Goal: Task Accomplishment & Management: Use online tool/utility

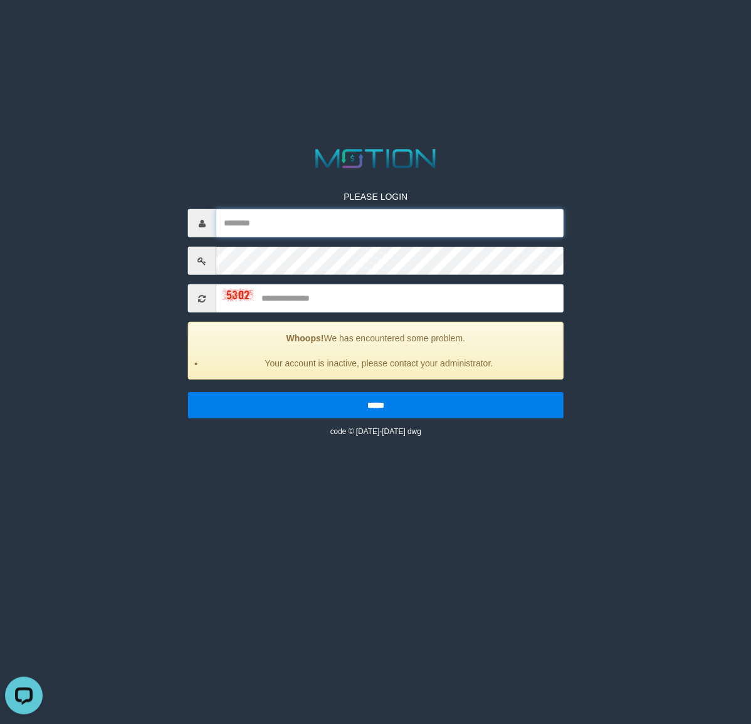
click at [319, 214] on input "text" at bounding box center [389, 223] width 347 height 28
click at [306, 209] on div "PLEASE LOGIN Whoops! We has encountered some problem. Your account is inactive,…" at bounding box center [376, 305] width 394 height 266
click at [479, 226] on input "text" at bounding box center [389, 223] width 347 height 28
paste input "*********"
type input "*********"
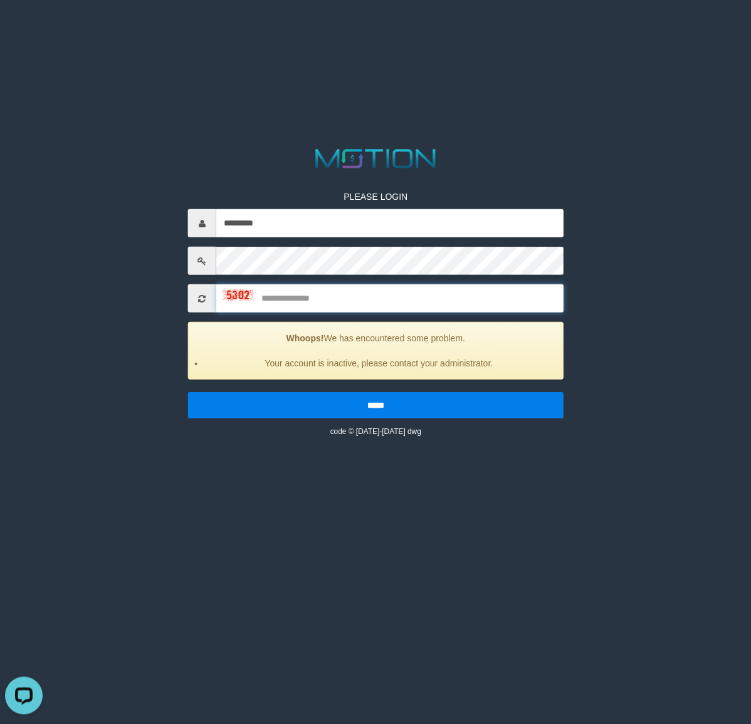
click at [403, 293] on input "text" at bounding box center [389, 298] width 347 height 28
click at [403, 296] on input "text" at bounding box center [389, 298] width 347 height 28
type input "****"
click at [188, 392] on input "*****" at bounding box center [375, 405] width 375 height 26
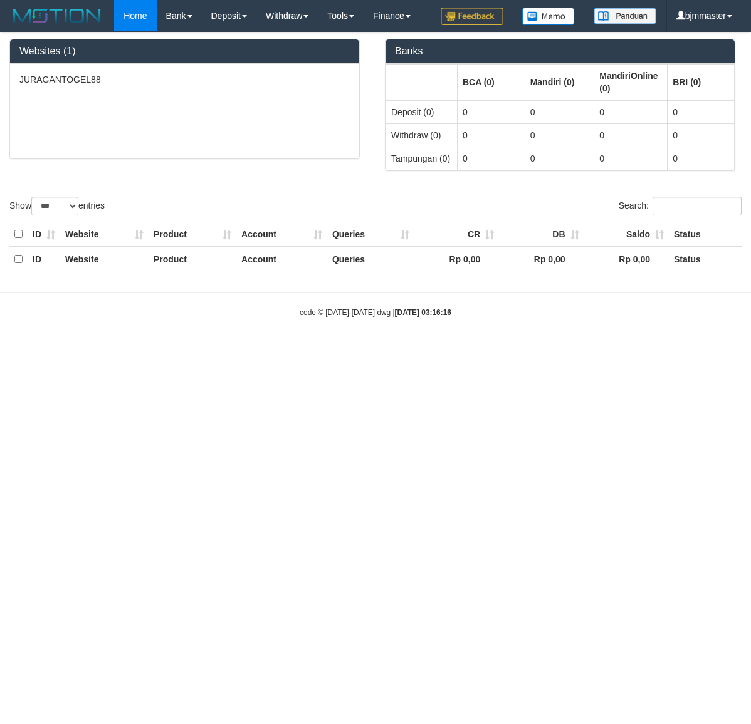
select select "***"
click at [438, 351] on html "Toggle navigation Home Bank Account List Load By Website Group [ITOTO] JURAGANT…" at bounding box center [375, 175] width 751 height 351
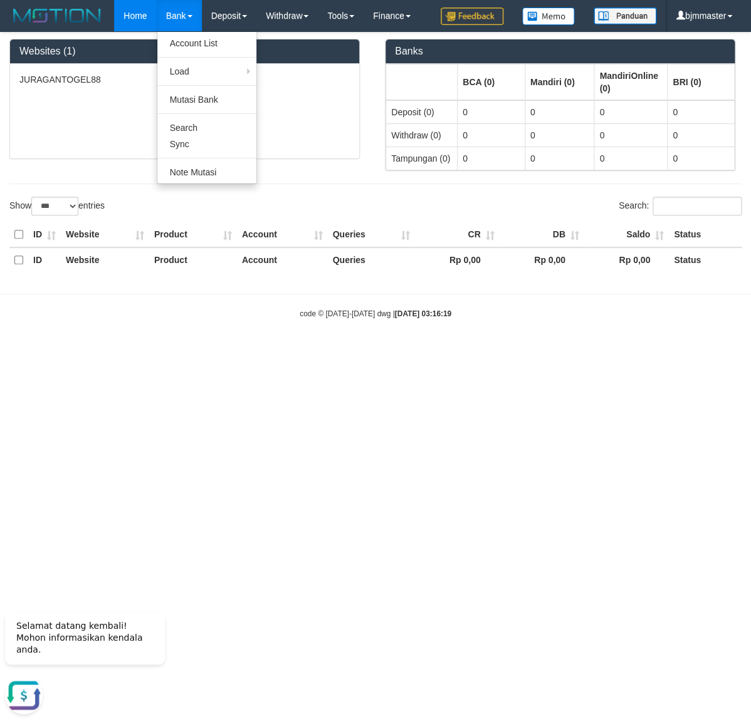
click at [175, 23] on link "Bank" at bounding box center [179, 15] width 45 height 31
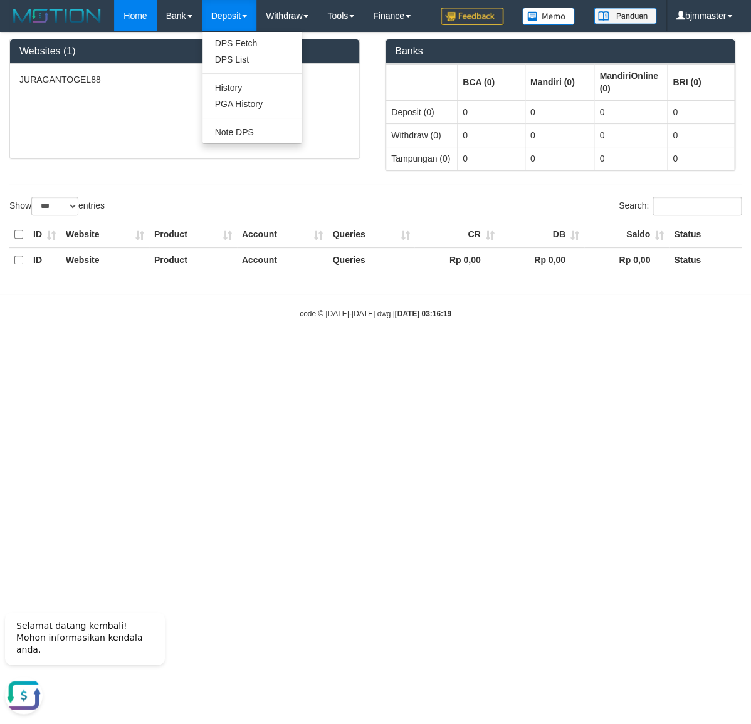
click at [227, 4] on link "Deposit" at bounding box center [229, 15] width 55 height 31
click at [229, 11] on link "Deposit" at bounding box center [229, 15] width 55 height 31
click at [252, 100] on link "PGA History" at bounding box center [251, 104] width 99 height 16
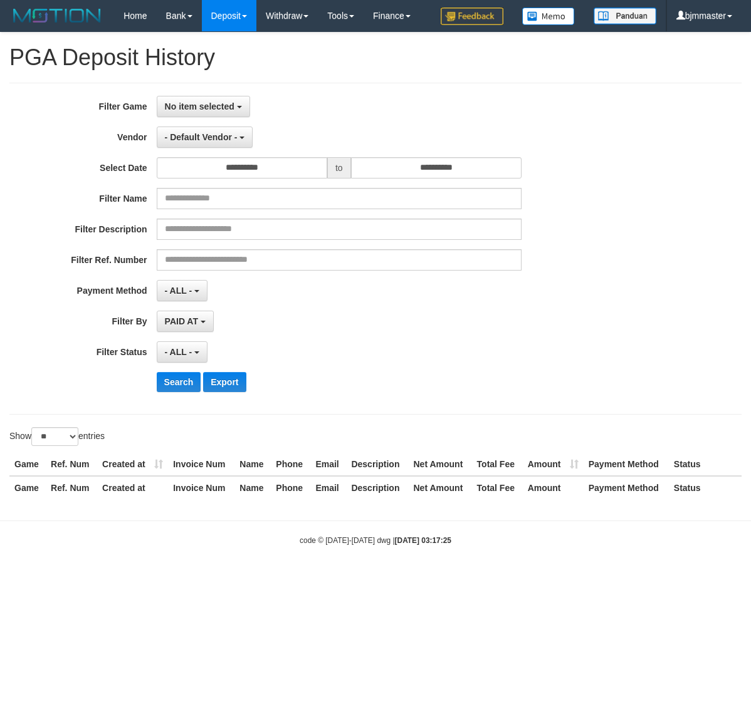
select select
select select "**"
click at [209, 148] on button "- Default Vendor -" at bounding box center [205, 137] width 96 height 21
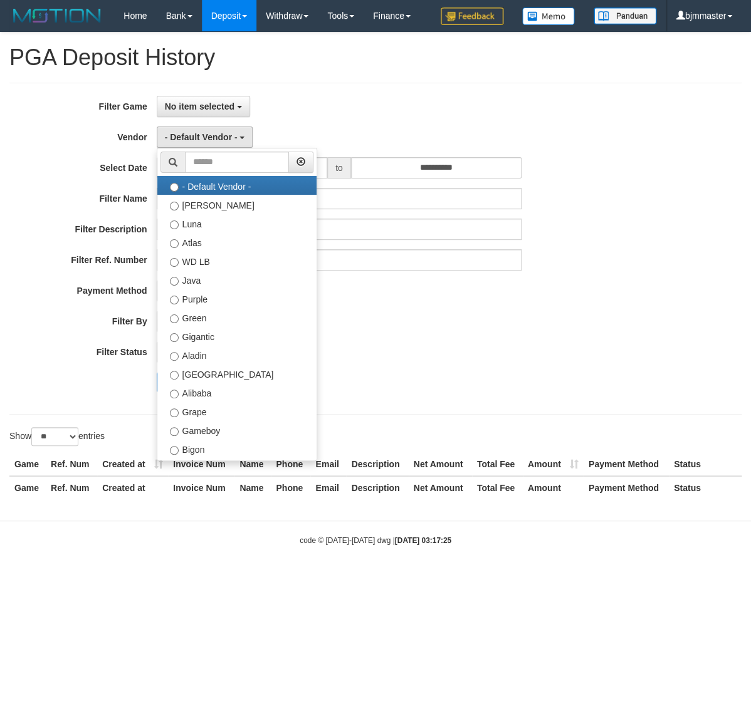
click at [464, 117] on div "No item selected SELECT GAME [ITOTO] JURAGANTOGEL88" at bounding box center [339, 106] width 365 height 21
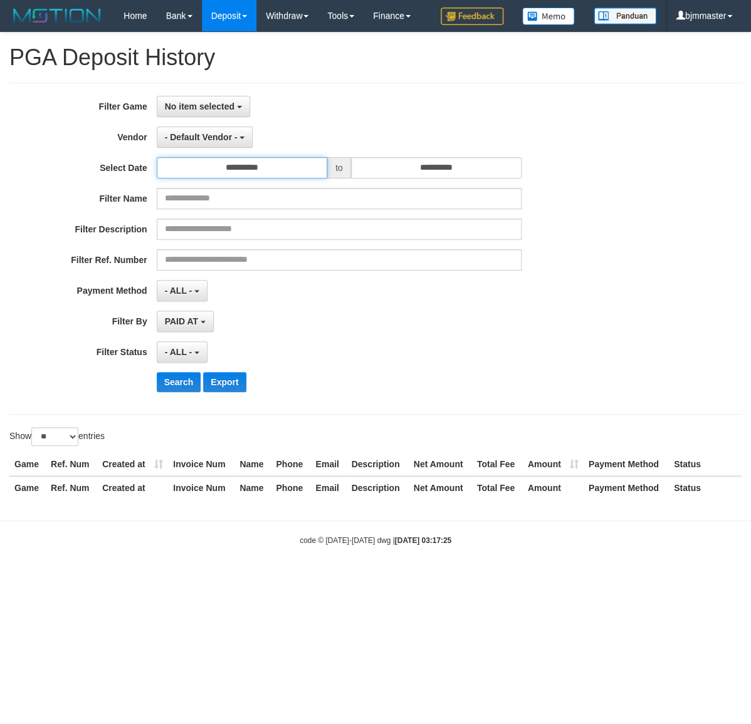
click at [283, 179] on input "**********" at bounding box center [242, 167] width 170 height 21
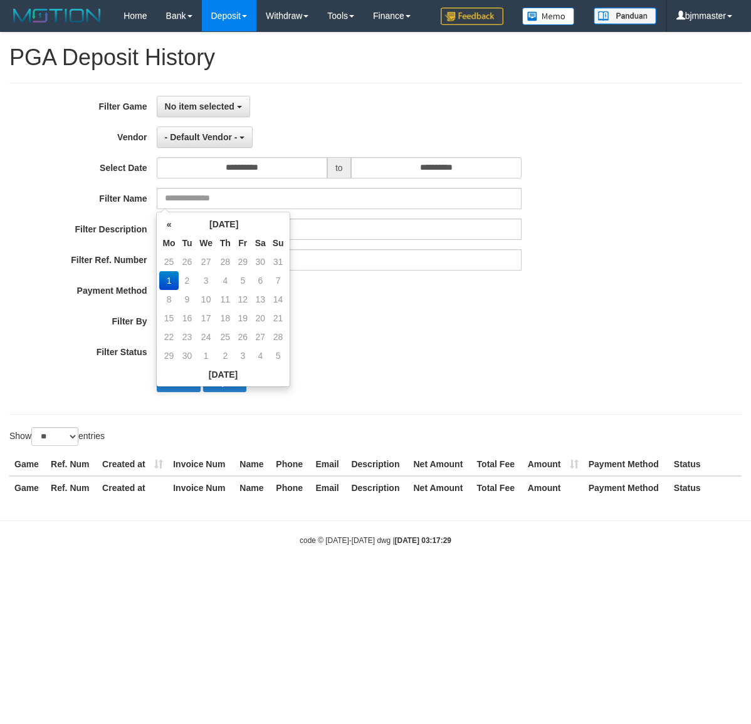
select select
select select "**"
click at [173, 226] on th "«" at bounding box center [168, 224] width 19 height 19
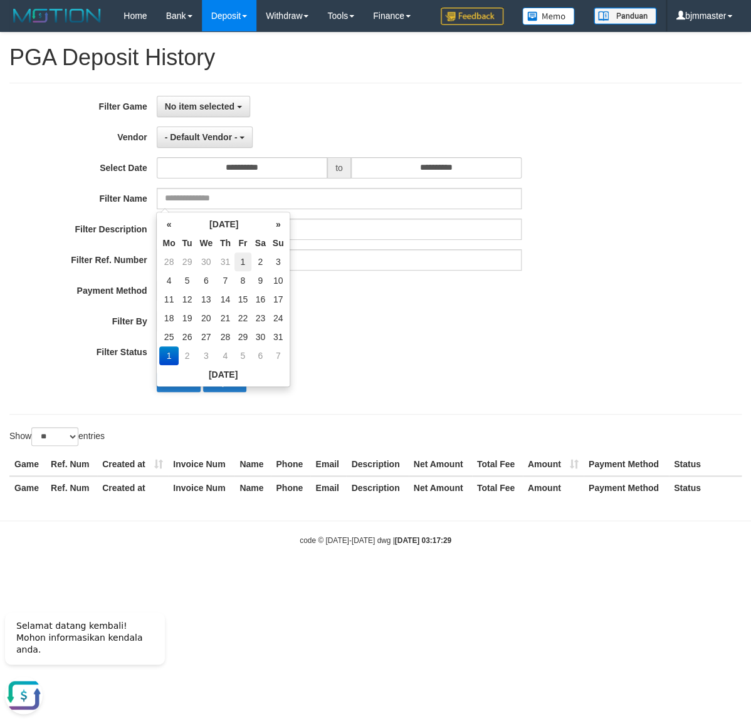
click at [237, 262] on td "1" at bounding box center [242, 261] width 17 height 19
type input "**********"
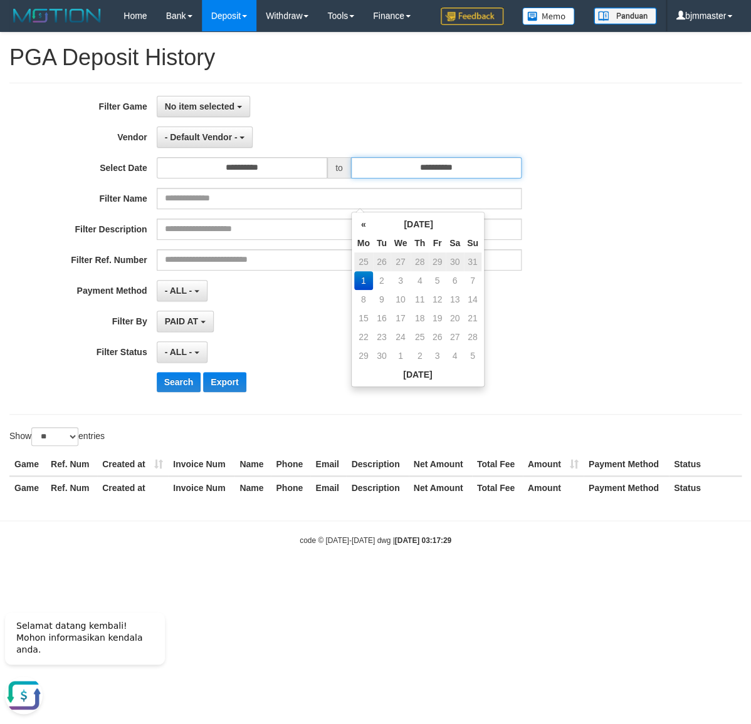
click at [441, 179] on input "**********" at bounding box center [436, 167] width 170 height 21
click at [476, 262] on td "31" at bounding box center [473, 261] width 18 height 19
type input "**********"
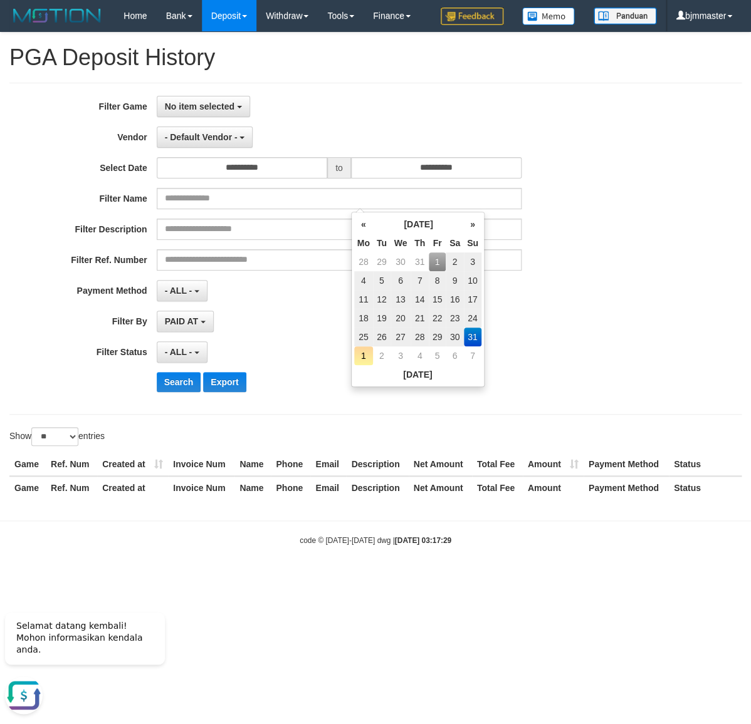
click at [544, 310] on div "**********" at bounding box center [312, 249] width 625 height 306
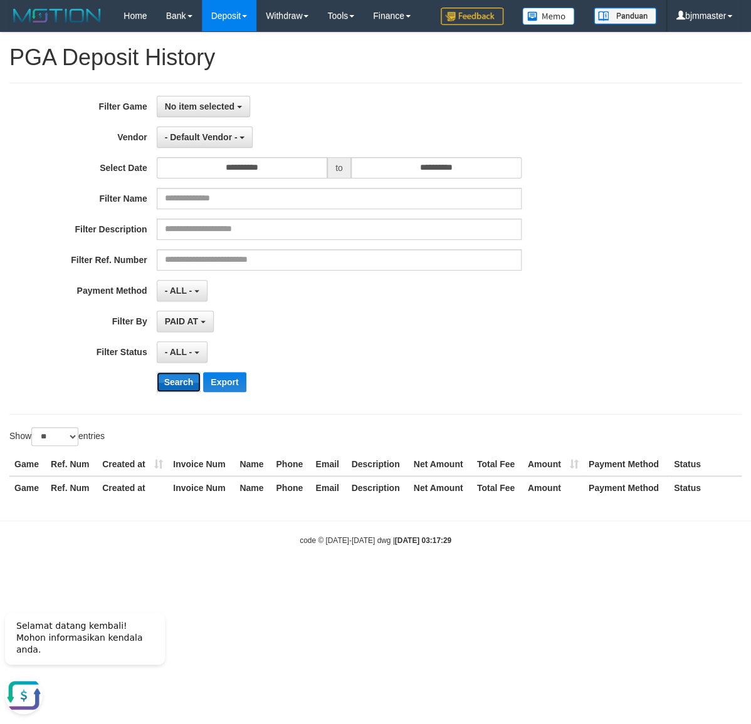
click at [187, 392] on button "Search" at bounding box center [179, 382] width 44 height 20
click at [187, 296] on span "- ALL -" at bounding box center [179, 291] width 28 height 10
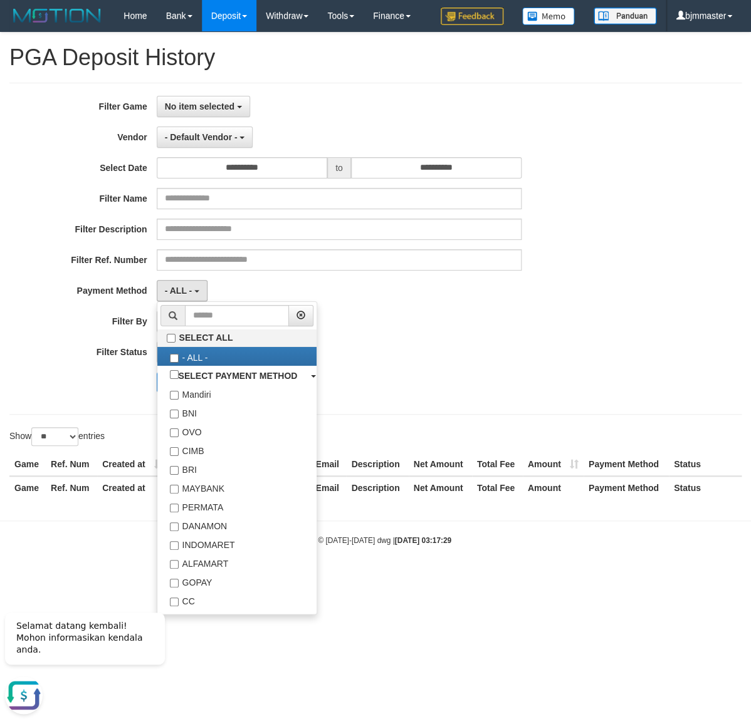
drag, startPoint x: 435, startPoint y: 410, endPoint x: 400, endPoint y: 404, distance: 34.9
click at [426, 392] on div "Search Export" at bounding box center [391, 382] width 469 height 20
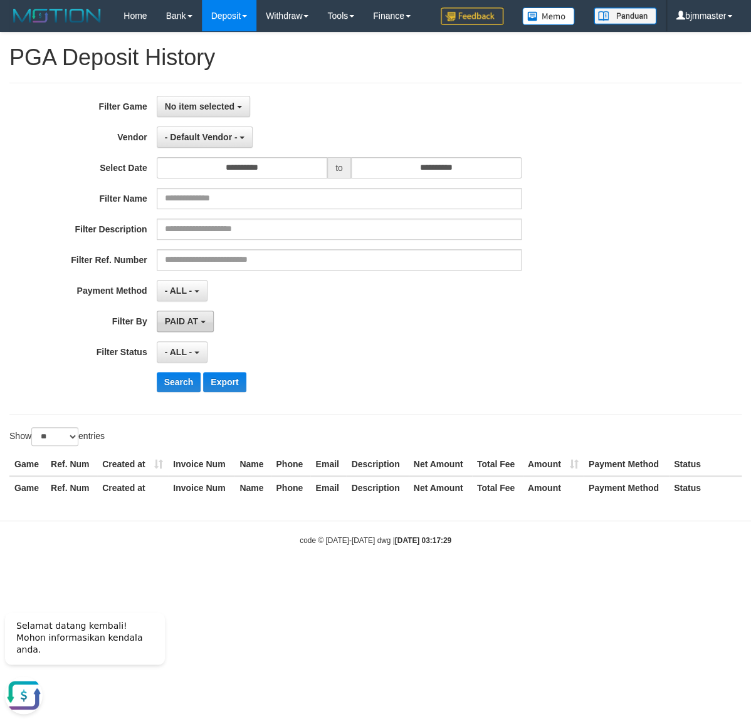
click at [195, 326] on span "PAID AT" at bounding box center [181, 321] width 33 height 10
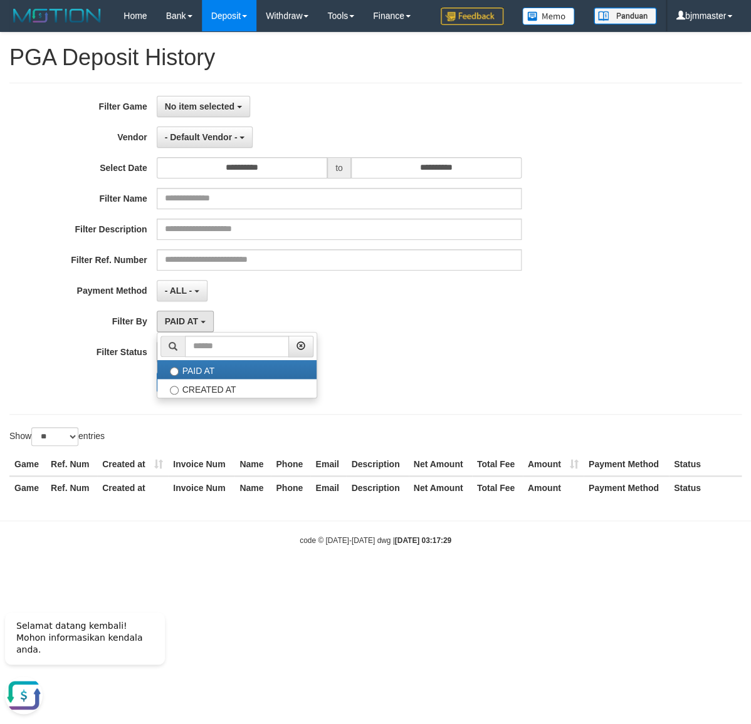
drag, startPoint x: 475, startPoint y: 358, endPoint x: 228, endPoint y: 385, distance: 248.3
click at [472, 332] on div "PAID AT PAID AT CREATED AT" at bounding box center [339, 321] width 365 height 21
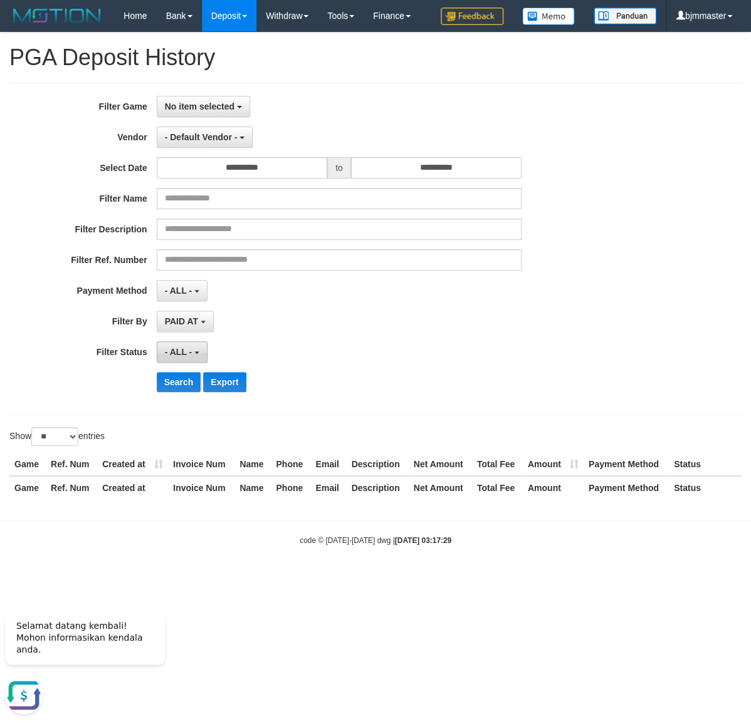
click at [176, 357] on span "- ALL -" at bounding box center [179, 352] width 28 height 10
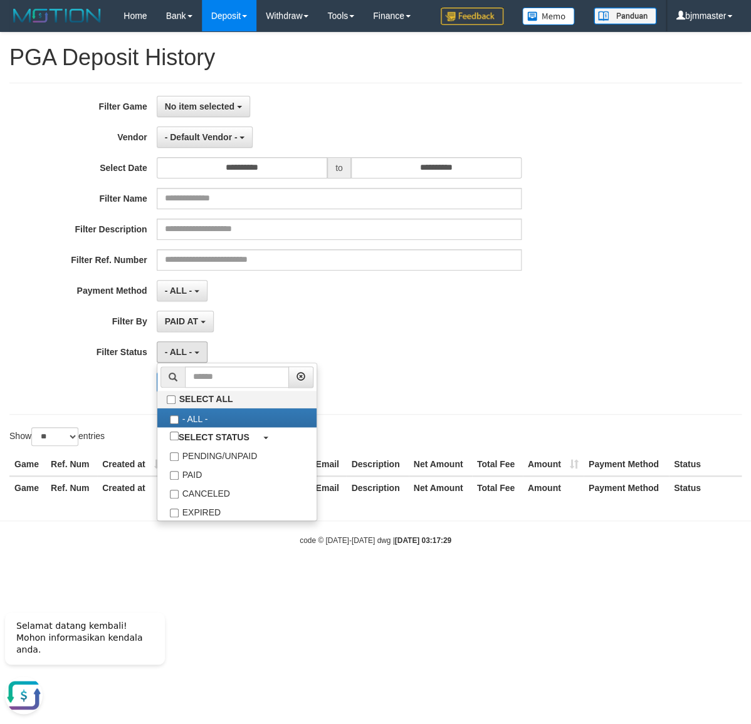
click at [382, 332] on div "PAID AT PAID AT CREATED AT" at bounding box center [339, 321] width 365 height 21
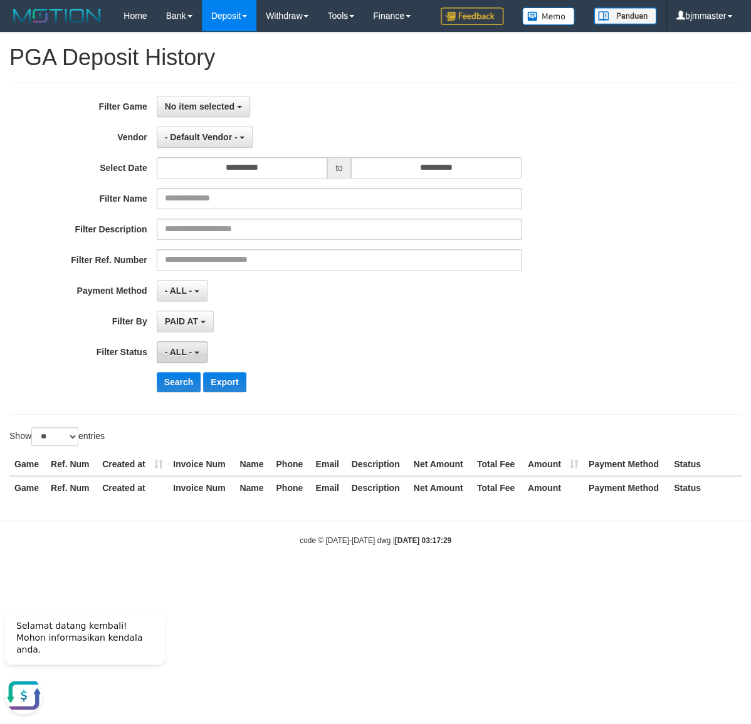
click at [188, 363] on button "- ALL -" at bounding box center [182, 351] width 51 height 21
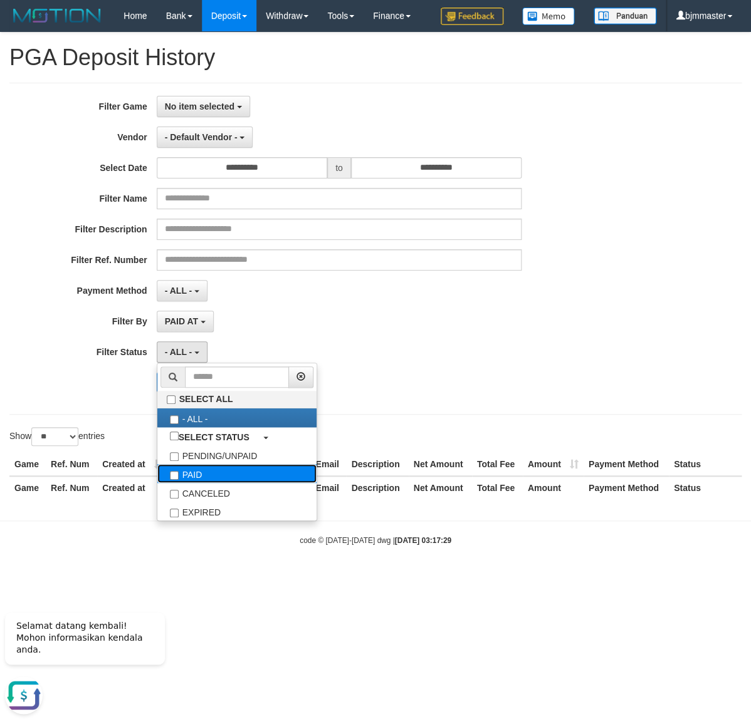
click at [194, 483] on label "PAID" at bounding box center [236, 473] width 159 height 19
select select "*"
drag, startPoint x: 520, startPoint y: 414, endPoint x: 440, endPoint y: 425, distance: 80.4
click at [519, 392] on div "Search Export" at bounding box center [391, 382] width 469 height 20
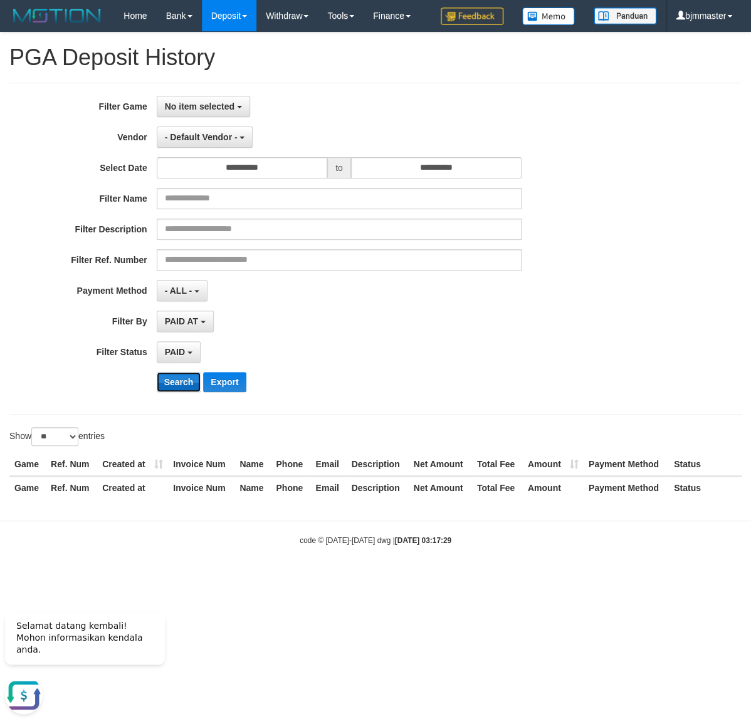
click at [184, 392] on button "Search" at bounding box center [179, 382] width 44 height 20
click at [200, 112] on span "No item selected" at bounding box center [200, 106] width 70 height 10
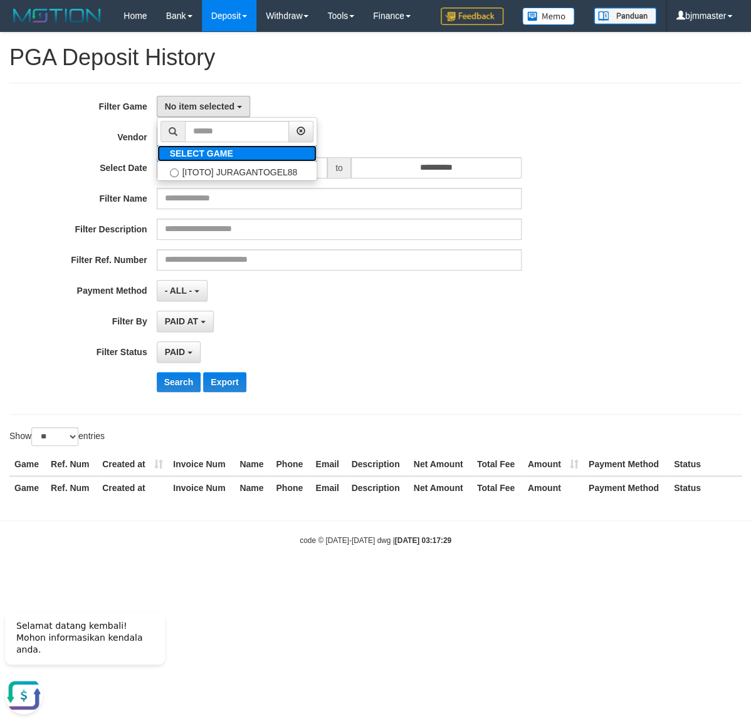
click at [219, 159] on b "SELECT GAME" at bounding box center [201, 153] width 63 height 10
click at [203, 180] on label "[ITOTO] JURAGANTOGEL88" at bounding box center [236, 171] width 159 height 19
select select "****"
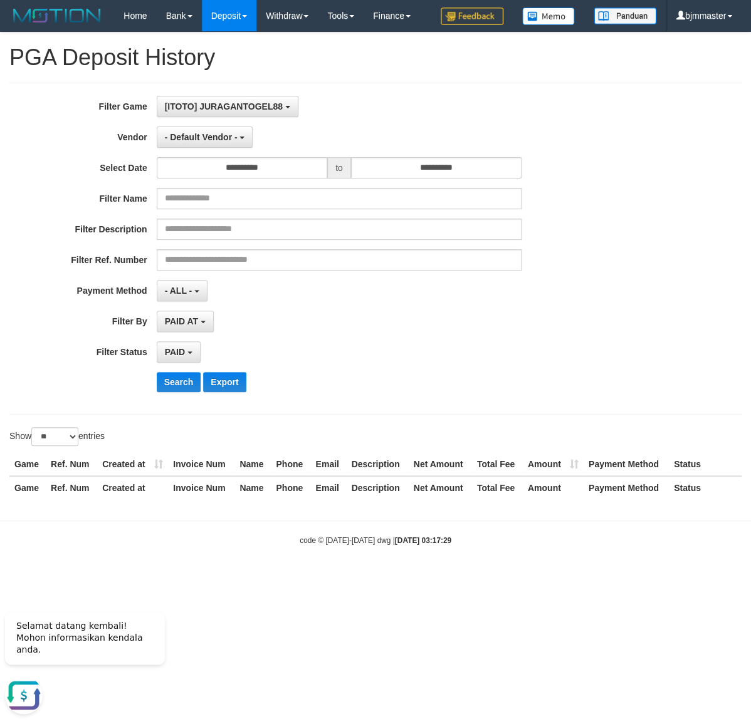
scroll to position [10, 0]
click at [174, 392] on button "Search" at bounding box center [179, 382] width 44 height 20
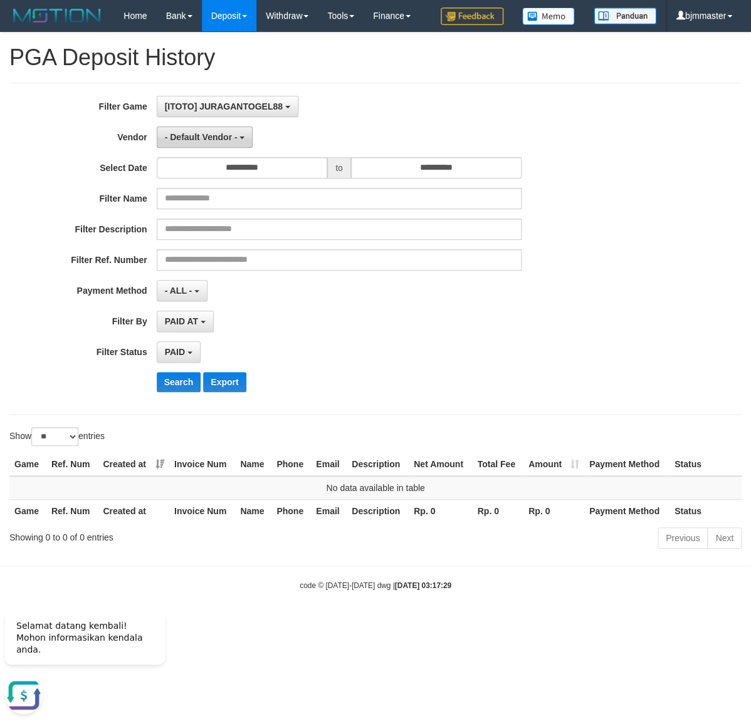
click at [219, 148] on button "- Default Vendor -" at bounding box center [205, 137] width 96 height 21
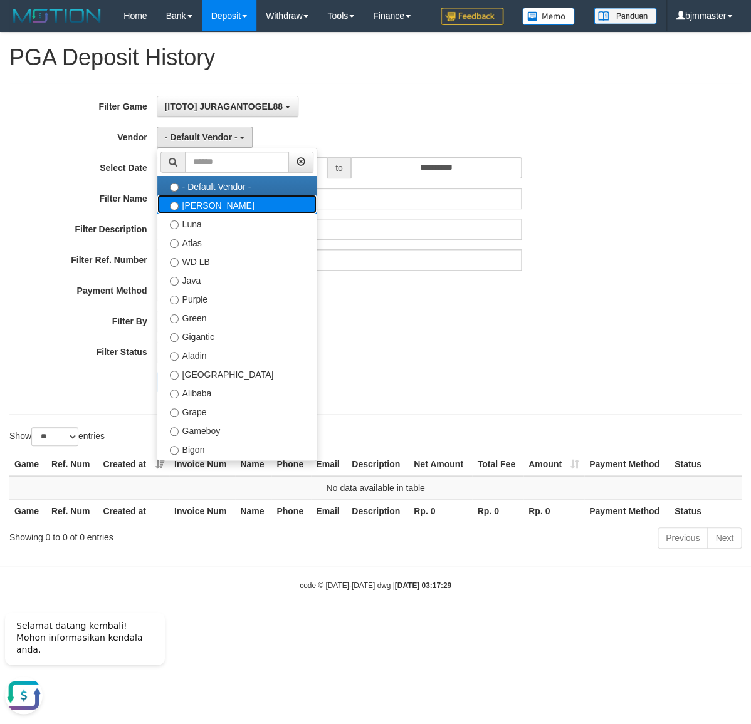
click at [227, 214] on label "Lucy" at bounding box center [236, 204] width 159 height 19
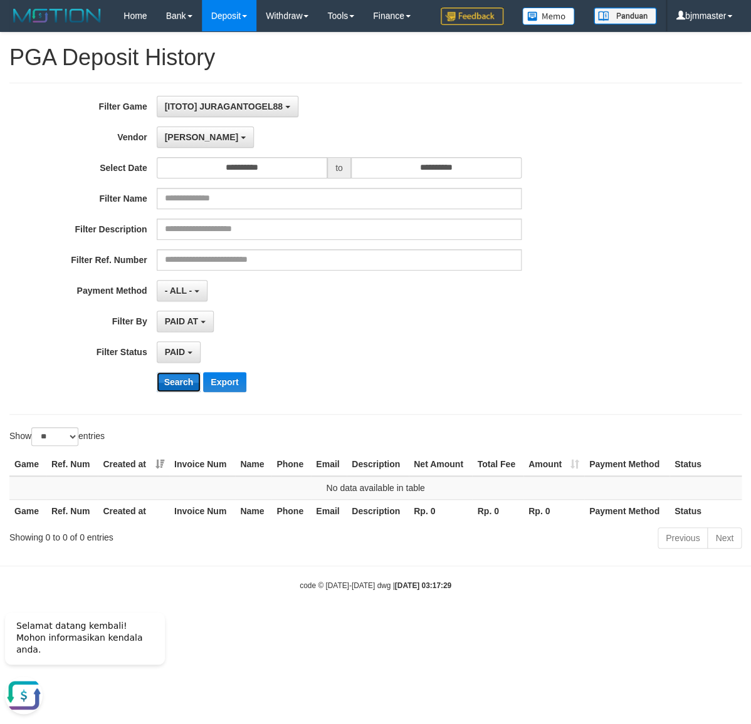
click at [181, 392] on button "Search" at bounding box center [179, 382] width 44 height 20
click at [179, 142] on span "Lucy" at bounding box center [201, 137] width 73 height 10
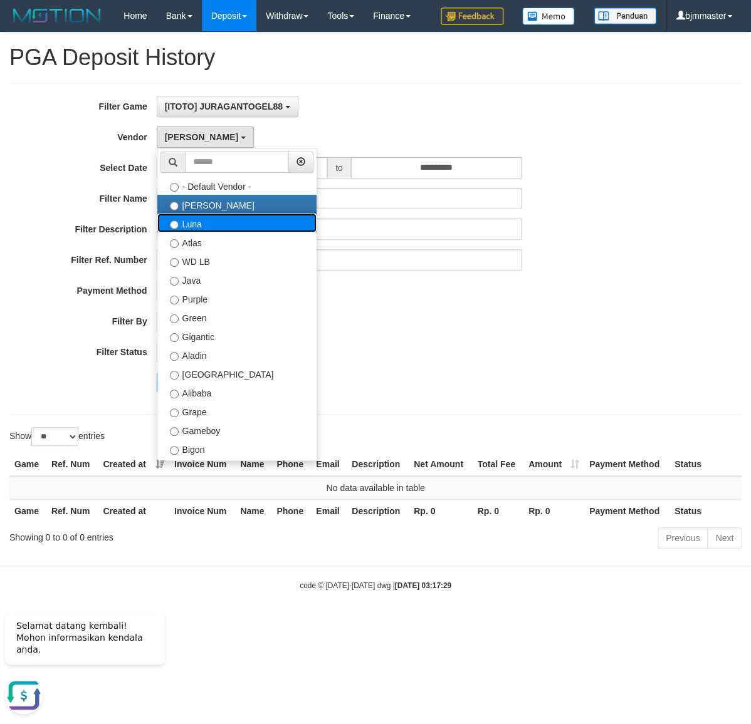
click at [221, 232] on label "Luna" at bounding box center [236, 223] width 159 height 19
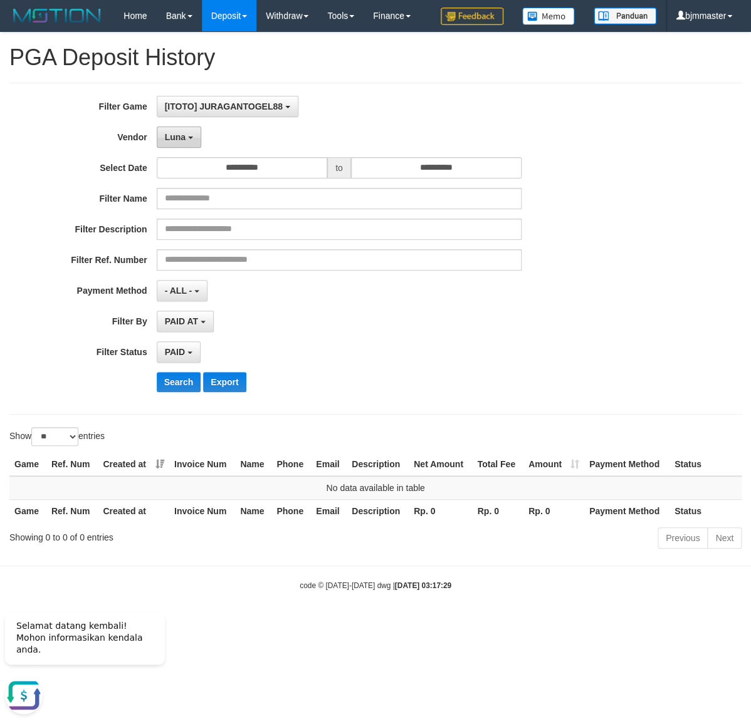
click at [195, 148] on button "Luna" at bounding box center [179, 137] width 44 height 21
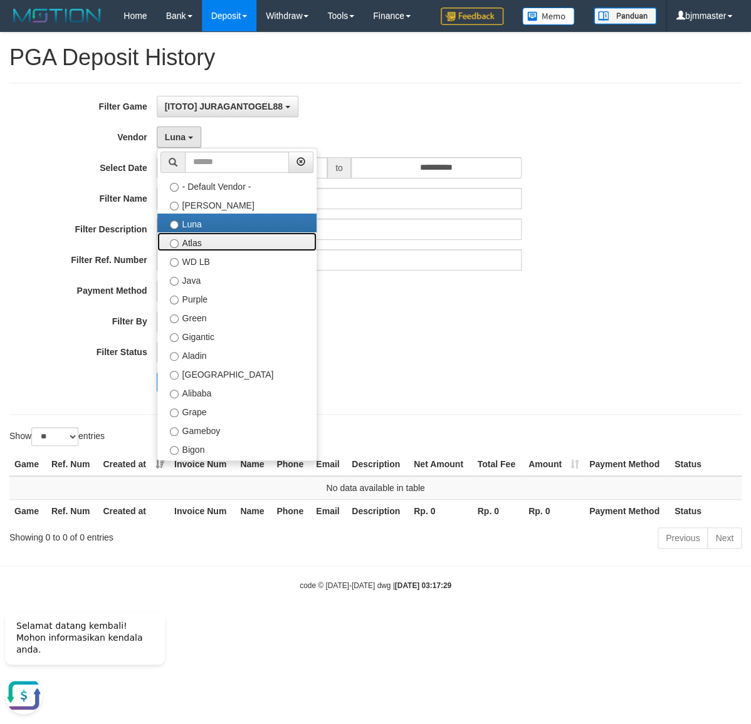
click at [200, 251] on label "Atlas" at bounding box center [236, 241] width 159 height 19
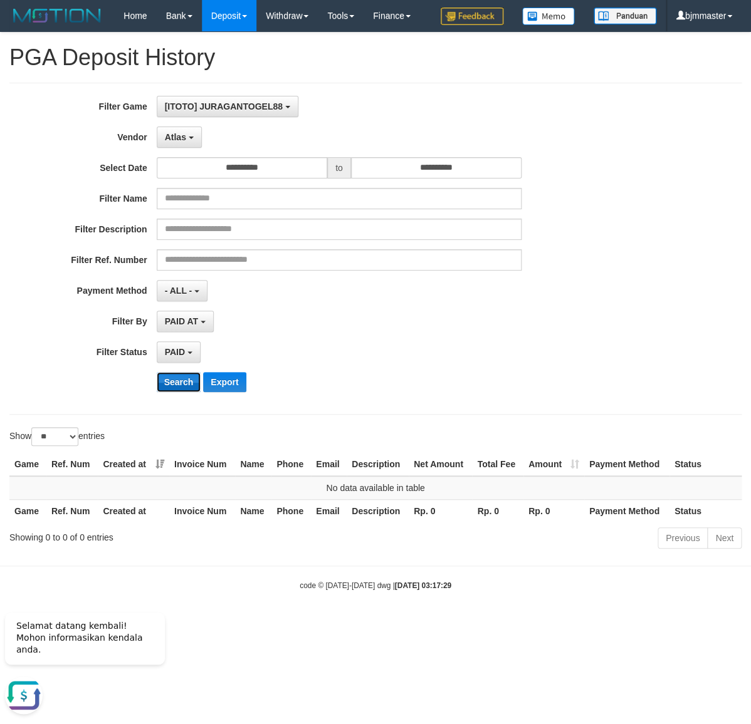
click at [193, 392] on button "Search" at bounding box center [179, 382] width 44 height 20
click at [187, 148] on button "Atlas" at bounding box center [179, 137] width 45 height 21
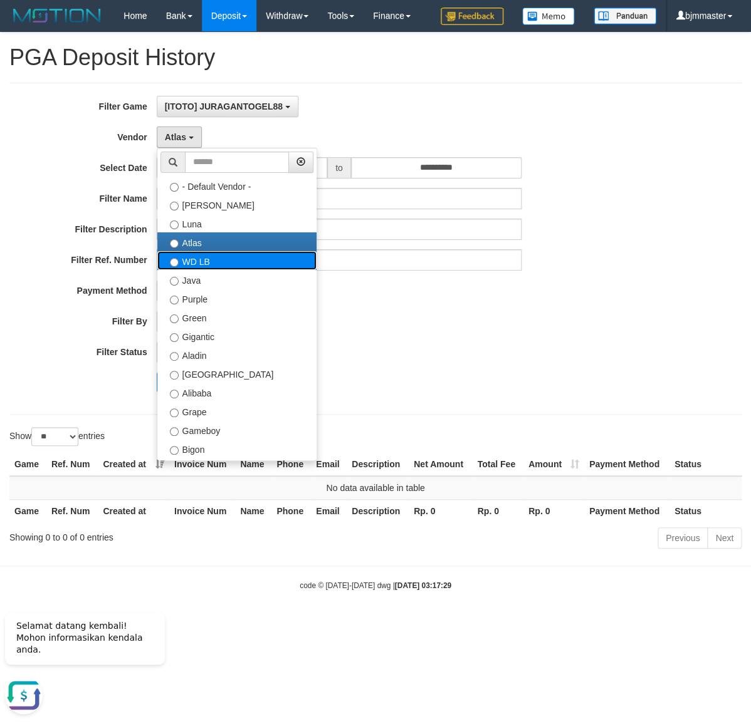
click at [197, 270] on label "WD LB" at bounding box center [236, 260] width 159 height 19
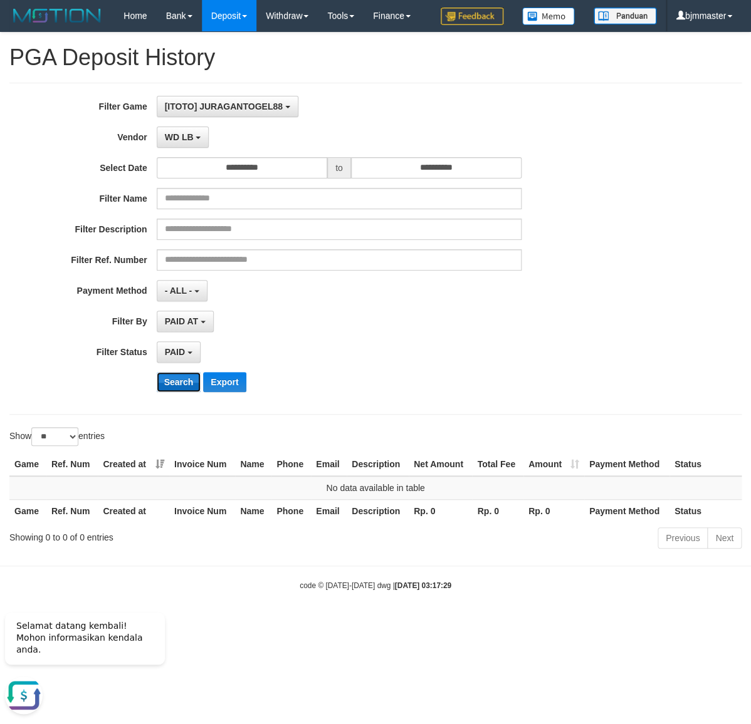
click at [188, 392] on button "Search" at bounding box center [179, 382] width 44 height 20
click at [203, 148] on button "WD LB" at bounding box center [183, 137] width 53 height 21
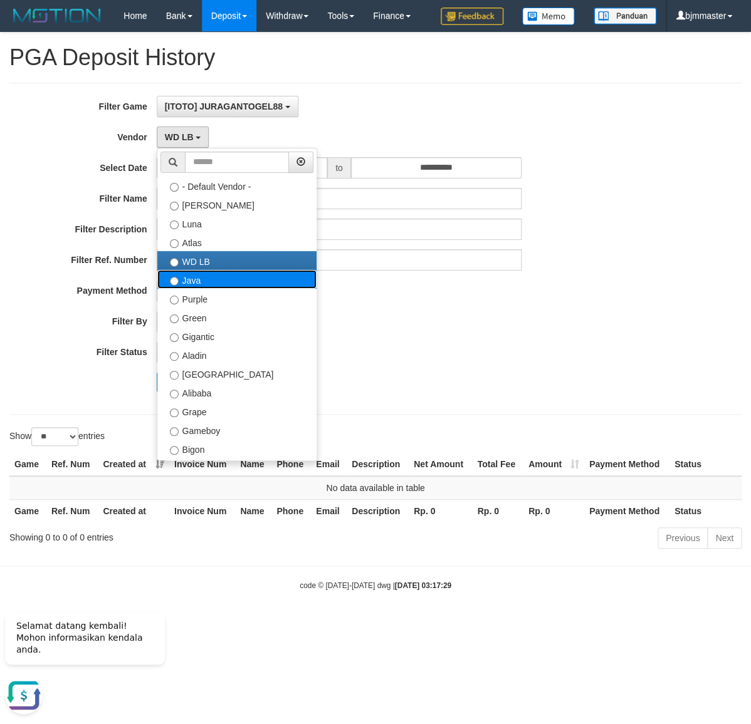
click at [209, 289] on label "Java" at bounding box center [236, 279] width 159 height 19
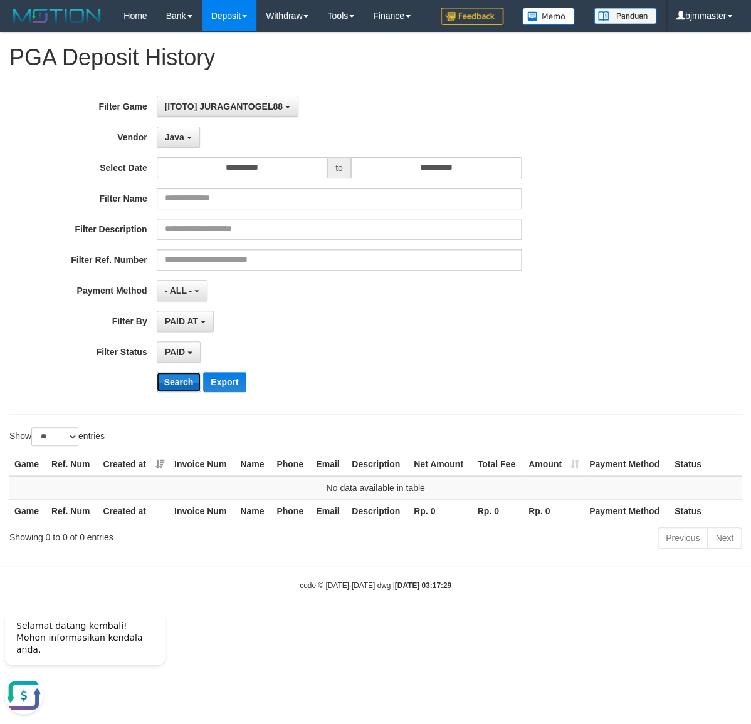
click at [178, 392] on button "Search" at bounding box center [179, 382] width 44 height 20
click at [184, 142] on span "Java" at bounding box center [174, 137] width 19 height 10
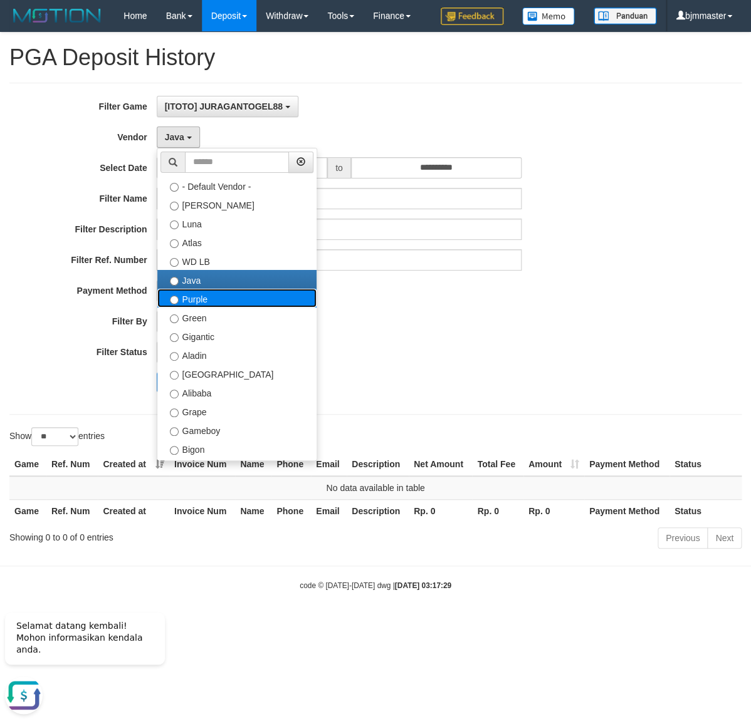
click at [203, 308] on label "Purple" at bounding box center [236, 298] width 159 height 19
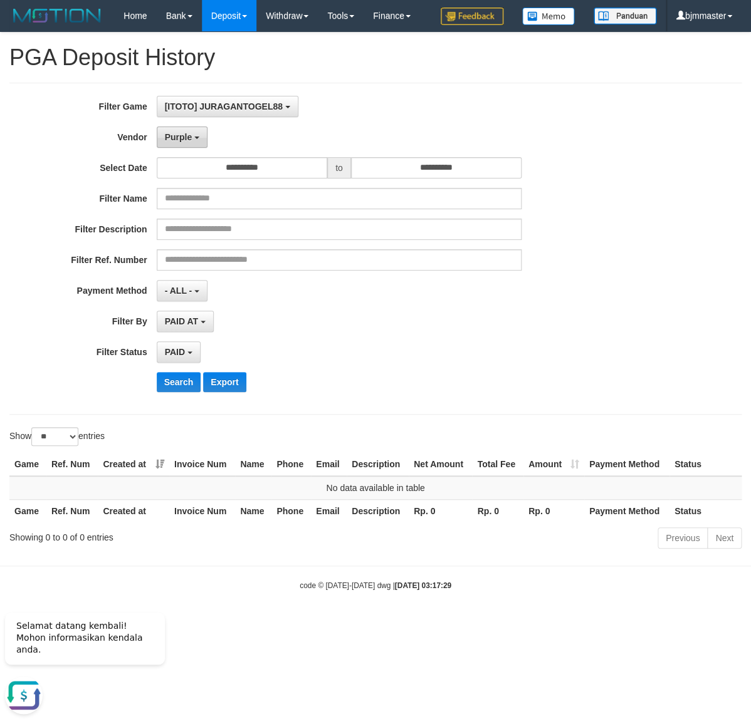
click at [196, 148] on button "Purple" at bounding box center [182, 137] width 51 height 21
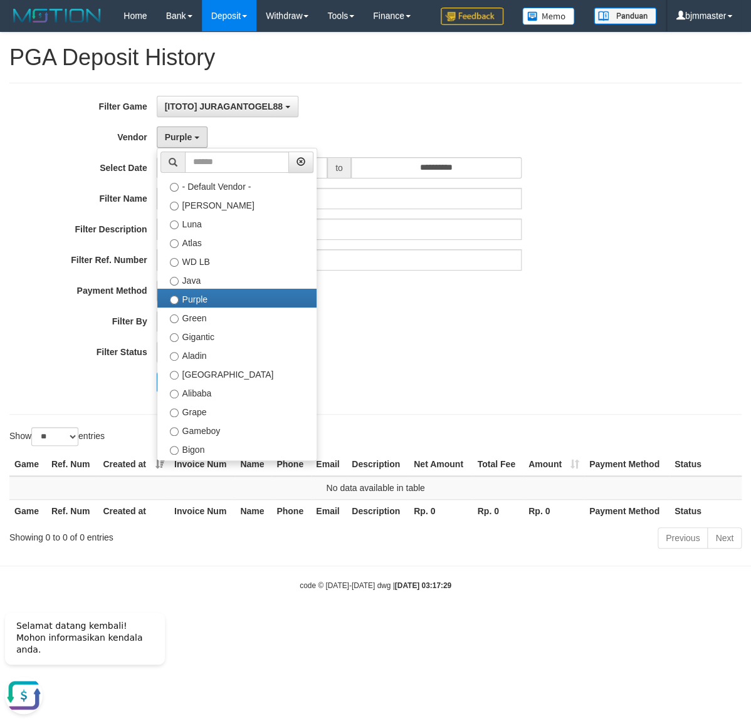
click at [360, 332] on div "PAID AT PAID AT CREATED AT" at bounding box center [339, 321] width 365 height 21
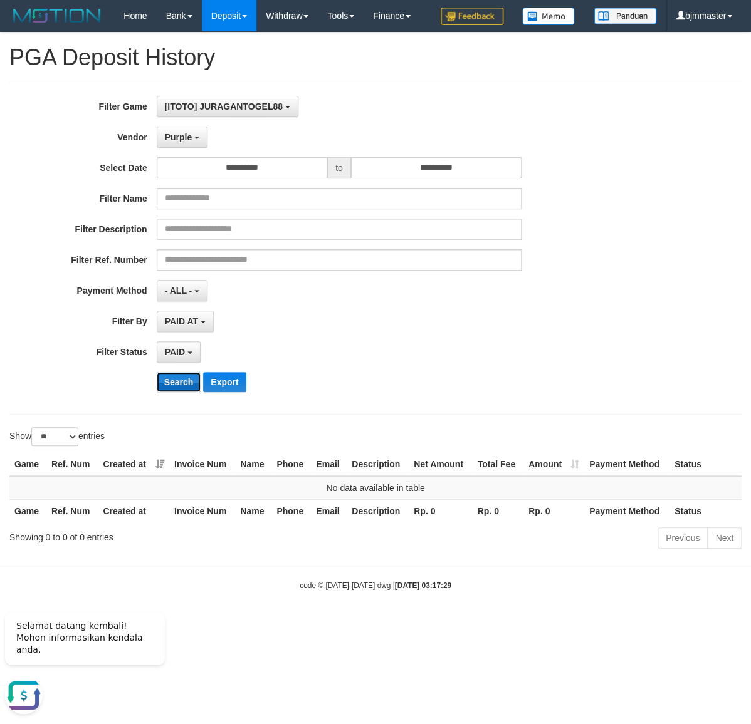
click at [172, 392] on button "Search" at bounding box center [179, 382] width 44 height 20
click at [192, 148] on button "Purple" at bounding box center [182, 137] width 51 height 21
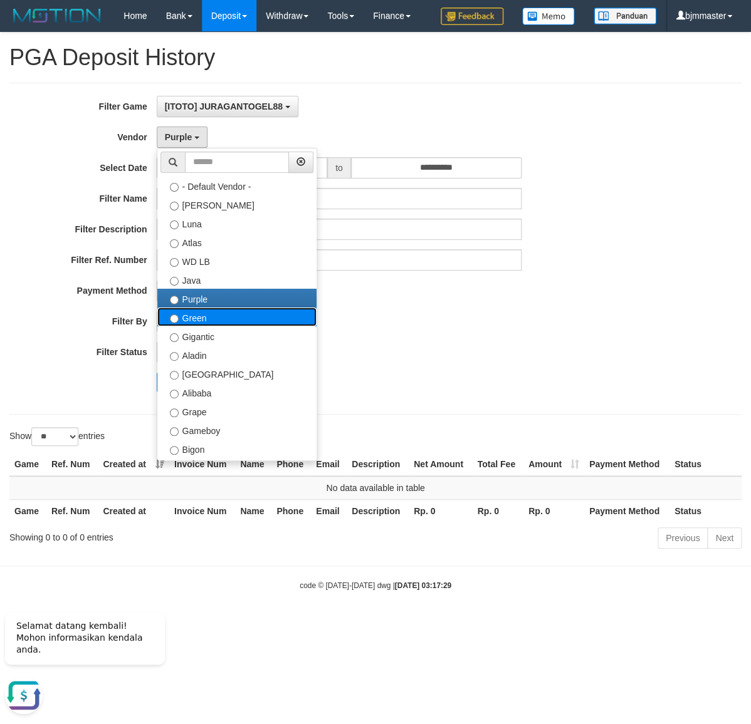
click at [198, 326] on label "Green" at bounding box center [236, 317] width 159 height 19
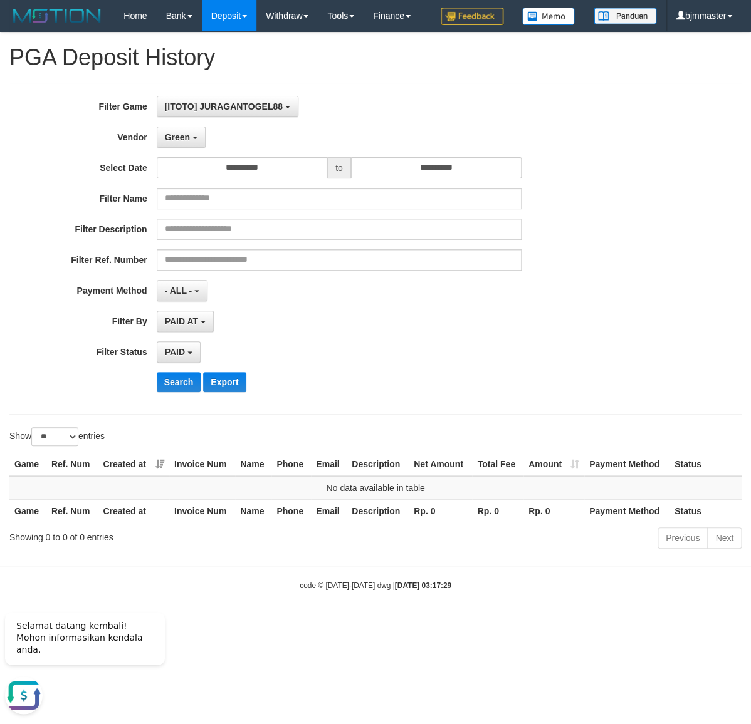
drag, startPoint x: 401, startPoint y: 366, endPoint x: 249, endPoint y: 388, distance: 153.3
click at [392, 366] on div "**********" at bounding box center [312, 249] width 625 height 306
drag, startPoint x: 189, startPoint y: 412, endPoint x: 204, endPoint y: 360, distance: 54.3
click at [188, 392] on button "Search" at bounding box center [179, 382] width 44 height 20
click at [200, 148] on button "Green" at bounding box center [181, 137] width 49 height 21
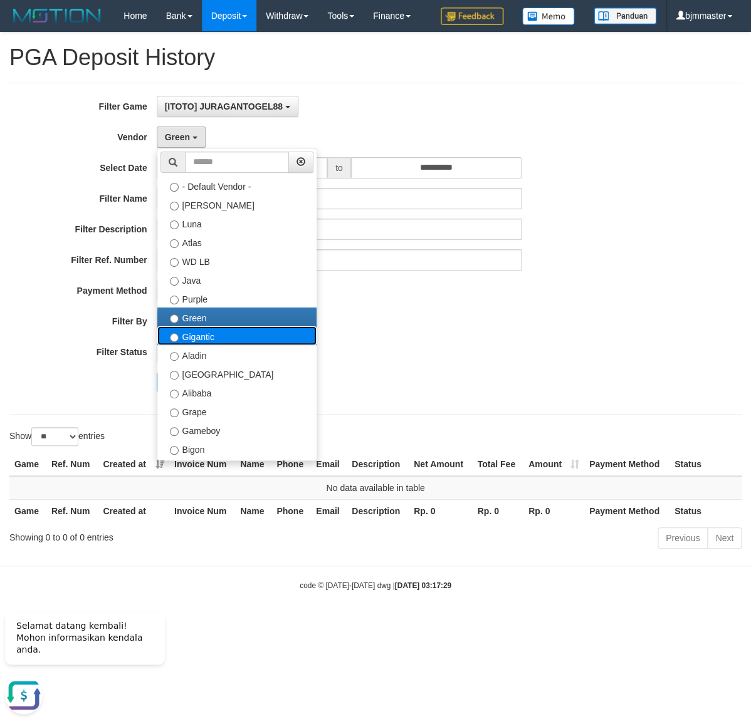
click at [216, 345] on label "Gigantic" at bounding box center [236, 335] width 159 height 19
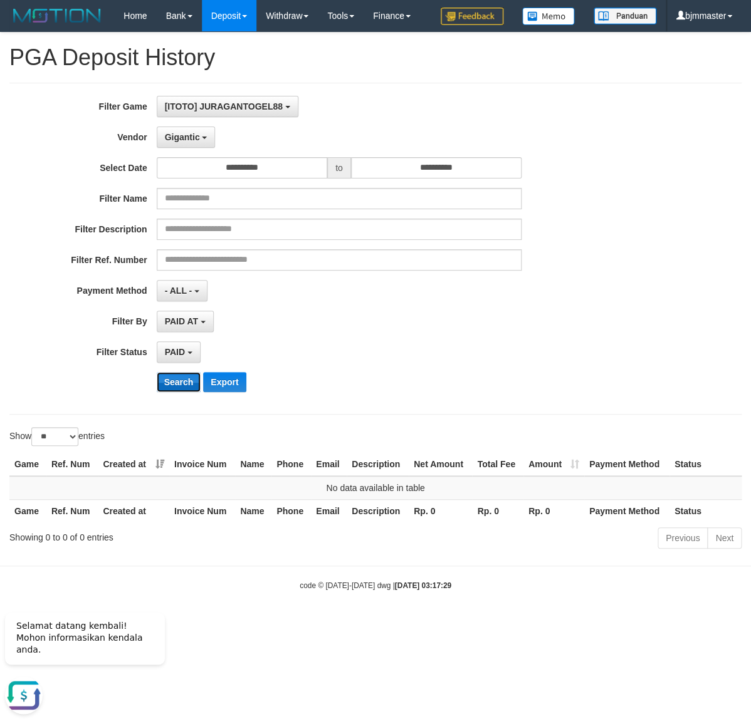
click at [176, 392] on button "Search" at bounding box center [179, 382] width 44 height 20
click at [202, 148] on button "Gigantic" at bounding box center [186, 137] width 59 height 21
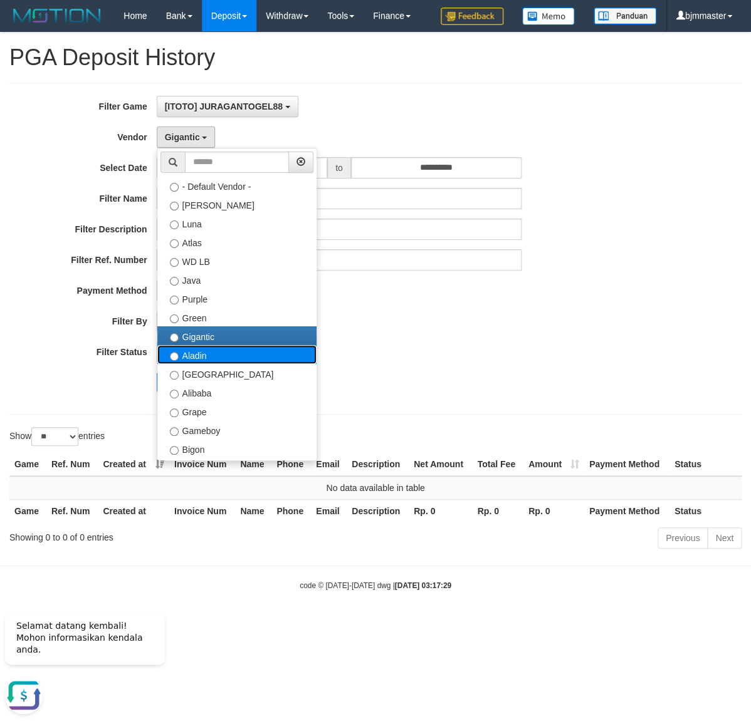
click at [214, 364] on label "Aladin" at bounding box center [236, 354] width 159 height 19
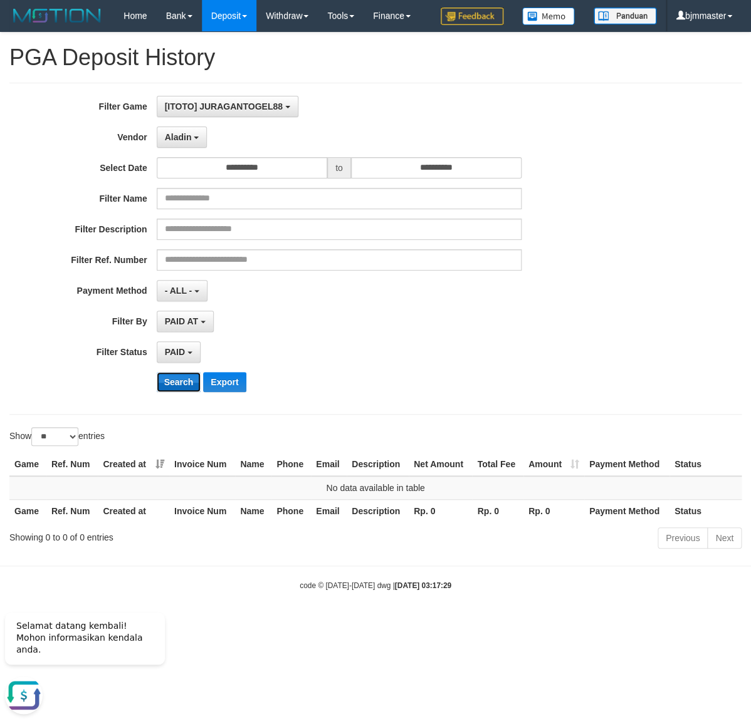
click at [177, 392] on button "Search" at bounding box center [179, 382] width 44 height 20
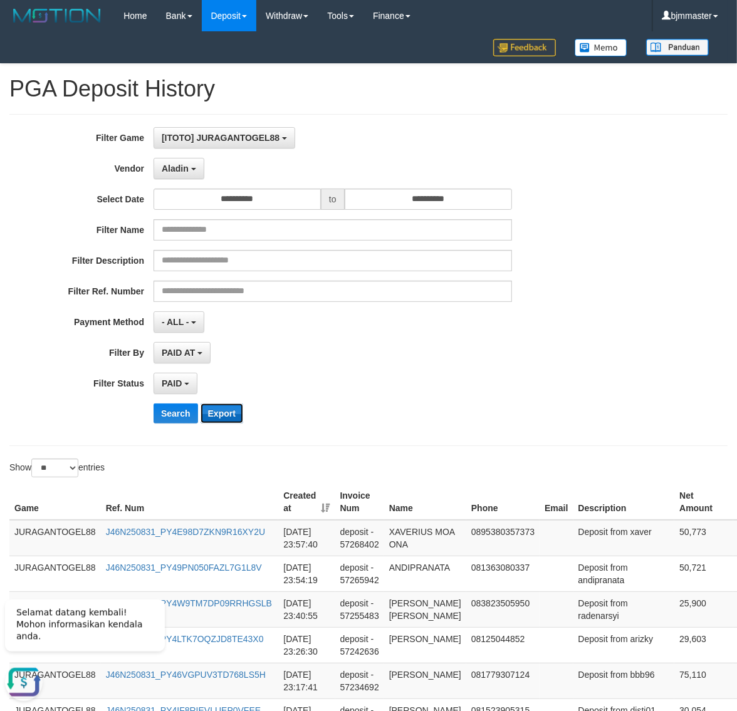
click at [228, 416] on button "Export" at bounding box center [221, 413] width 43 height 20
click at [435, 386] on div "PAID SELECT ALL - ALL - SELECT STATUS PENDING/UNPAID PAID CANCELED EXPIRED" at bounding box center [332, 383] width 358 height 21
click at [195, 168] on button "Aladin" at bounding box center [178, 168] width 51 height 21
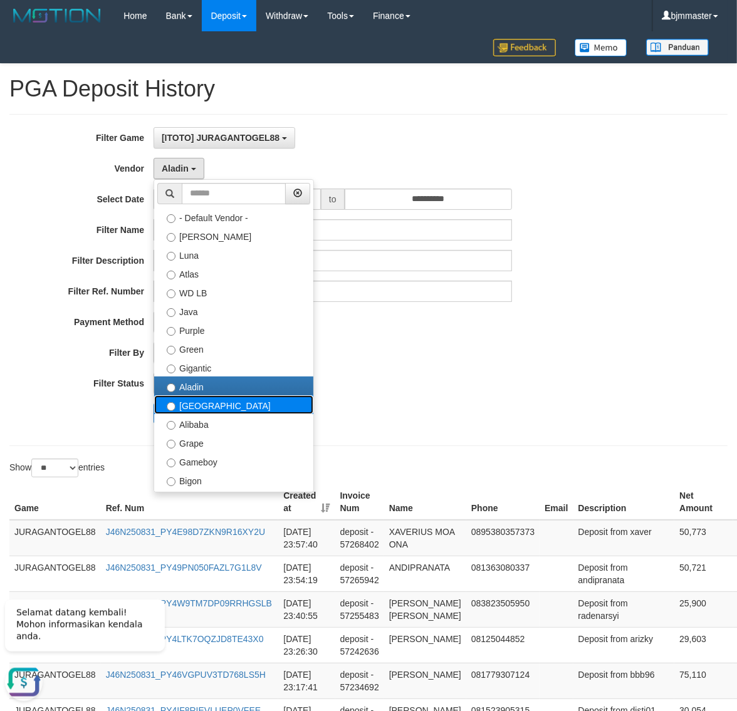
click at [184, 406] on label "Dubai" at bounding box center [233, 404] width 159 height 19
select select "**********"
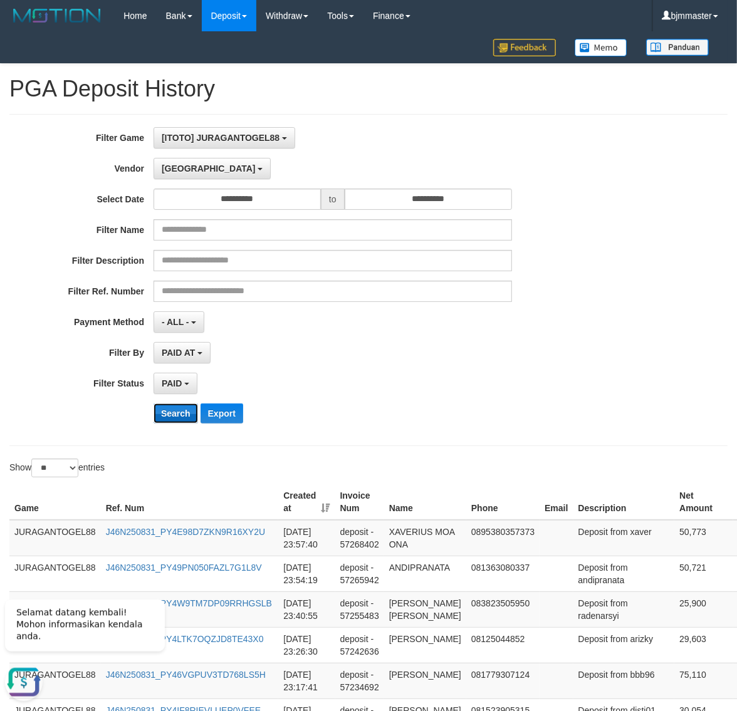
click at [173, 412] on button "Search" at bounding box center [175, 413] width 44 height 20
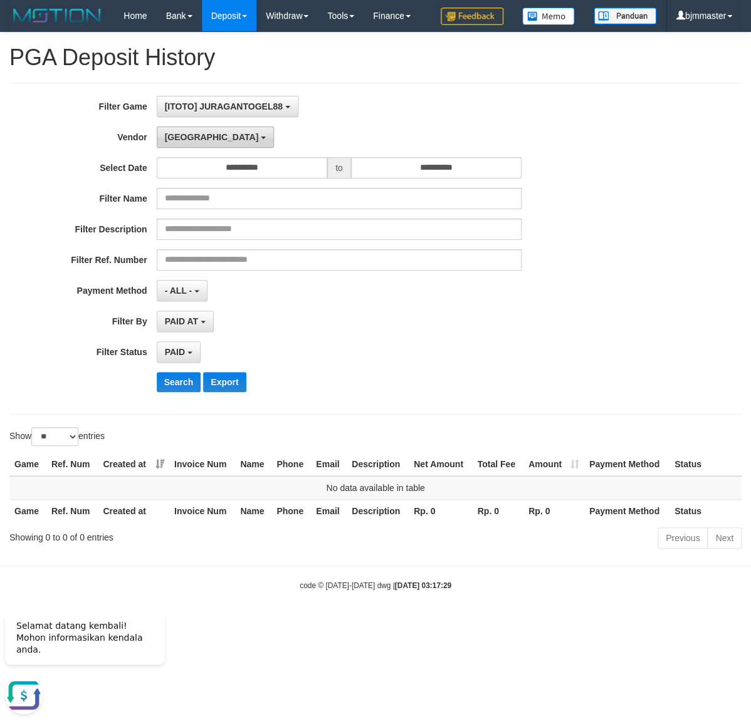
click at [188, 142] on span "Dubai" at bounding box center [212, 137] width 94 height 10
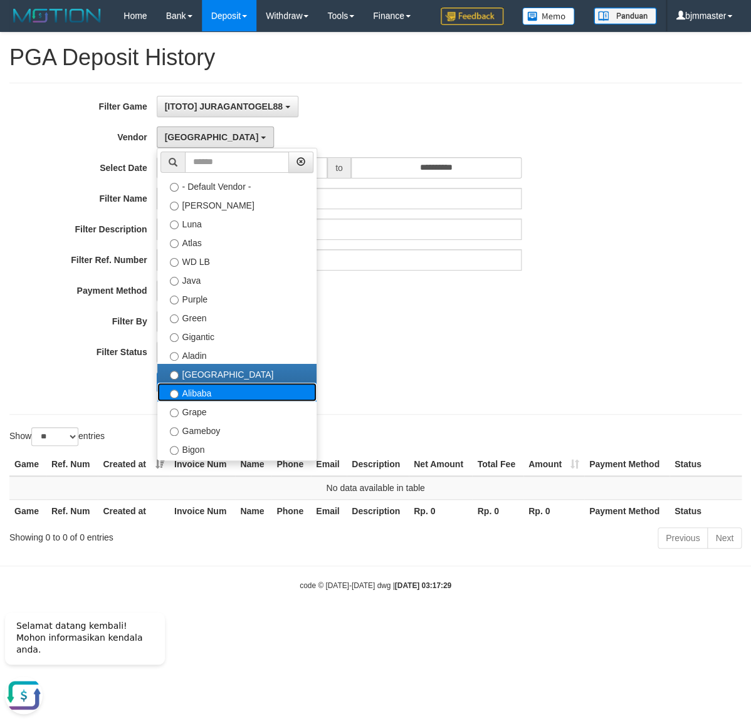
click at [207, 402] on label "Alibaba" at bounding box center [236, 392] width 159 height 19
select select "**********"
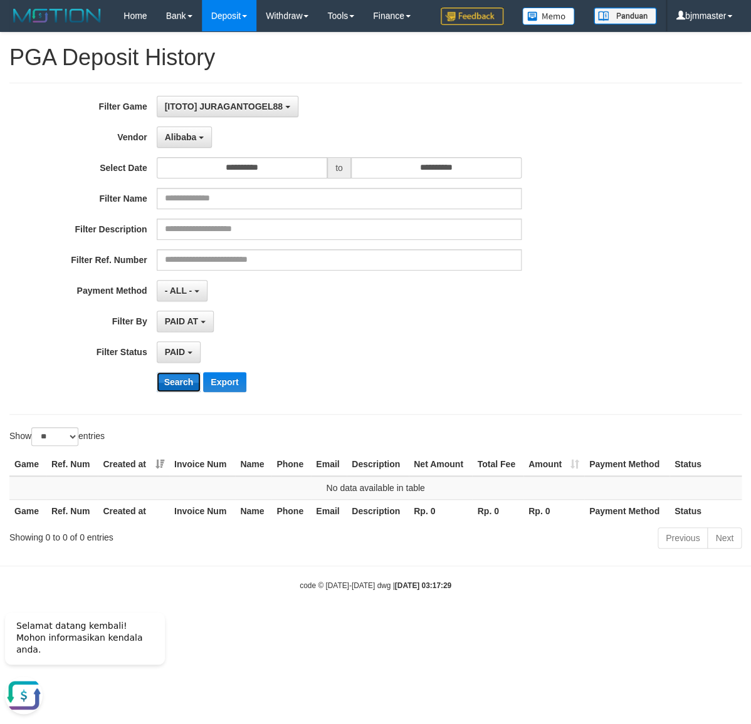
click at [190, 392] on button "Search" at bounding box center [179, 382] width 44 height 20
click at [193, 142] on span "Alibaba" at bounding box center [181, 137] width 32 height 10
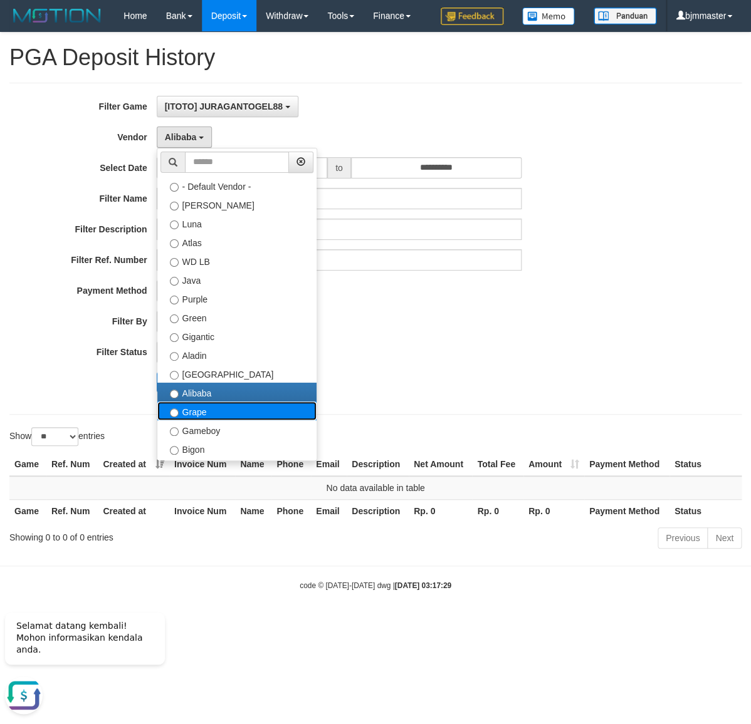
click at [179, 420] on label "Grape" at bounding box center [236, 411] width 159 height 19
select select "**********"
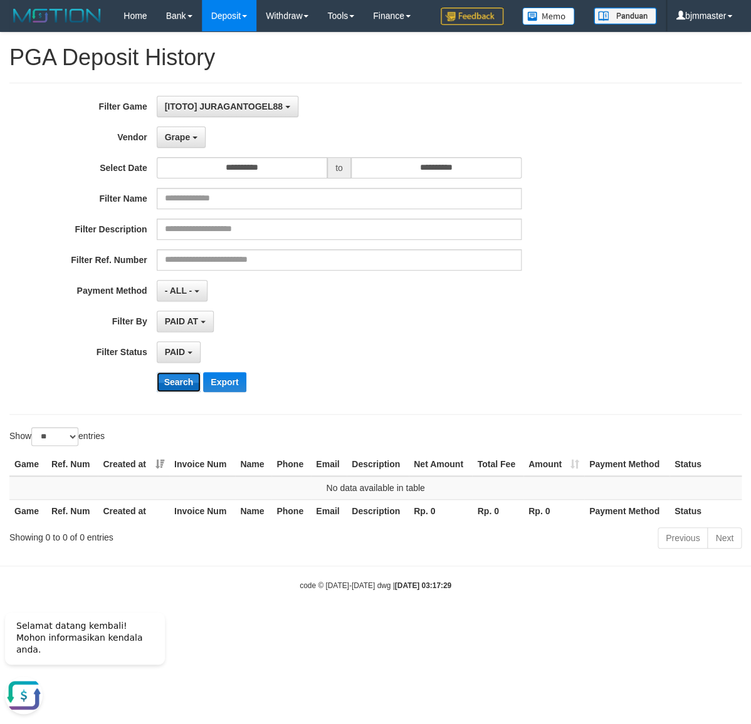
click at [172, 392] on button "Search" at bounding box center [179, 382] width 44 height 20
click at [185, 142] on span "Grape" at bounding box center [177, 137] width 25 height 10
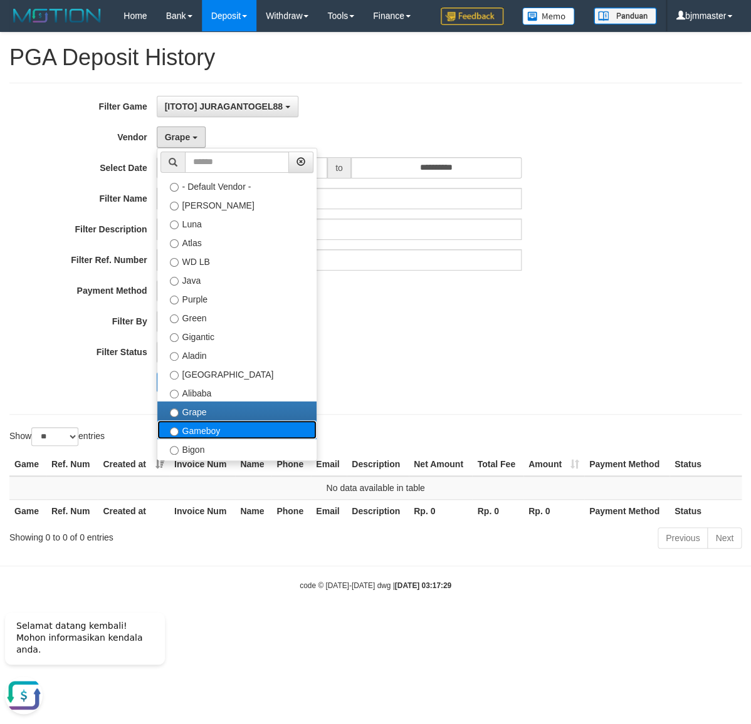
click at [203, 439] on label "Gameboy" at bounding box center [236, 429] width 159 height 19
select select "**********"
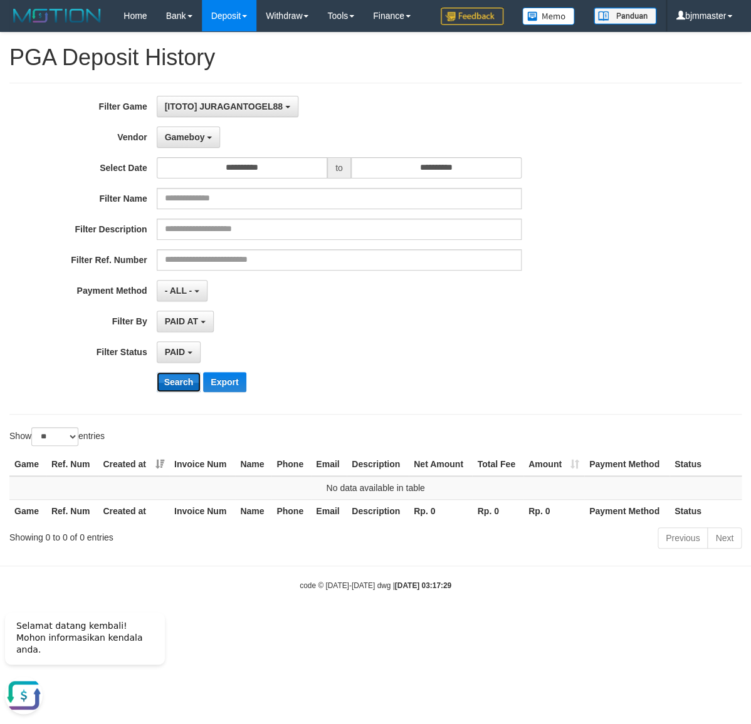
click at [187, 392] on button "Search" at bounding box center [179, 382] width 44 height 20
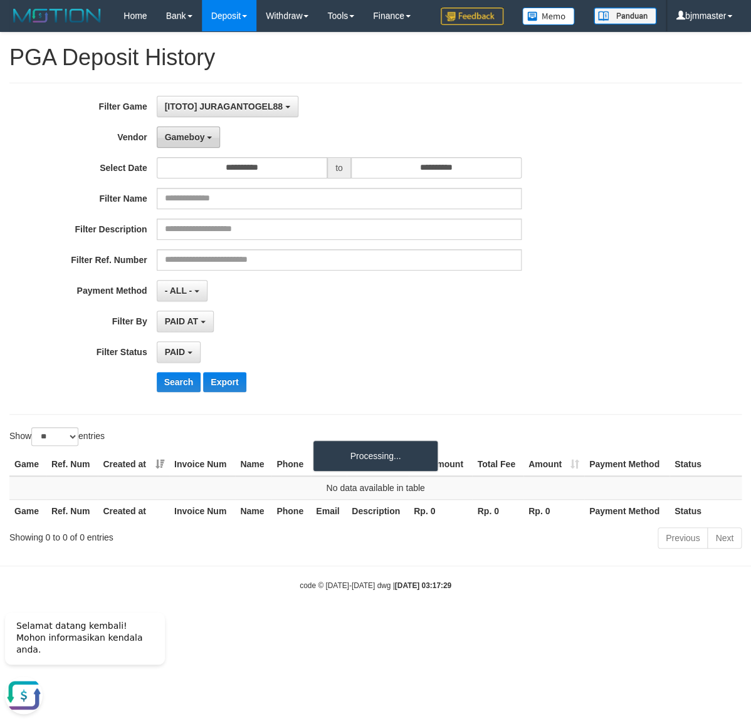
click at [200, 142] on span "Gameboy" at bounding box center [185, 137] width 40 height 10
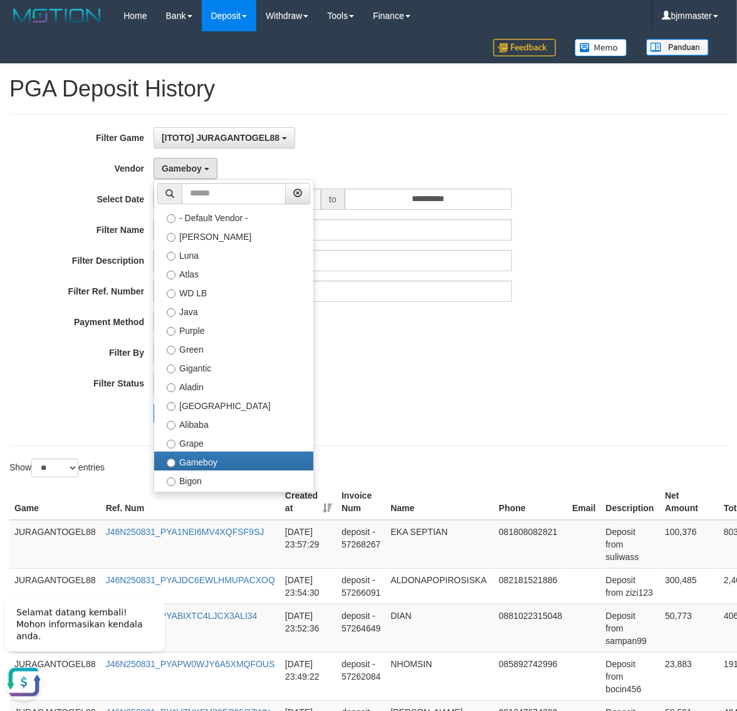
click at [441, 332] on div "- ALL - SELECT ALL - ALL - SELECT PAYMENT METHOD Mandiri BNI OVO CIMB BRI MAYBA…" at bounding box center [332, 321] width 358 height 21
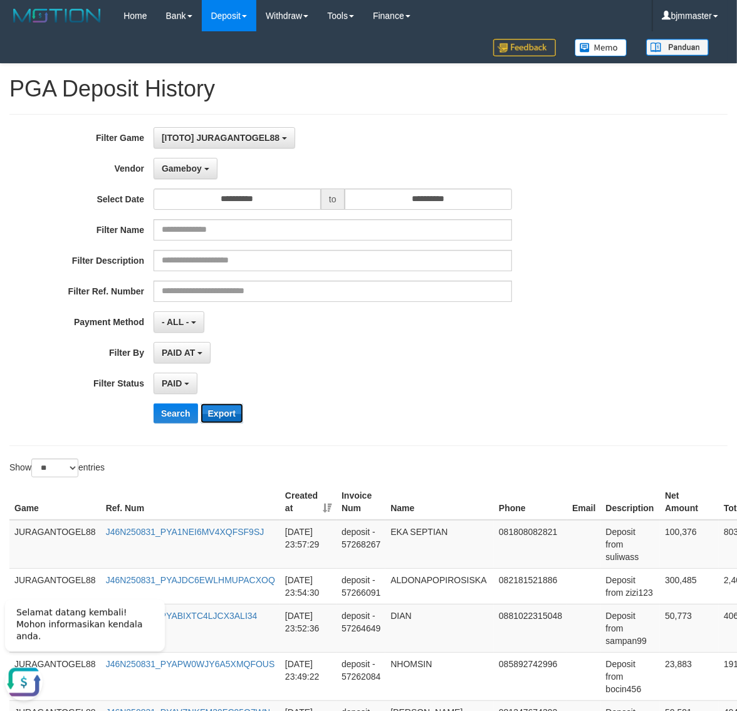
click at [232, 413] on button "Export" at bounding box center [221, 413] width 43 height 20
click at [196, 172] on span "Gameboy" at bounding box center [182, 169] width 40 height 10
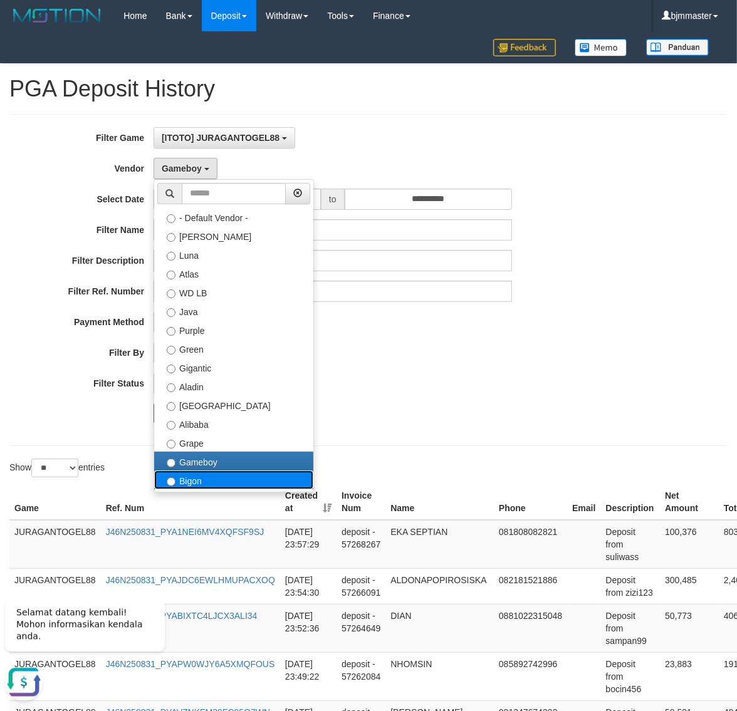
click at [190, 480] on label "Bigon" at bounding box center [233, 479] width 159 height 19
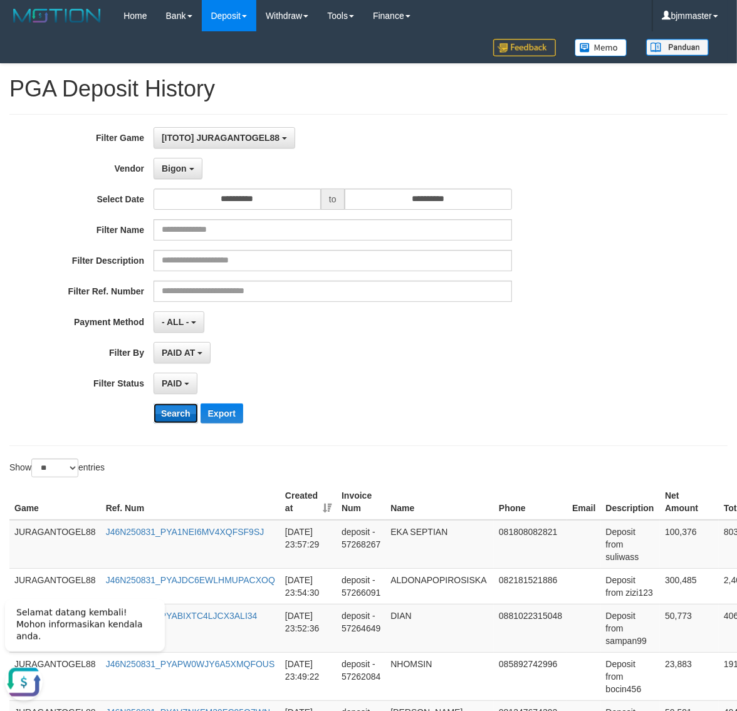
click at [179, 412] on button "Search" at bounding box center [175, 413] width 44 height 20
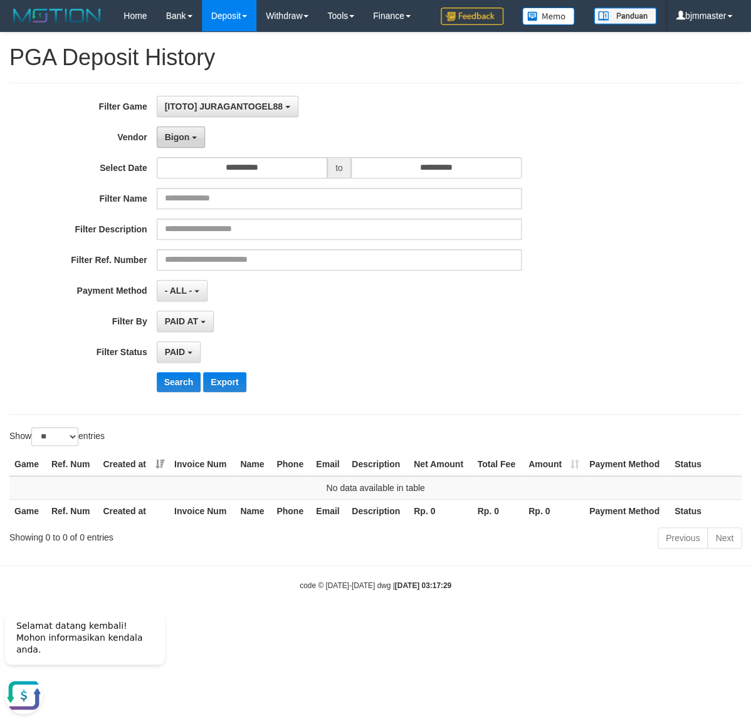
click at [192, 139] on b "button" at bounding box center [194, 138] width 5 height 3
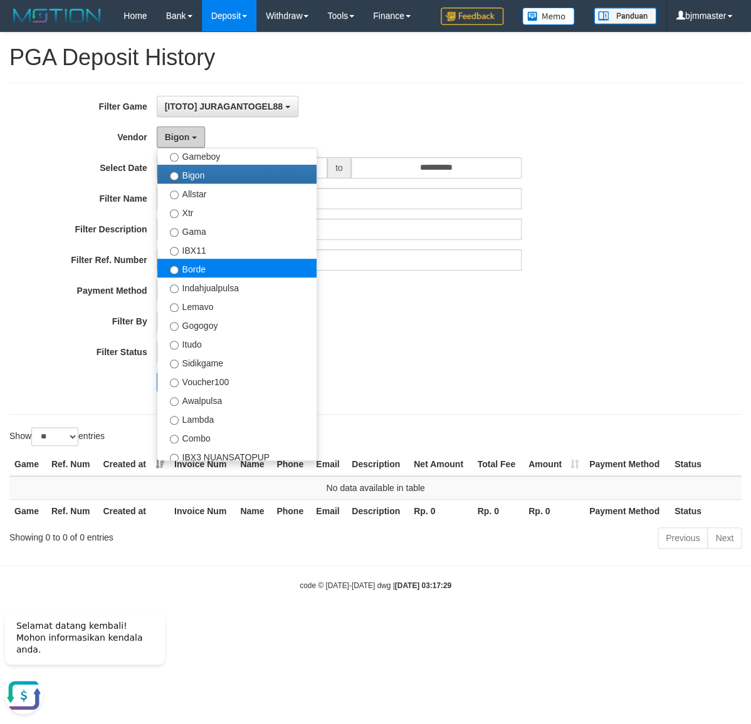
scroll to position [282, 0]
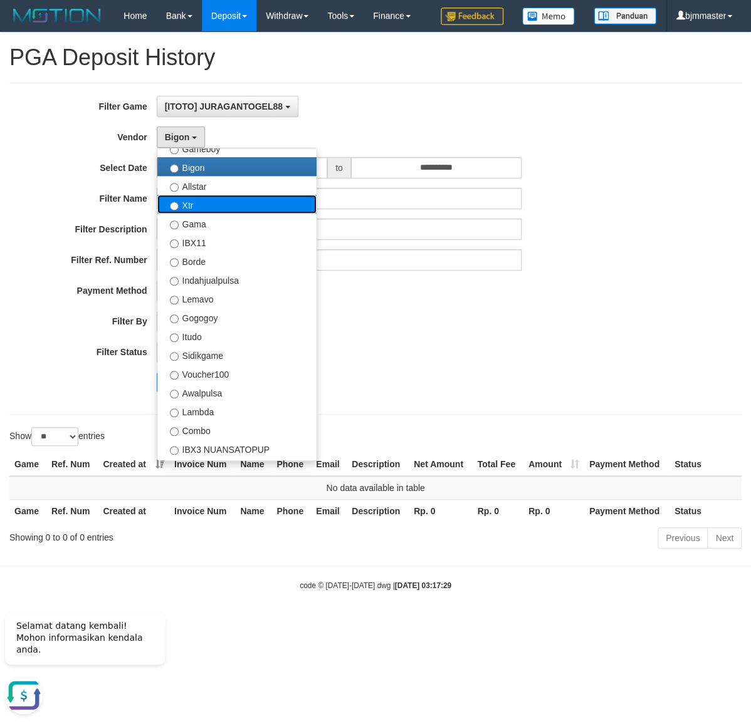
click at [209, 214] on label "Xtr" at bounding box center [236, 204] width 159 height 19
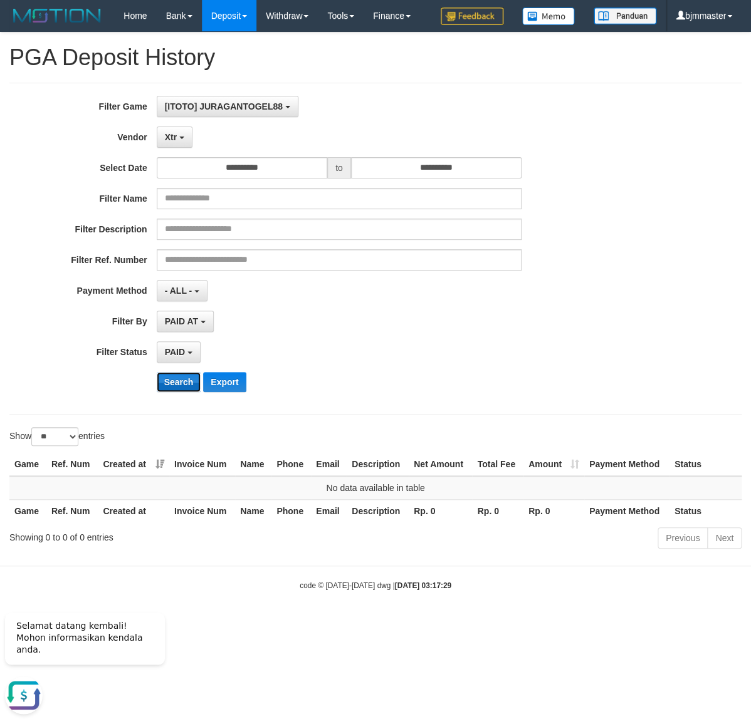
click at [184, 392] on button "Search" at bounding box center [179, 382] width 44 height 20
click at [176, 142] on span "Xtr" at bounding box center [171, 137] width 12 height 10
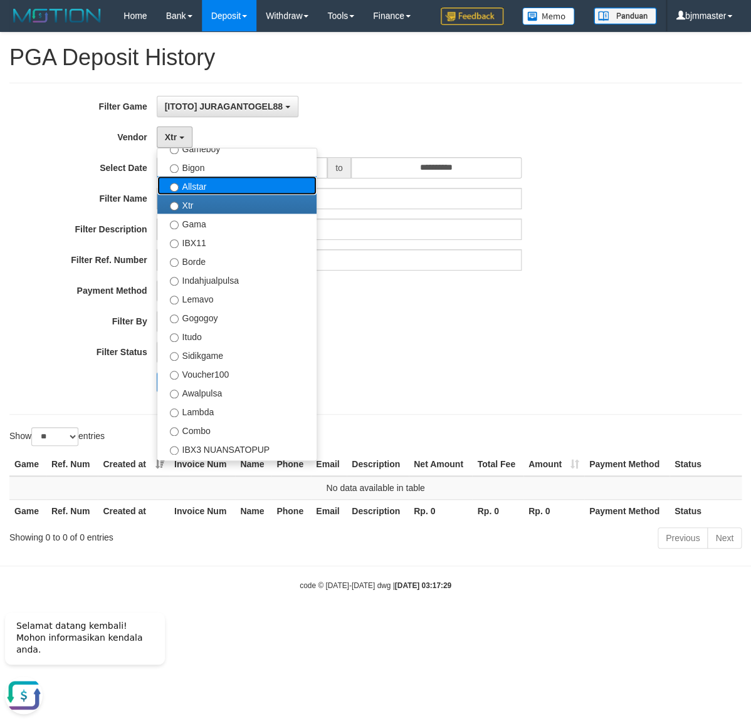
click at [200, 195] on label "Allstar" at bounding box center [236, 185] width 159 height 19
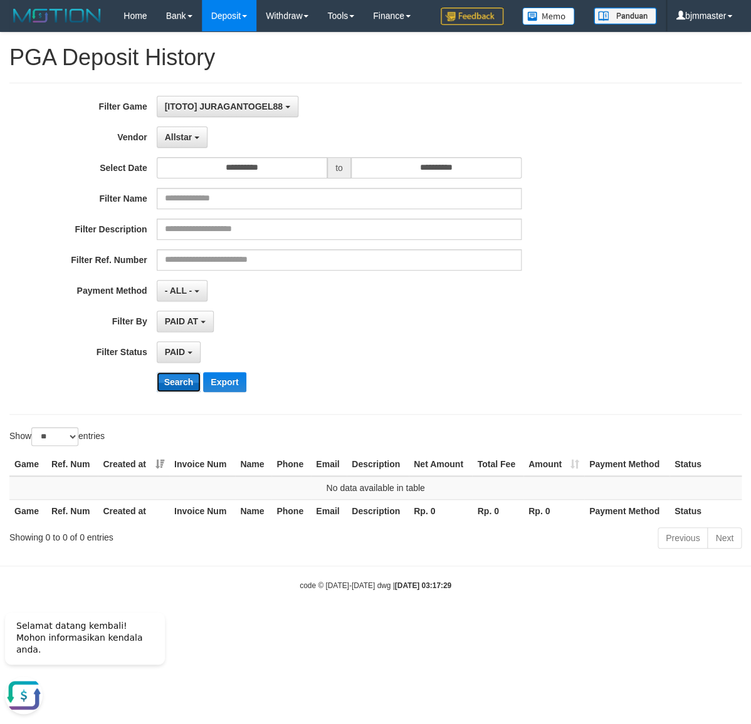
click at [191, 392] on button "Search" at bounding box center [179, 382] width 44 height 20
click at [190, 142] on span "Allstar" at bounding box center [179, 137] width 28 height 10
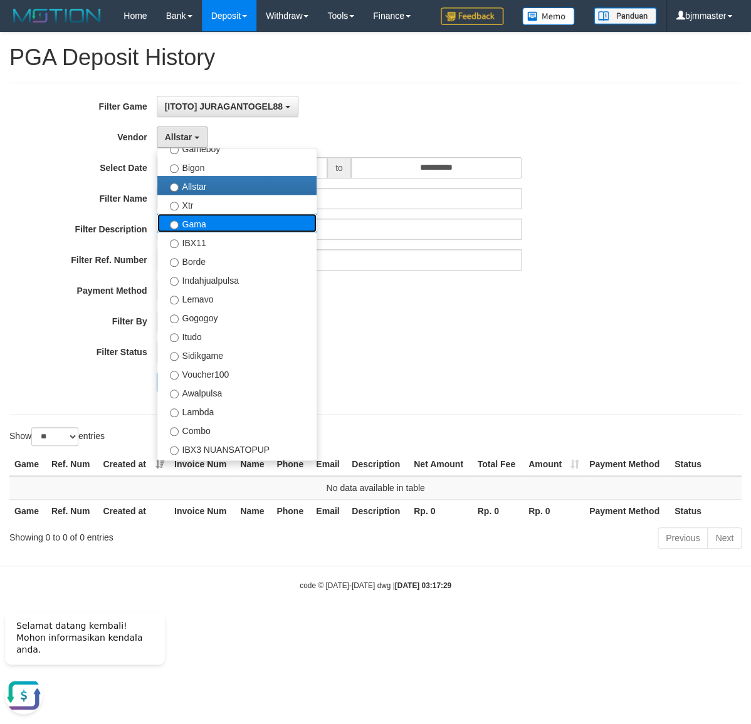
click at [197, 232] on label "Gama" at bounding box center [236, 223] width 159 height 19
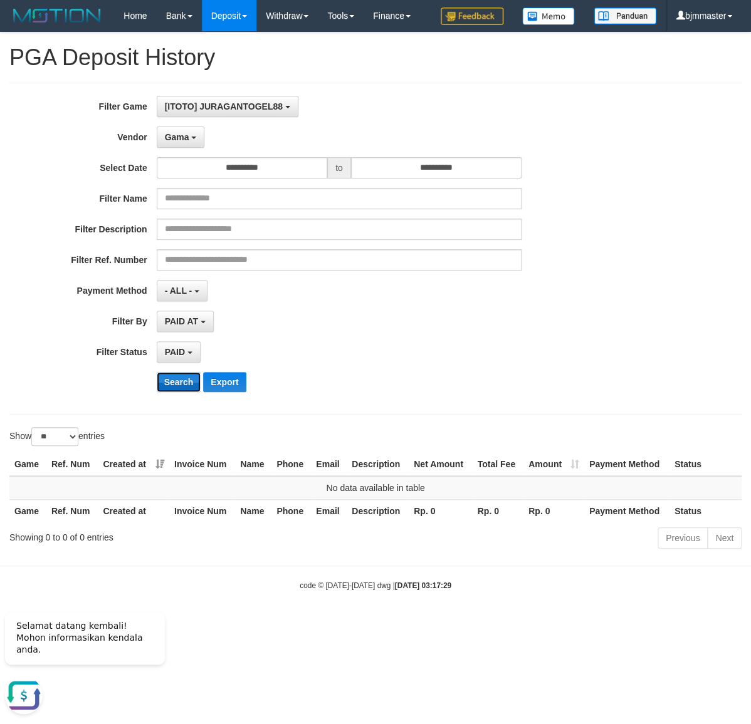
click at [177, 392] on button "Search" at bounding box center [179, 382] width 44 height 20
click at [182, 142] on span "Gama" at bounding box center [177, 137] width 24 height 10
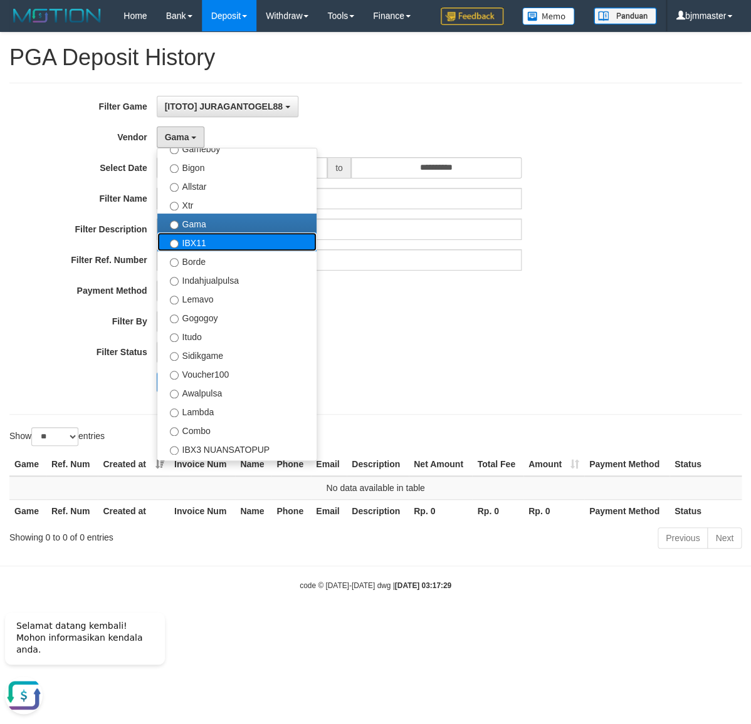
click at [197, 251] on label "IBX11" at bounding box center [236, 241] width 159 height 19
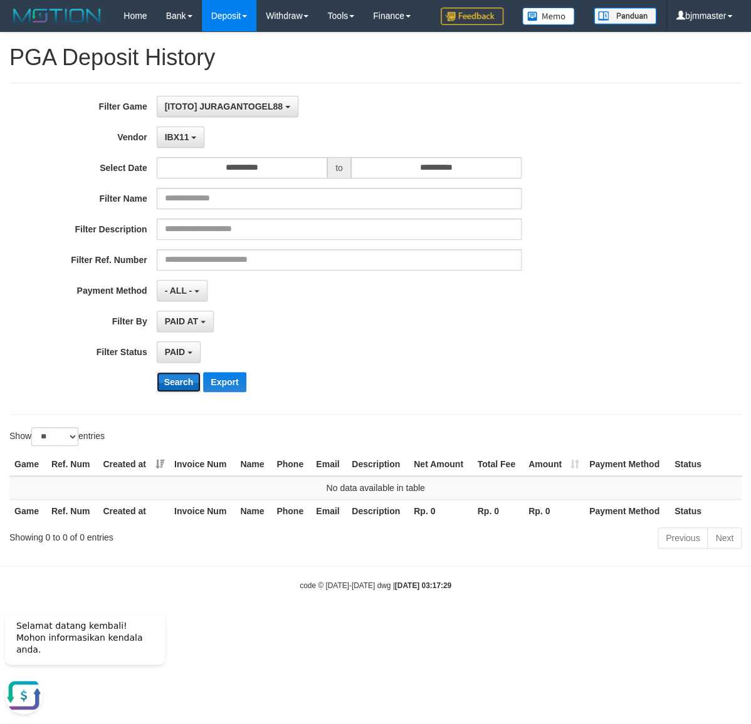
click at [172, 392] on button "Search" at bounding box center [179, 382] width 44 height 20
click at [185, 142] on span "IBX11" at bounding box center [177, 137] width 24 height 10
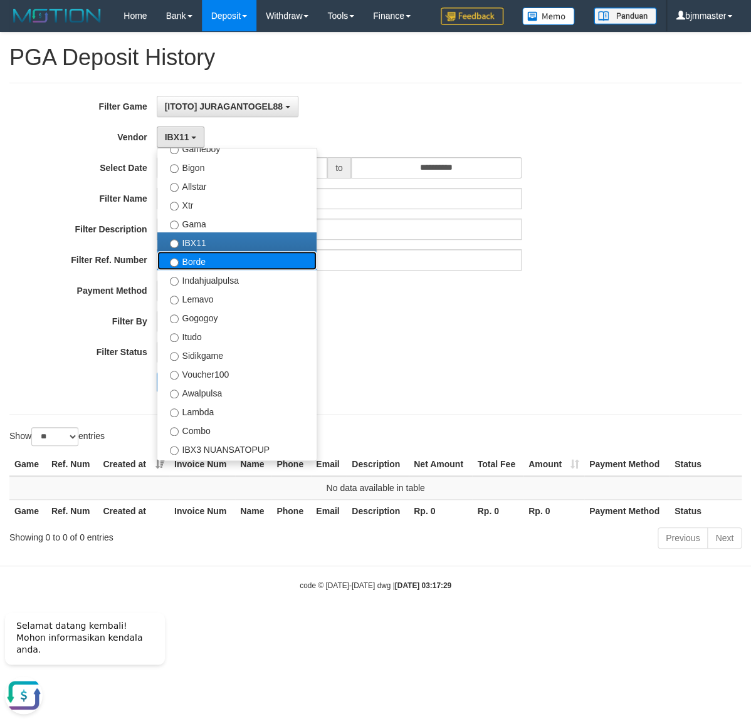
click at [212, 270] on label "Borde" at bounding box center [236, 260] width 159 height 19
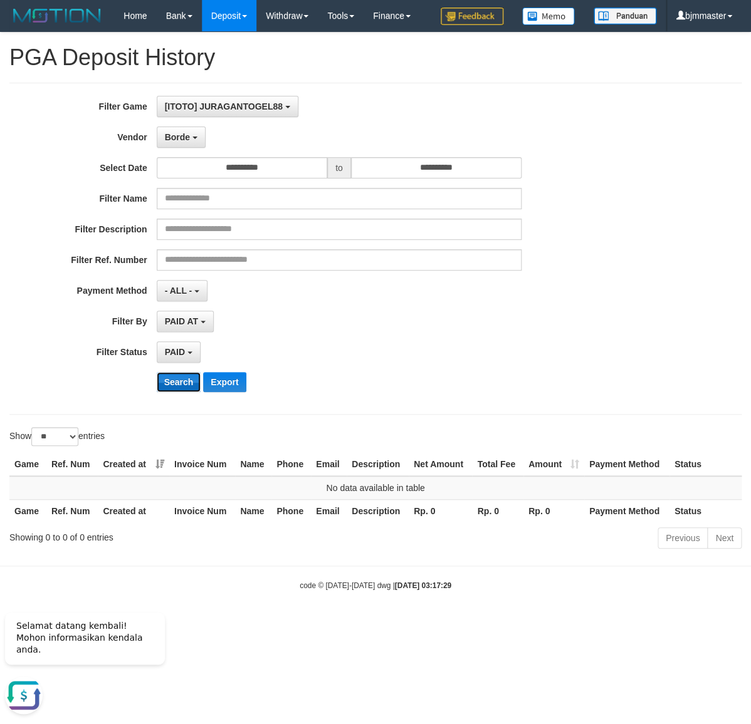
click at [185, 392] on button "Search" at bounding box center [179, 382] width 44 height 20
click at [188, 142] on span "Borde" at bounding box center [177, 137] width 25 height 10
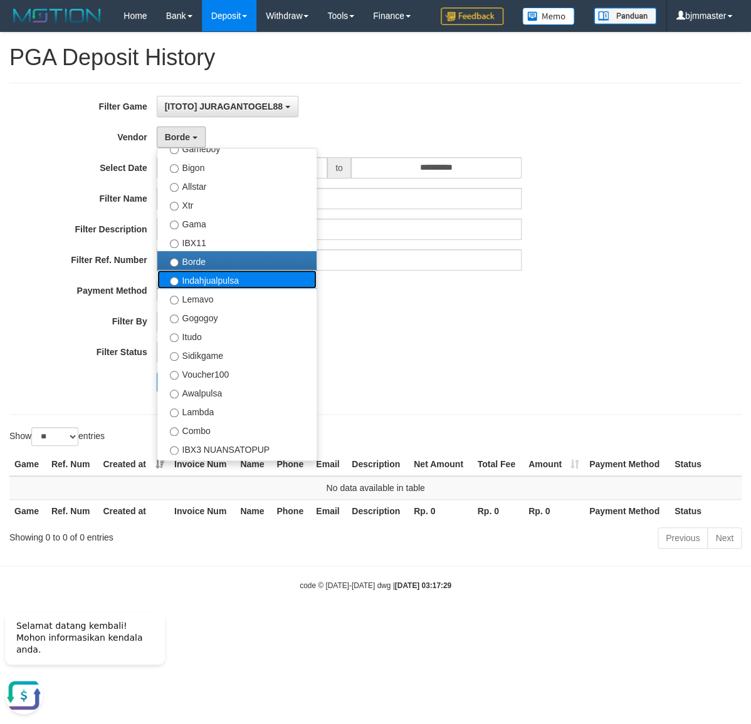
click at [212, 289] on label "Indahjualpulsa" at bounding box center [236, 279] width 159 height 19
select select "**********"
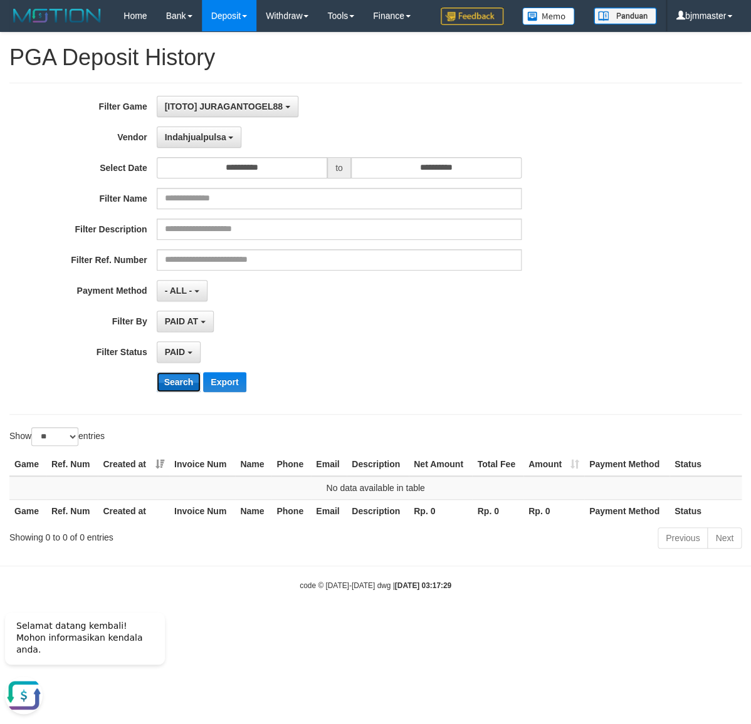
click at [187, 392] on button "Search" at bounding box center [179, 382] width 44 height 20
click at [218, 142] on span "Indahjualpulsa" at bounding box center [195, 137] width 61 height 10
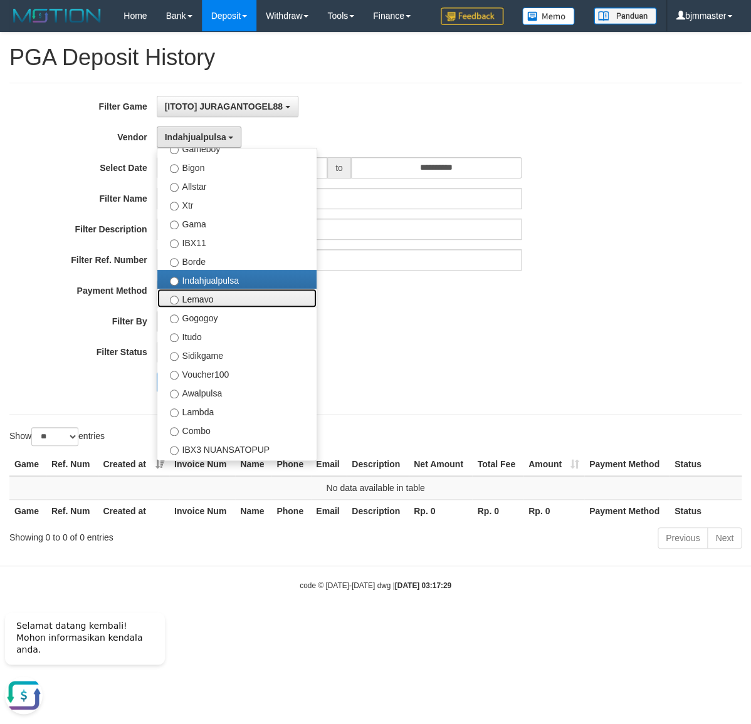
click at [192, 308] on label "Lemavo" at bounding box center [236, 298] width 159 height 19
select select "**********"
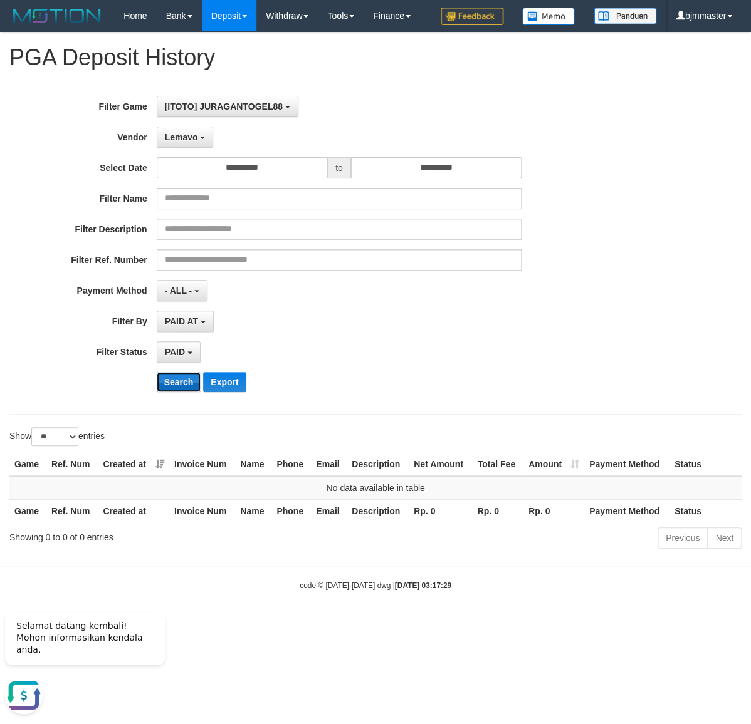
click at [176, 392] on button "Search" at bounding box center [179, 382] width 44 height 20
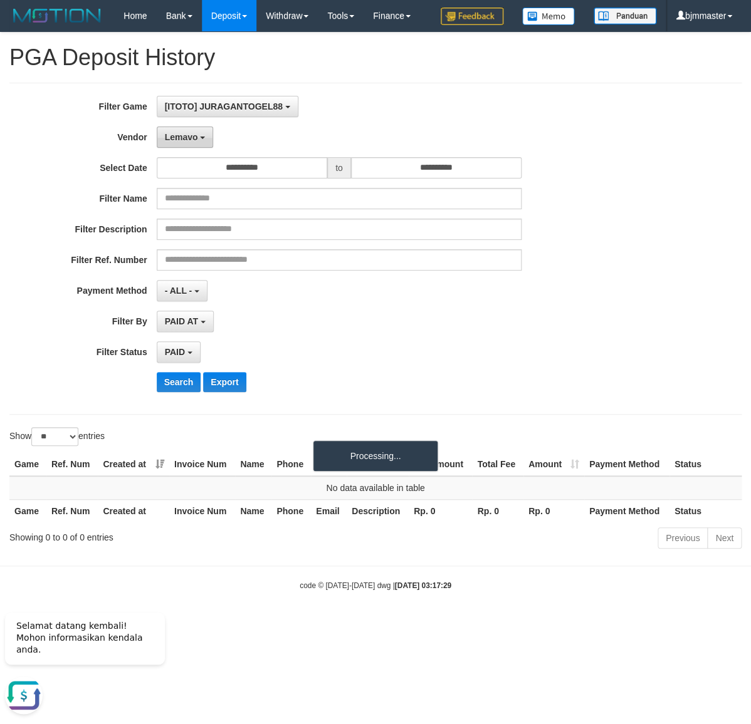
click at [203, 148] on button "Lemavo" at bounding box center [185, 137] width 57 height 21
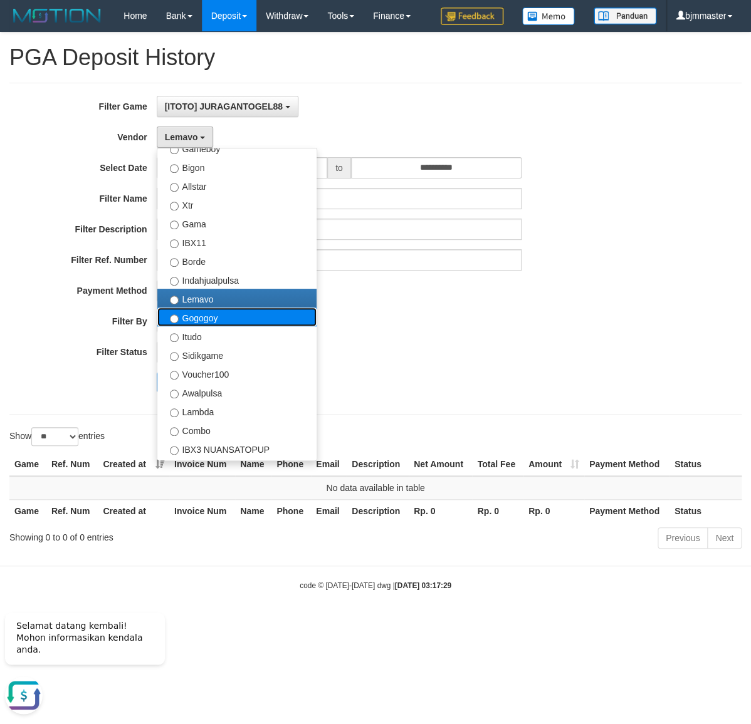
click at [212, 326] on label "Gogogoy" at bounding box center [236, 317] width 159 height 19
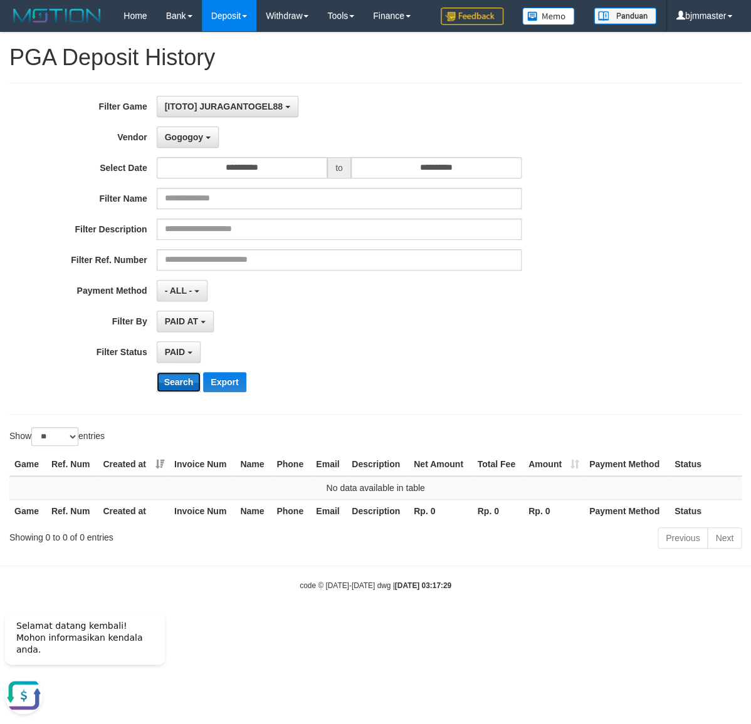
drag, startPoint x: 193, startPoint y: 411, endPoint x: 200, endPoint y: 290, distance: 121.1
click at [193, 392] on button "Search" at bounding box center [179, 382] width 44 height 20
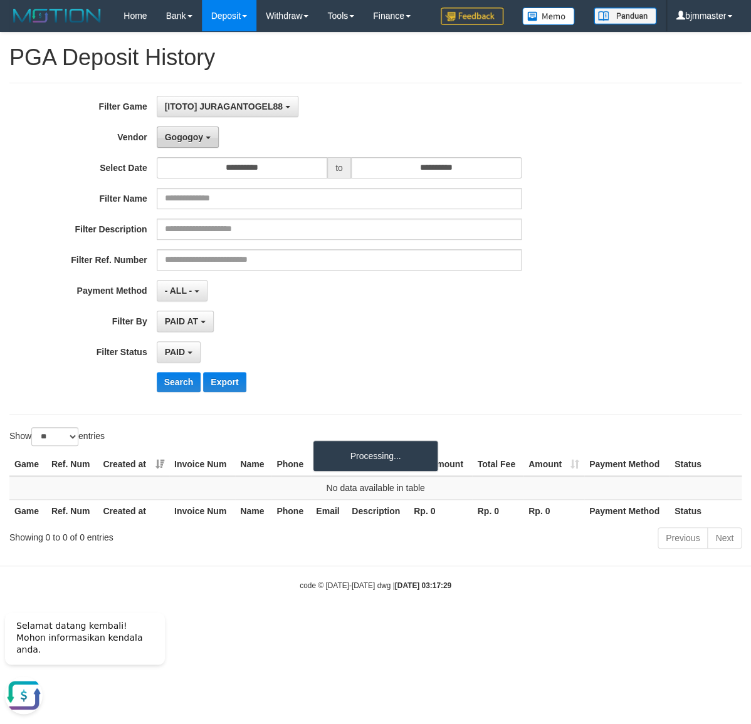
click at [207, 148] on button "Gogogoy" at bounding box center [188, 137] width 62 height 21
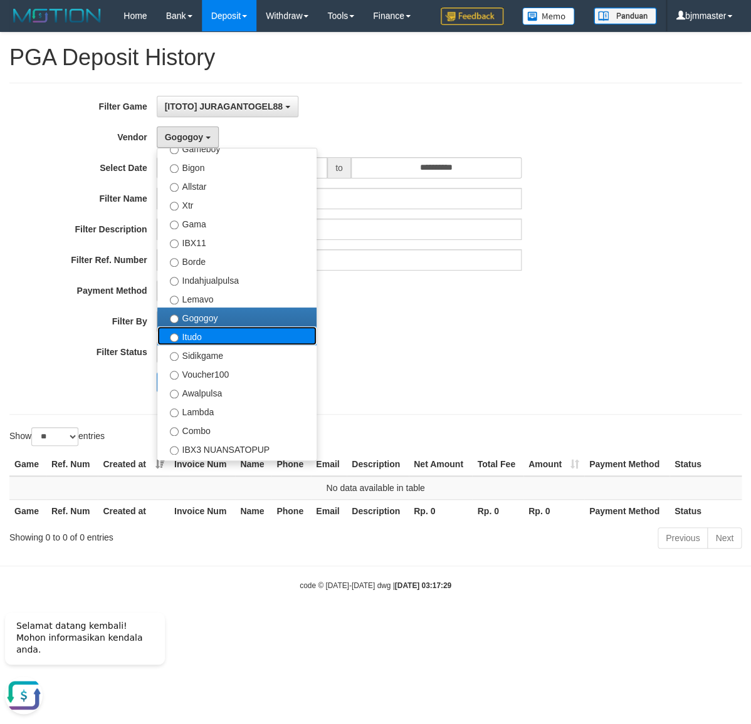
click at [204, 345] on label "Itudo" at bounding box center [236, 335] width 159 height 19
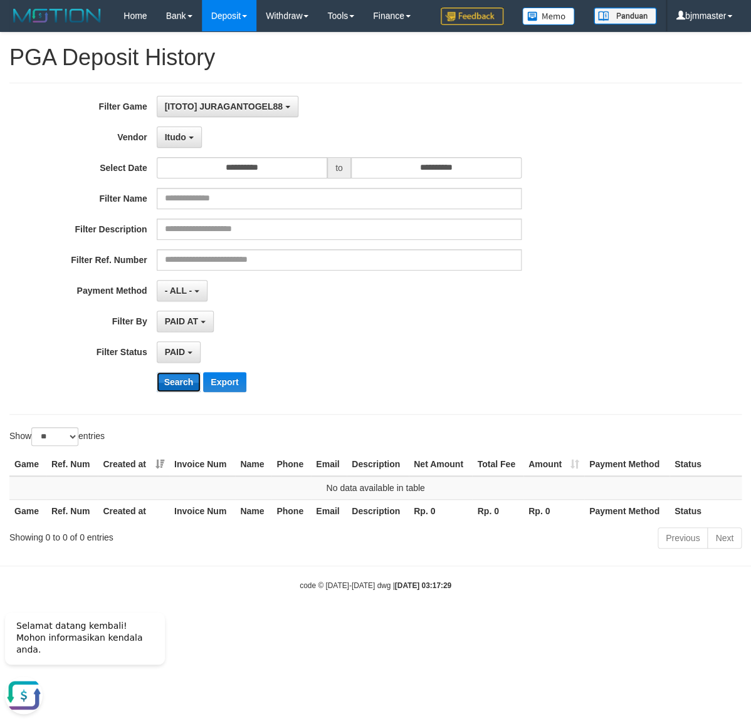
click at [185, 392] on button "Search" at bounding box center [179, 382] width 44 height 20
drag, startPoint x: 179, startPoint y: 164, endPoint x: 181, endPoint y: 221, distance: 57.7
click at [180, 148] on button "Itudo" at bounding box center [179, 137] width 45 height 21
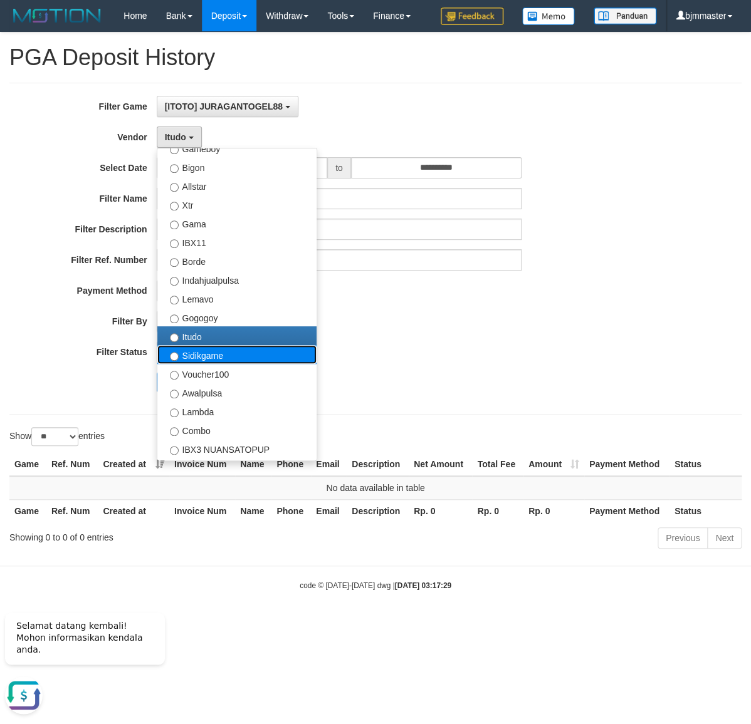
click at [204, 364] on label "Sidikgame" at bounding box center [236, 354] width 159 height 19
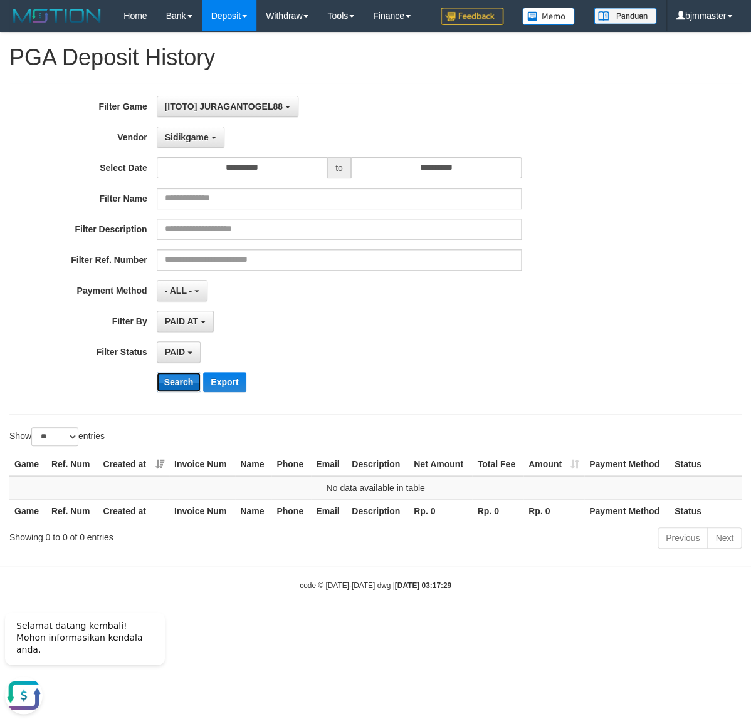
click at [182, 392] on button "Search" at bounding box center [179, 382] width 44 height 20
click at [190, 142] on span "Sidikgame" at bounding box center [187, 137] width 44 height 10
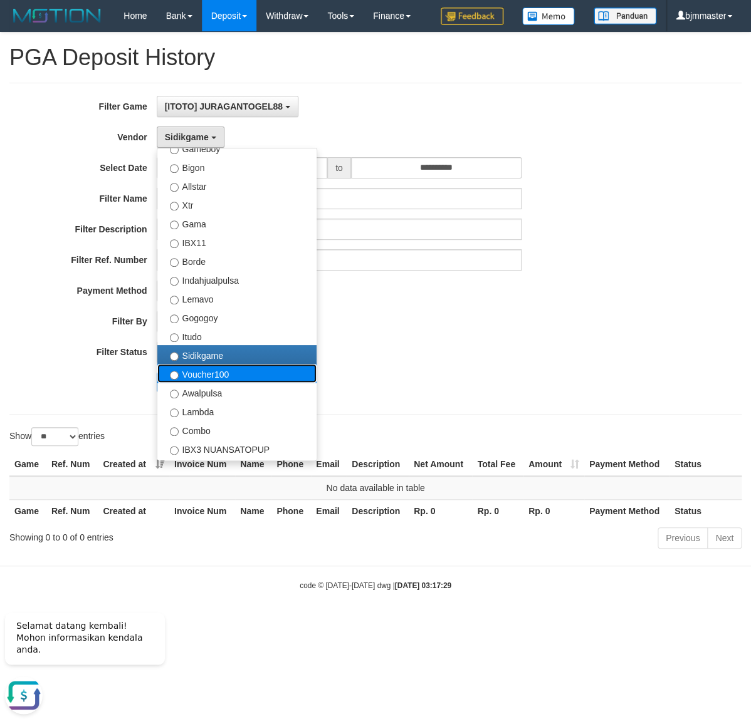
click at [201, 383] on label "Voucher100" at bounding box center [236, 373] width 159 height 19
select select "**********"
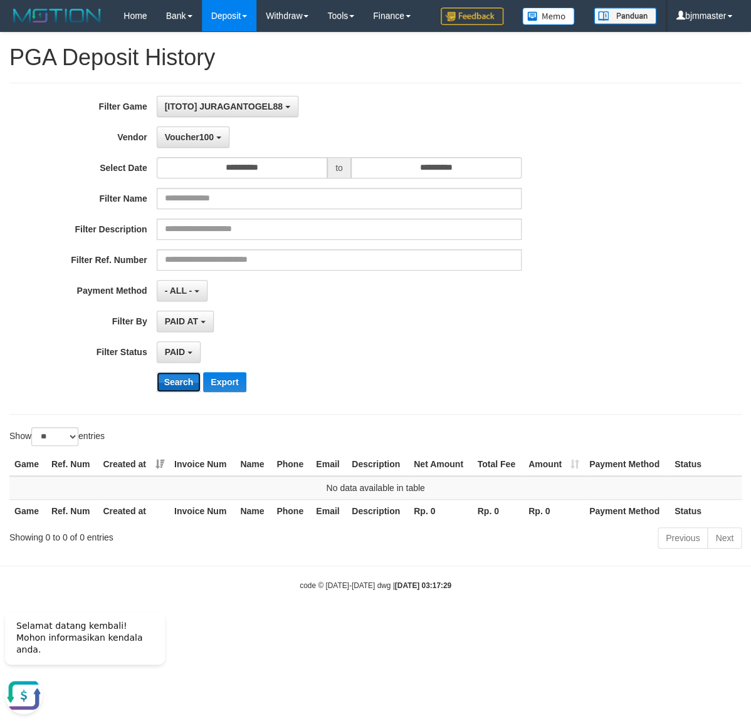
click at [185, 392] on button "Search" at bounding box center [179, 382] width 44 height 20
click at [212, 142] on span "Voucher100" at bounding box center [189, 137] width 49 height 10
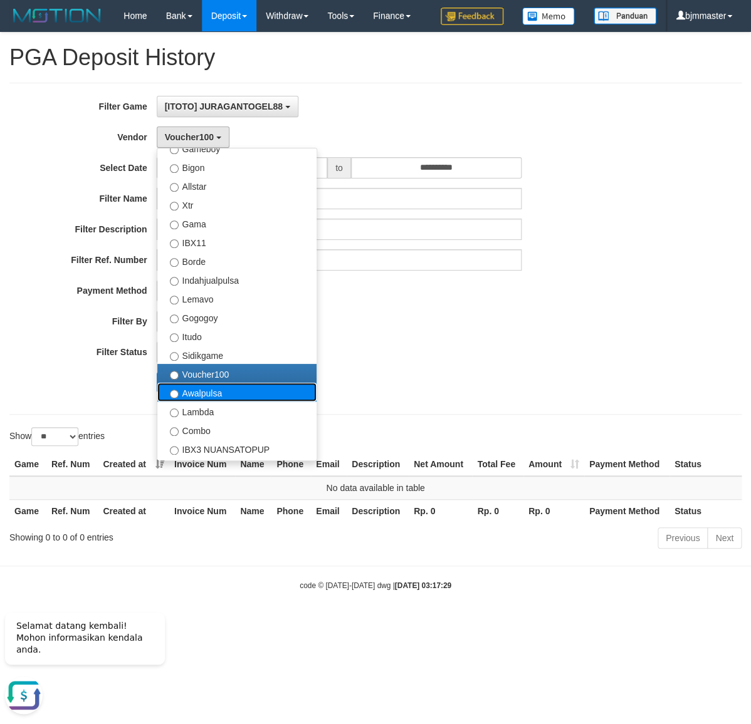
click at [194, 402] on label "Awalpulsa" at bounding box center [236, 392] width 159 height 19
select select "**********"
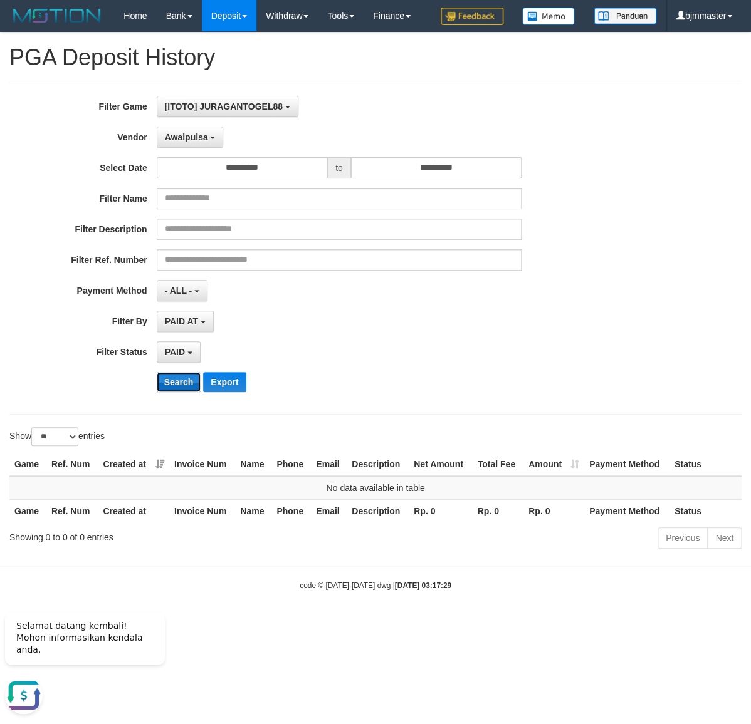
click at [190, 392] on button "Search" at bounding box center [179, 382] width 44 height 20
click at [203, 142] on span "Awalpulsa" at bounding box center [186, 137] width 43 height 10
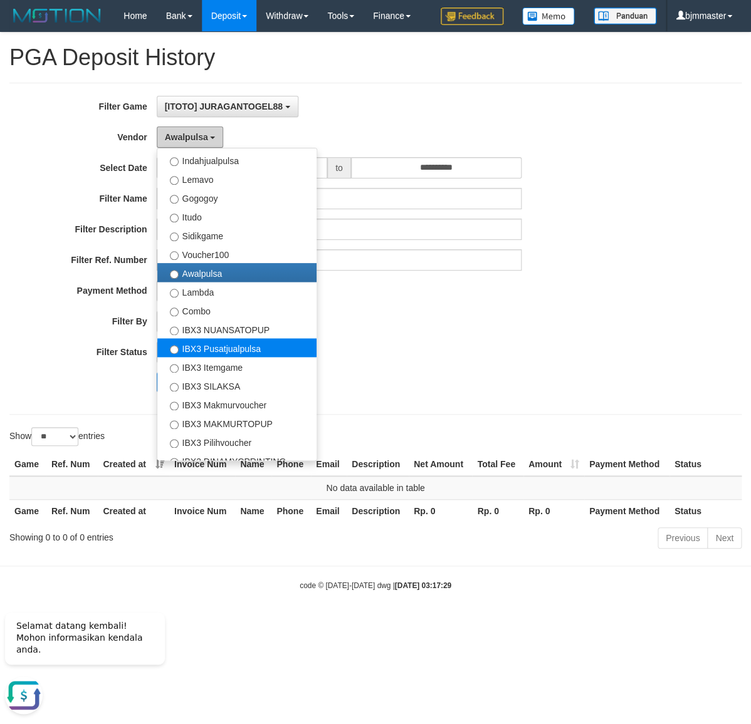
scroll to position [412, 0]
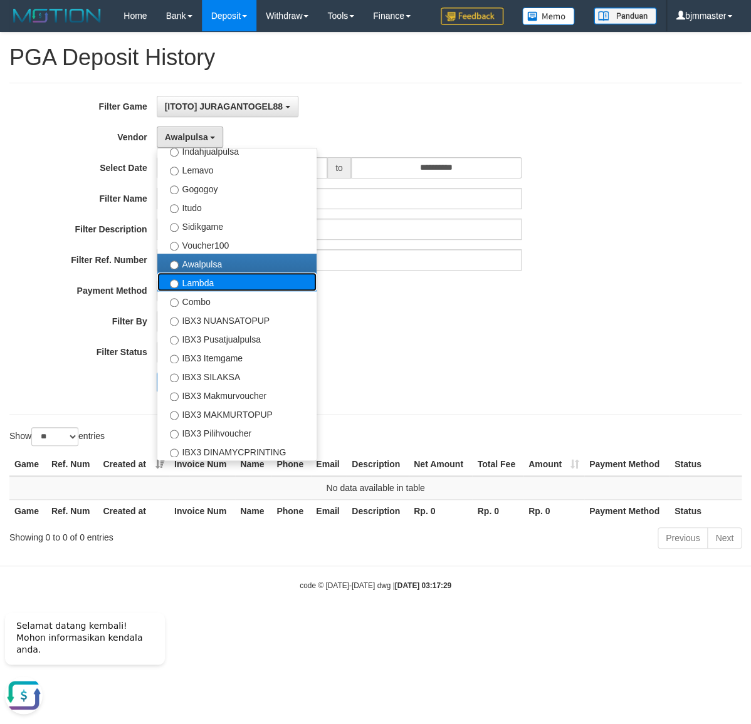
click at [207, 291] on label "Lambda" at bounding box center [236, 282] width 159 height 19
select select "**********"
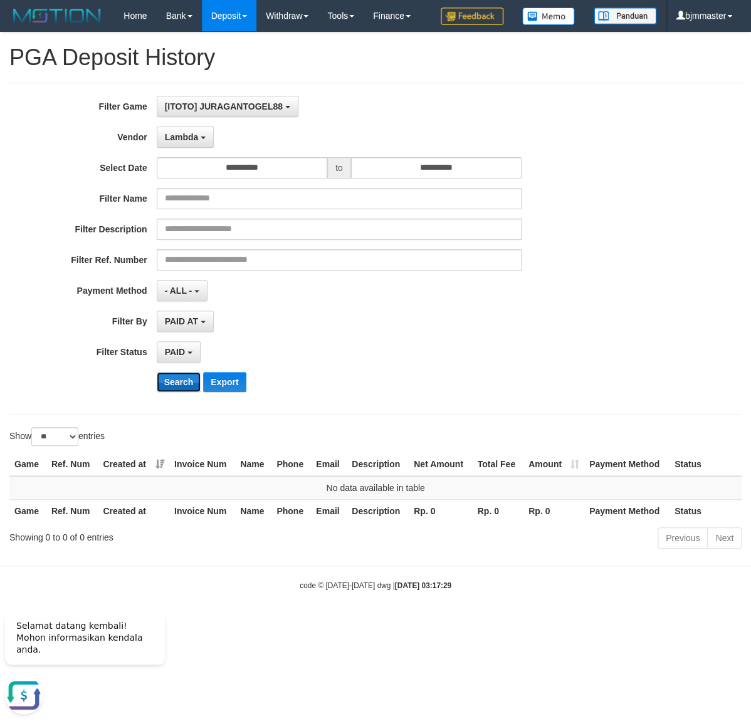
click at [176, 392] on button "Search" at bounding box center [179, 382] width 44 height 20
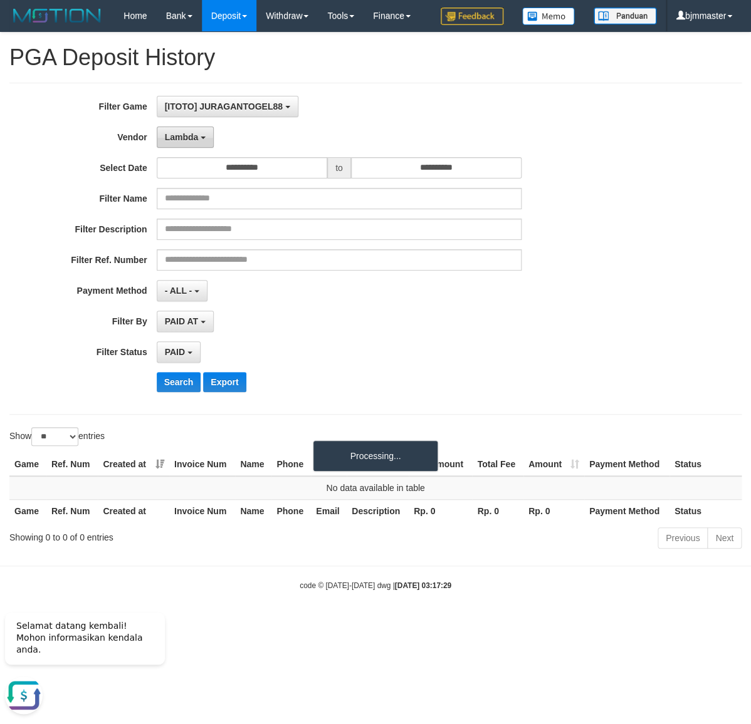
click at [191, 142] on span "Lambda" at bounding box center [182, 137] width 34 height 10
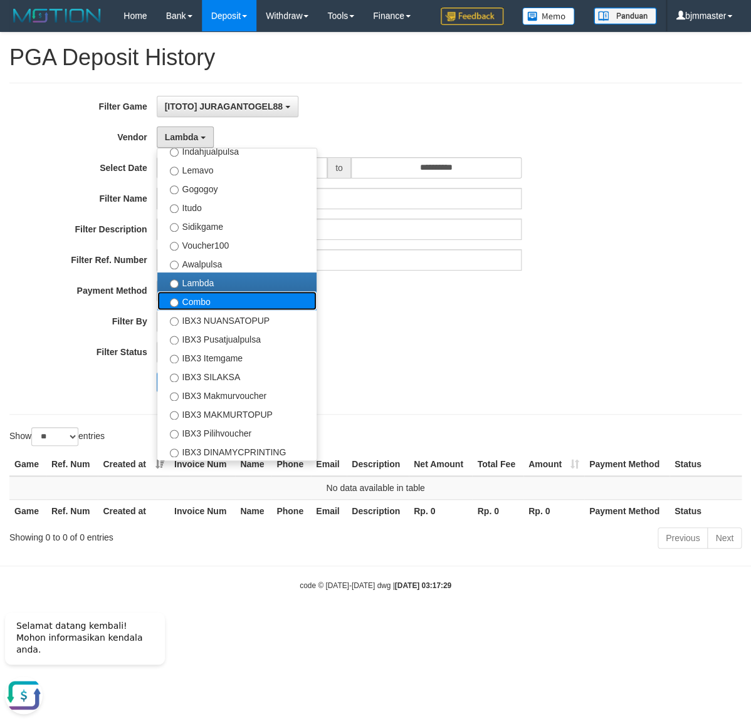
click at [225, 310] on label "Combo" at bounding box center [236, 300] width 159 height 19
select select "**********"
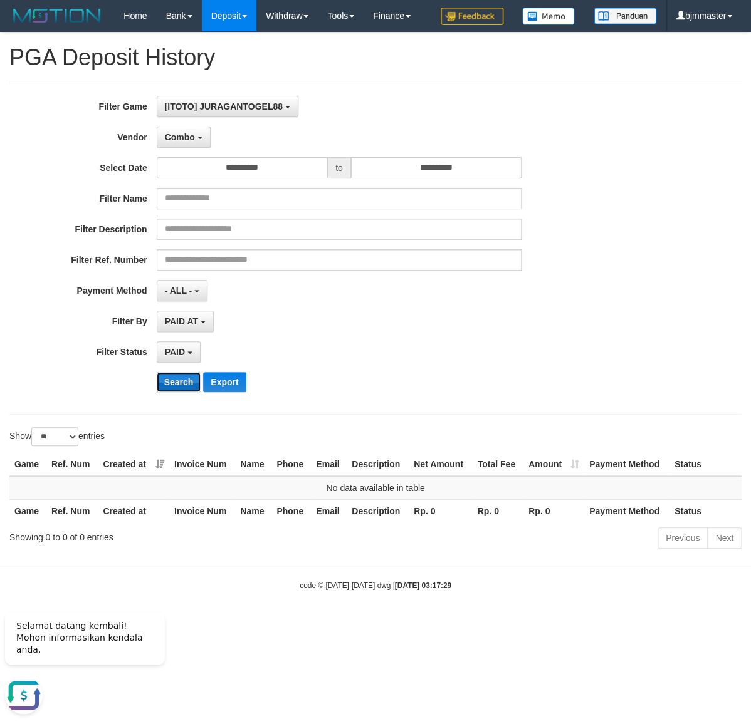
click at [190, 392] on button "Search" at bounding box center [179, 382] width 44 height 20
click at [194, 148] on button "Combo" at bounding box center [184, 137] width 54 height 21
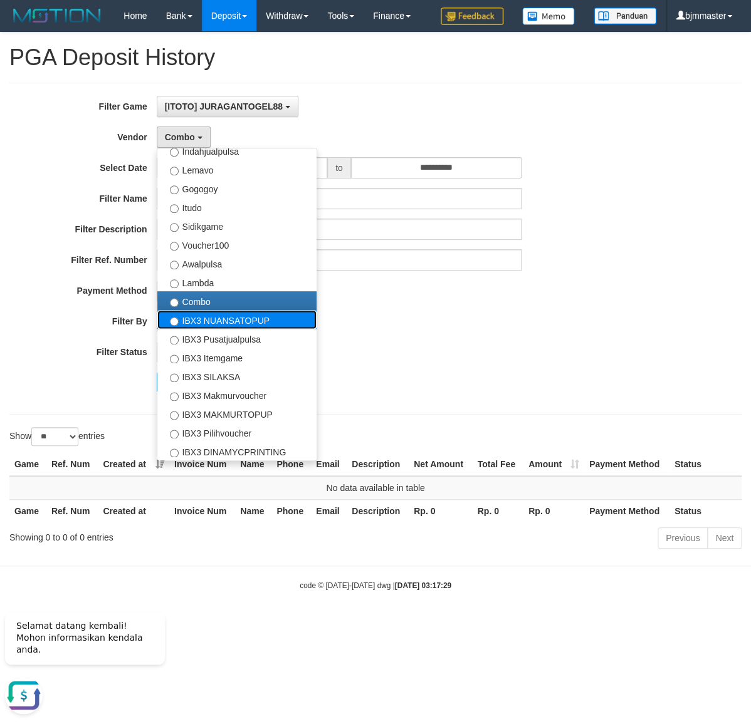
click at [207, 329] on label "IBX3 NUANSATOPUP" at bounding box center [236, 319] width 159 height 19
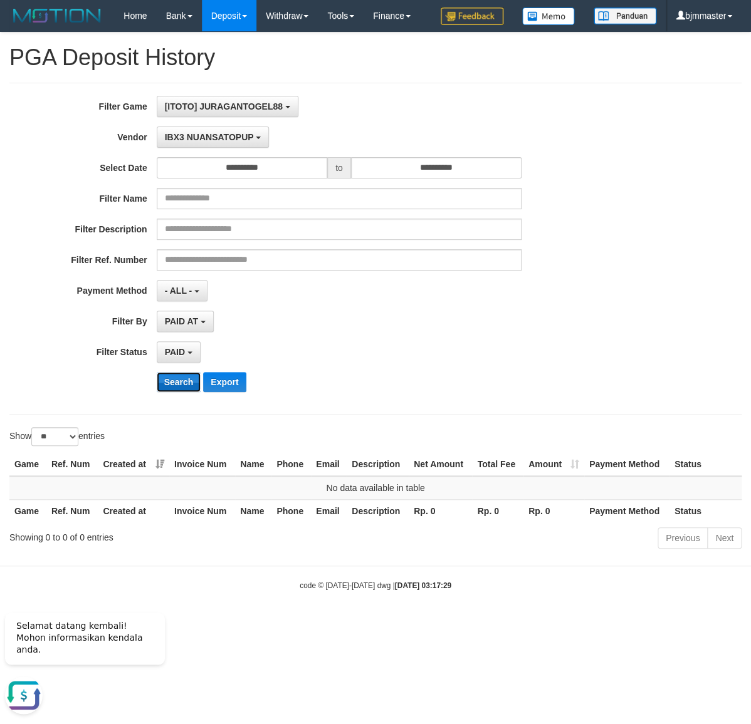
click at [184, 392] on button "Search" at bounding box center [179, 382] width 44 height 20
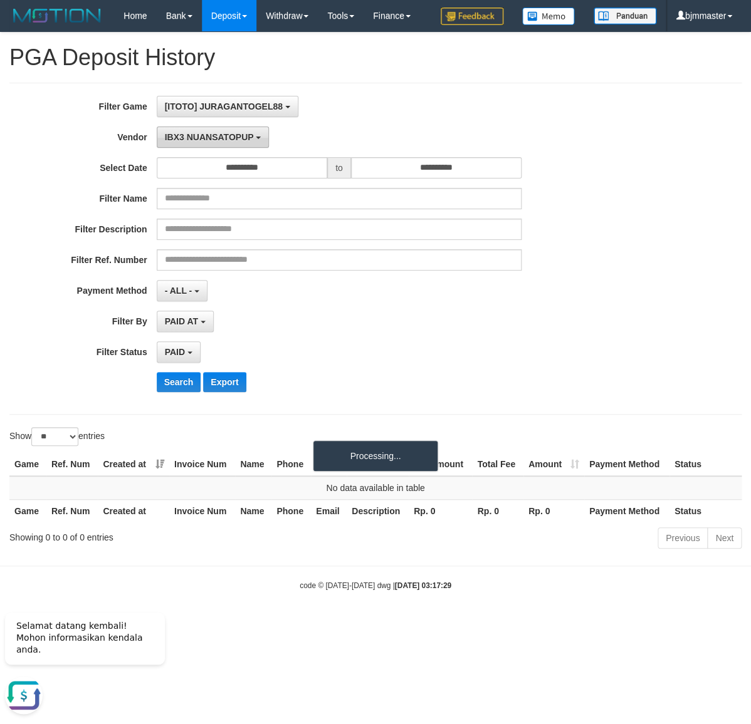
click at [224, 142] on span "IBX3 NUANSATOPUP" at bounding box center [209, 137] width 89 height 10
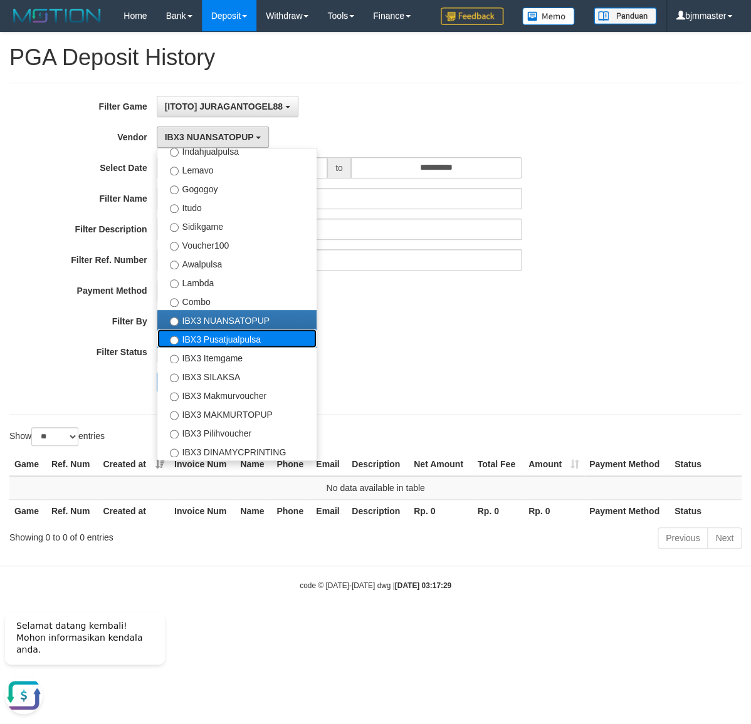
click at [219, 348] on label "IBX3 Pusatjualpulsa" at bounding box center [236, 338] width 159 height 19
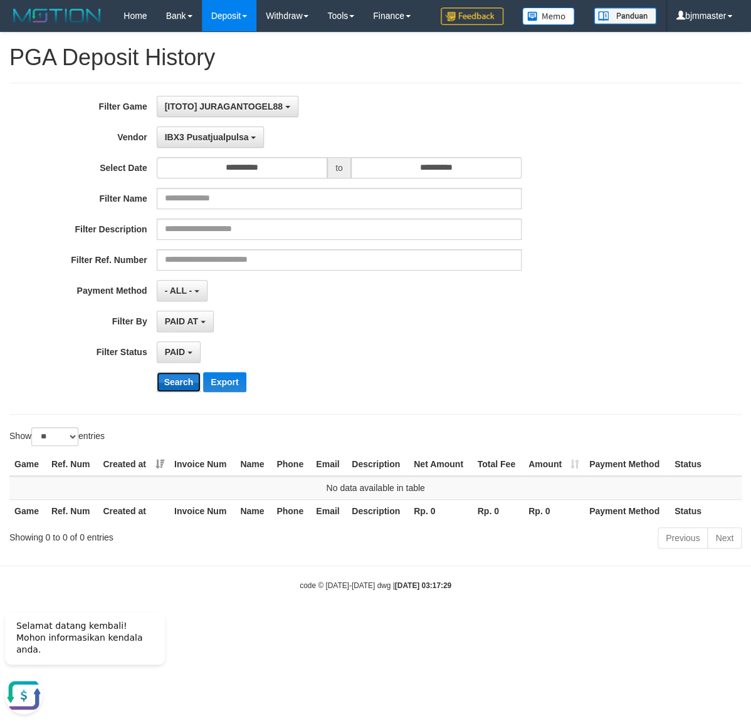
click at [180, 392] on button "Search" at bounding box center [179, 382] width 44 height 20
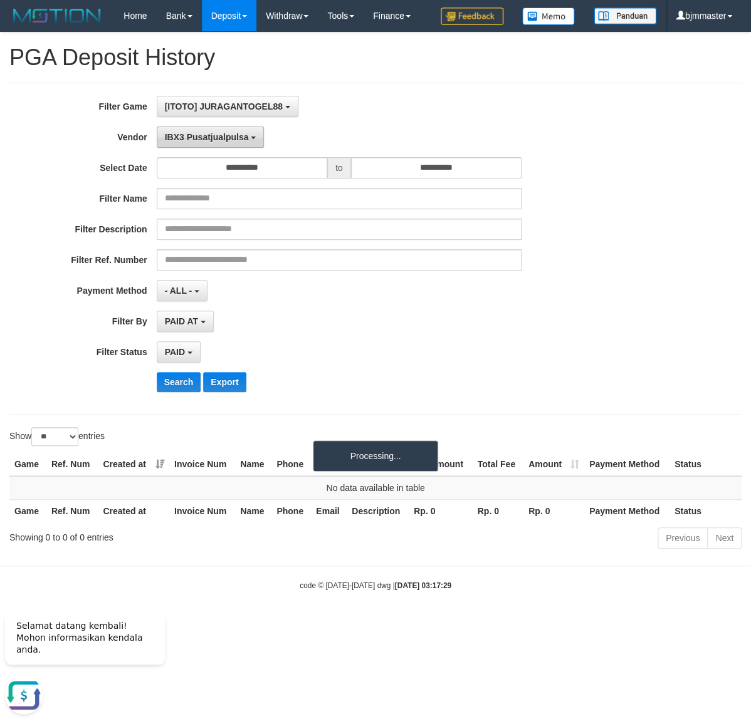
click at [217, 142] on span "IBX3 Pusatjualpulsa" at bounding box center [207, 137] width 84 height 10
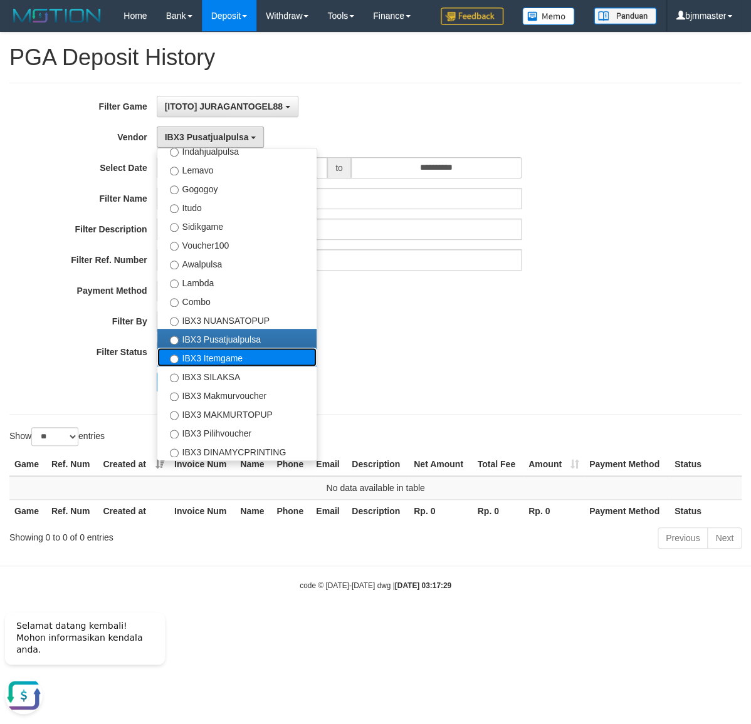
click at [216, 366] on label "IBX3 Itemgame" at bounding box center [236, 357] width 159 height 19
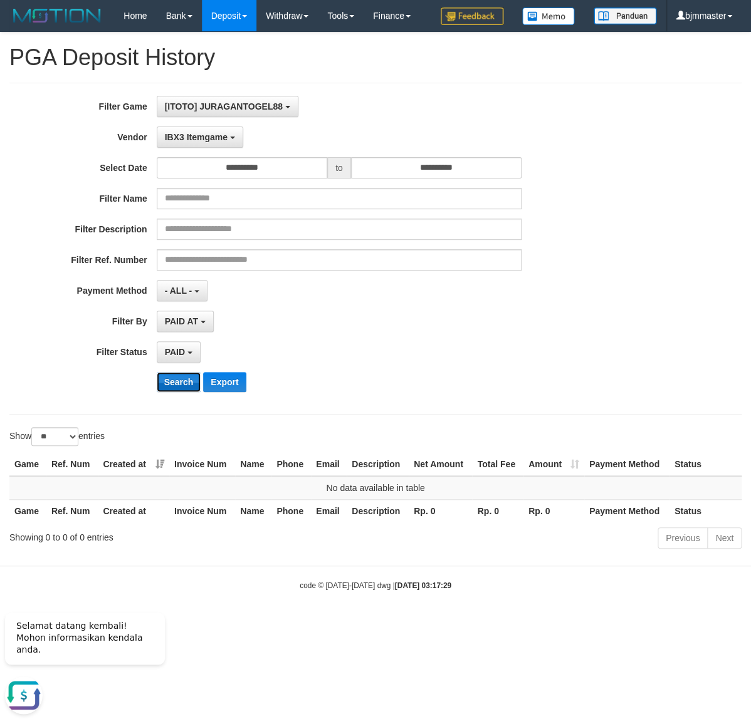
click at [179, 392] on button "Search" at bounding box center [179, 382] width 44 height 20
click at [235, 148] on button "IBX3 Itemgame" at bounding box center [200, 137] width 86 height 21
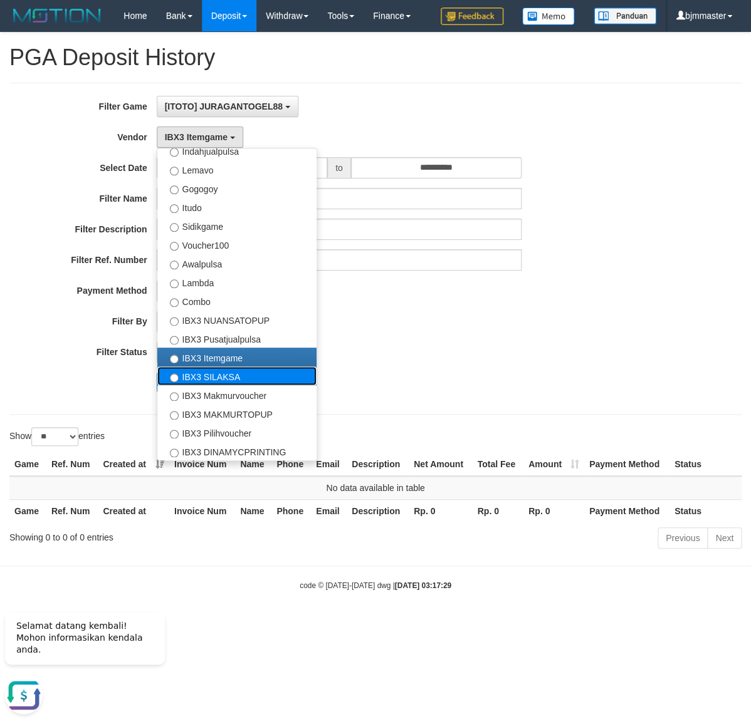
click at [234, 385] on label "IBX3 SILAKSA" at bounding box center [236, 375] width 159 height 19
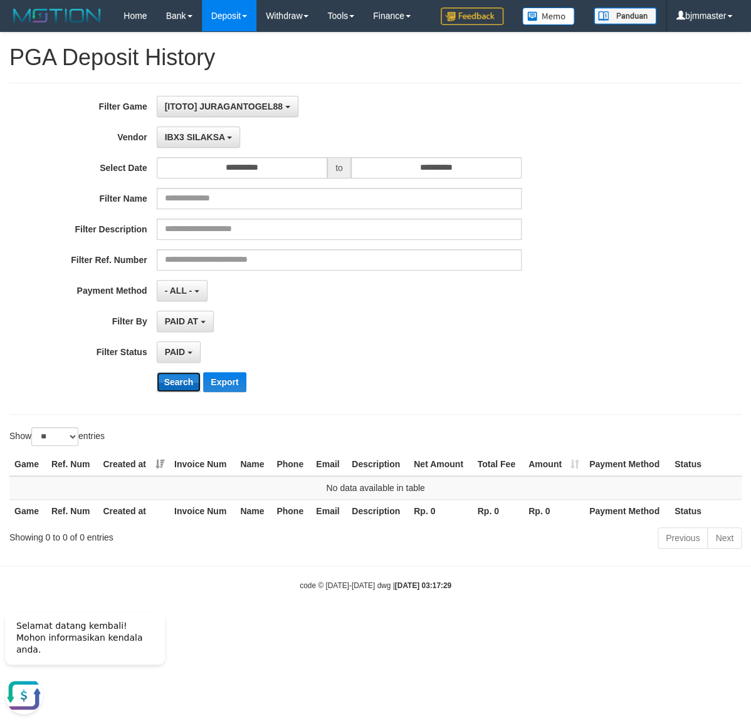
drag, startPoint x: 187, startPoint y: 413, endPoint x: 204, endPoint y: 232, distance: 181.8
click at [187, 392] on button "Search" at bounding box center [179, 382] width 44 height 20
click at [215, 142] on span "IBX3 SILAKSA" at bounding box center [195, 137] width 60 height 10
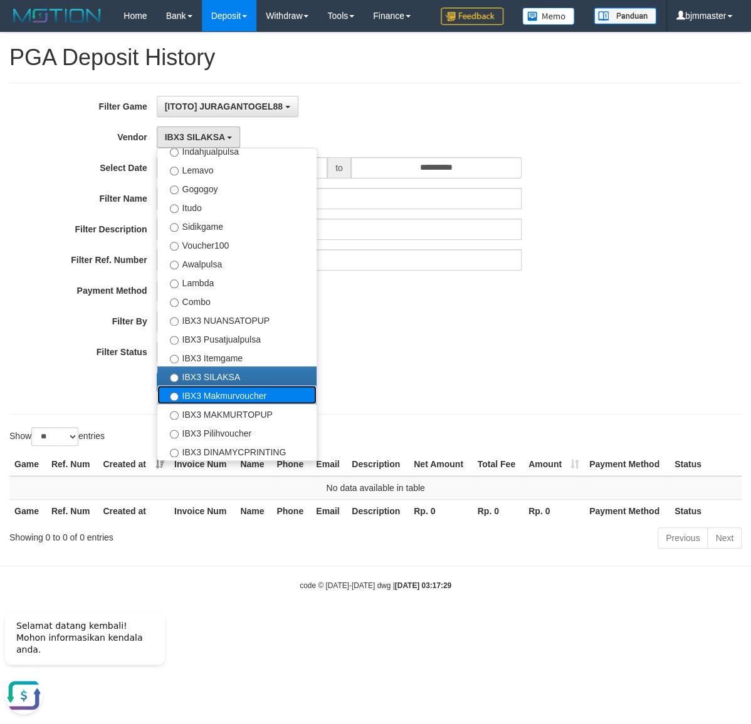
click at [229, 404] on label "IBX3 Makmurvoucher" at bounding box center [236, 394] width 159 height 19
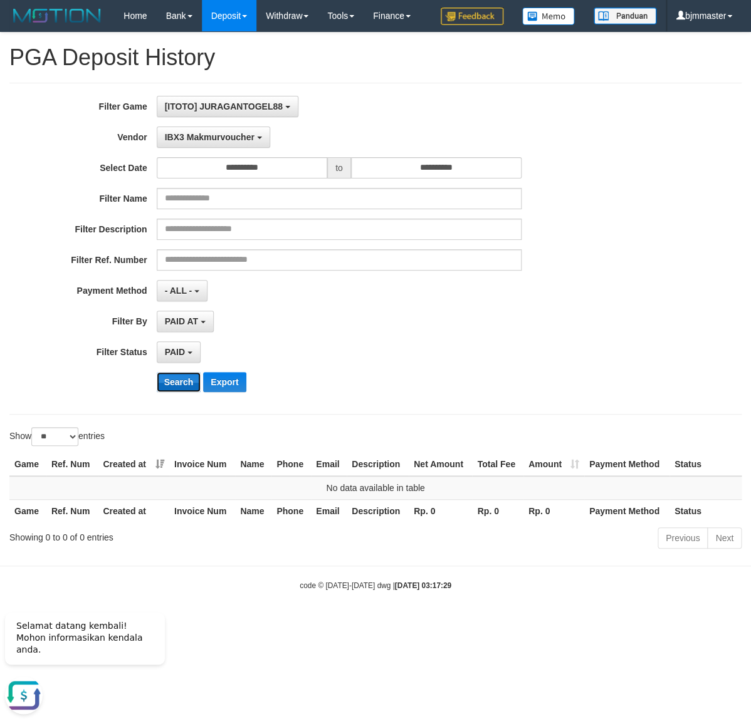
click at [181, 392] on button "Search" at bounding box center [179, 382] width 44 height 20
click at [251, 142] on span "IBX3 Makmurvoucher" at bounding box center [210, 137] width 90 height 10
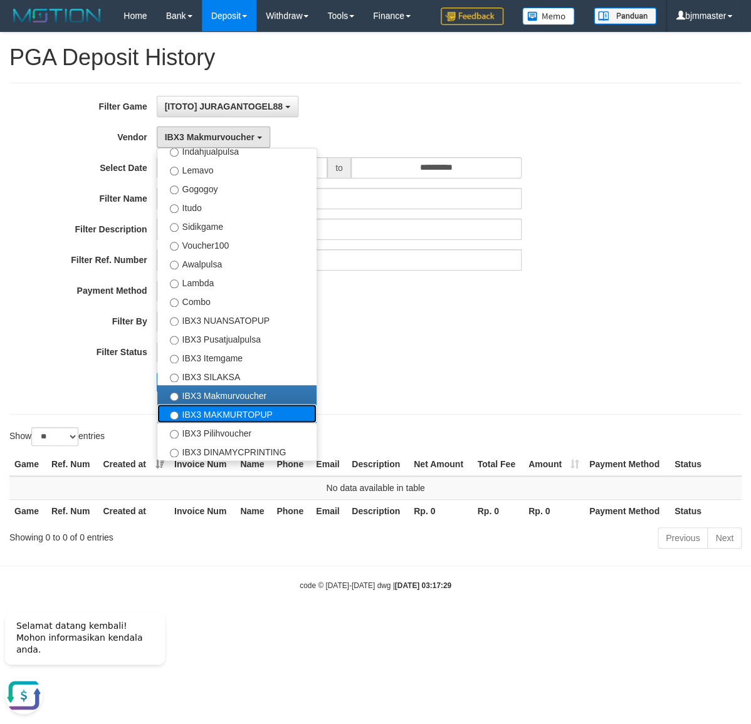
click at [232, 423] on label "IBX3 MAKMURTOPUP" at bounding box center [236, 413] width 159 height 19
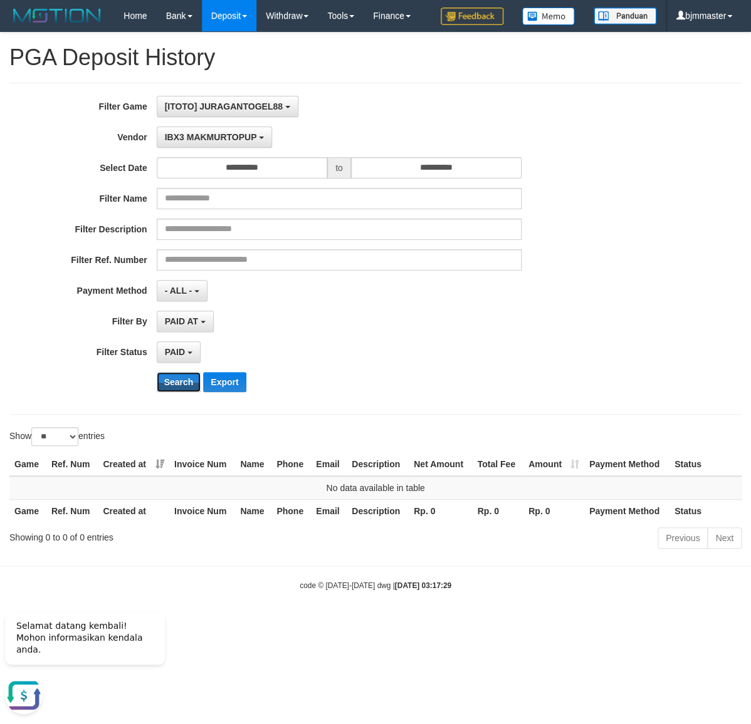
drag, startPoint x: 195, startPoint y: 414, endPoint x: 223, endPoint y: 200, distance: 216.1
click at [195, 392] on button "Search" at bounding box center [179, 382] width 44 height 20
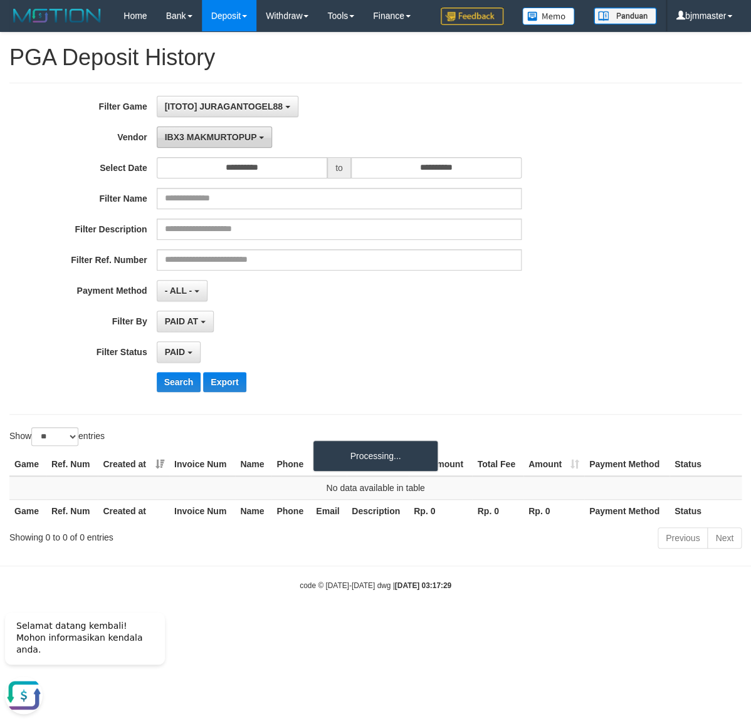
click at [231, 148] on button "IBX3 MAKMURTOPUP" at bounding box center [214, 137] width 115 height 21
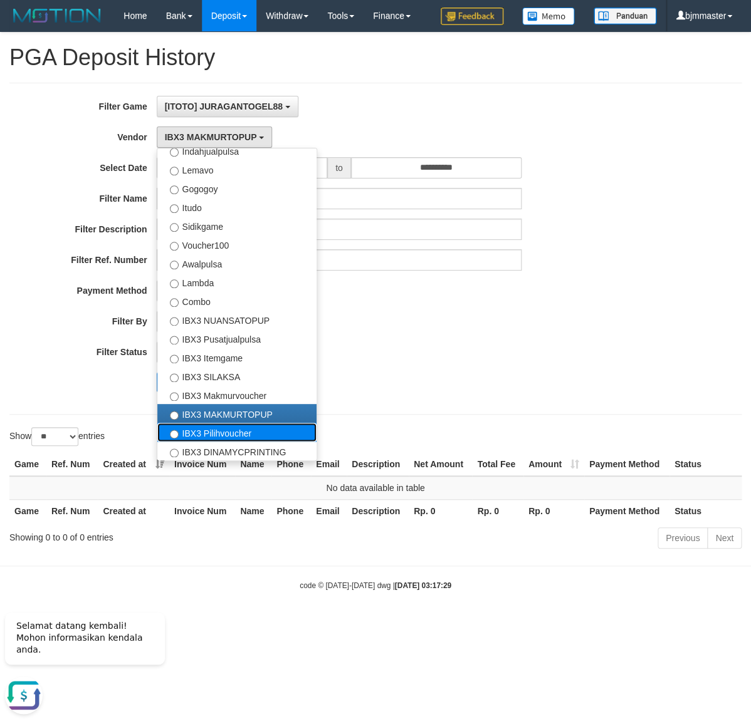
click at [222, 442] on label "IBX3 Pilihvoucher" at bounding box center [236, 432] width 159 height 19
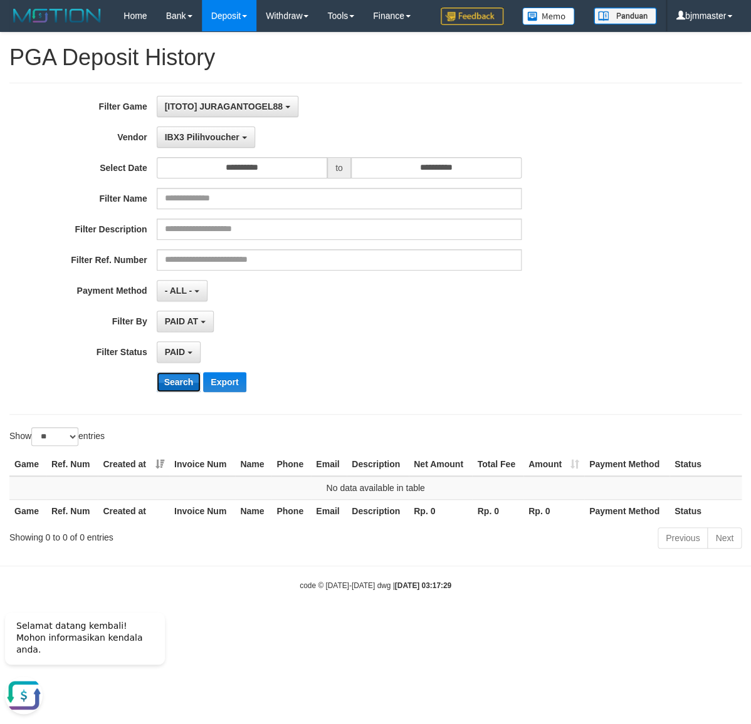
click at [175, 392] on button "Search" at bounding box center [179, 382] width 44 height 20
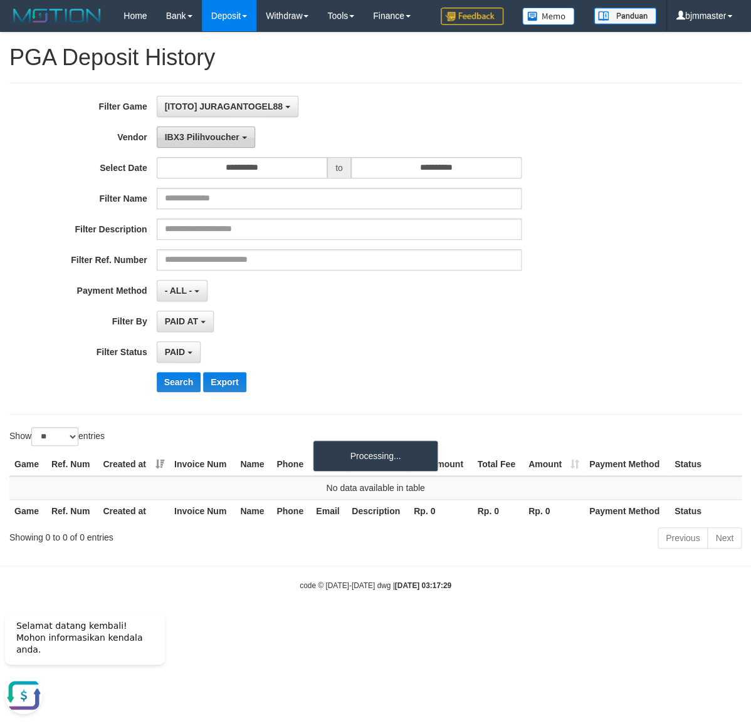
click at [213, 142] on span "IBX3 Pilihvoucher" at bounding box center [202, 137] width 75 height 10
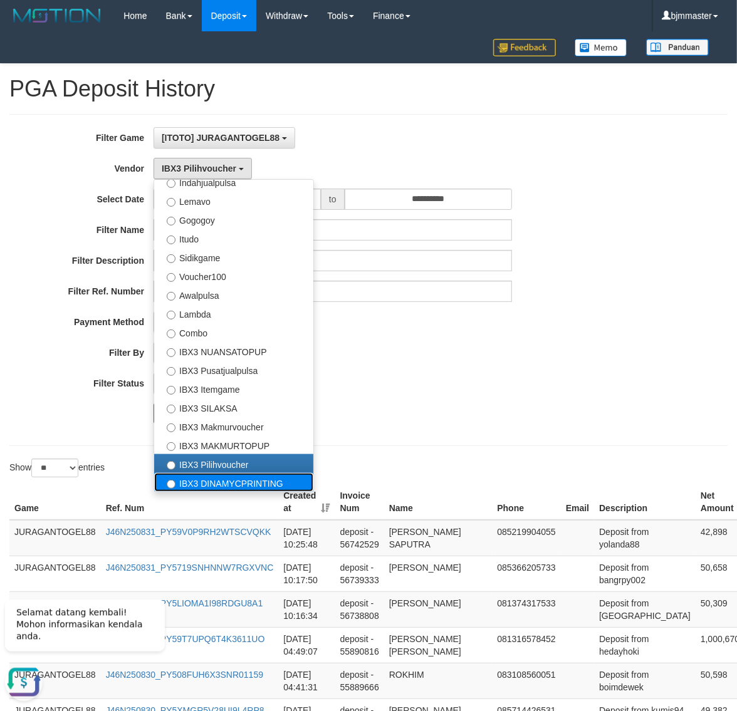
click at [194, 479] on label "IBX3 DINAMYCPRINTING" at bounding box center [233, 482] width 159 height 19
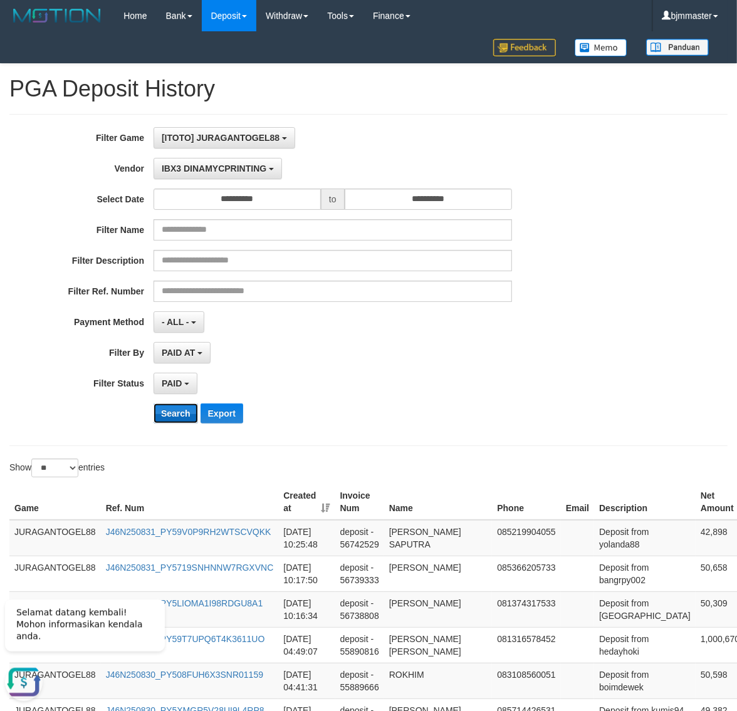
click at [179, 415] on button "Search" at bounding box center [175, 413] width 44 height 20
click at [505, 359] on div "PAID AT PAID AT CREATED AT" at bounding box center [332, 352] width 358 height 21
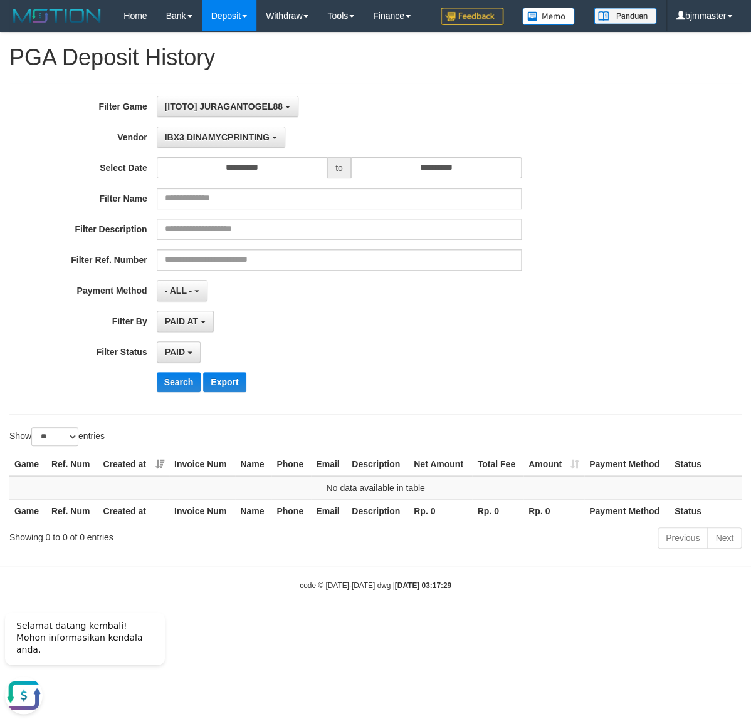
click at [578, 148] on div "**********" at bounding box center [312, 137] width 625 height 21
drag, startPoint x: 247, startPoint y: 165, endPoint x: 228, endPoint y: 370, distance: 205.8
click at [248, 148] on button "IBX3 DINAMYCPRINTING" at bounding box center [221, 137] width 128 height 21
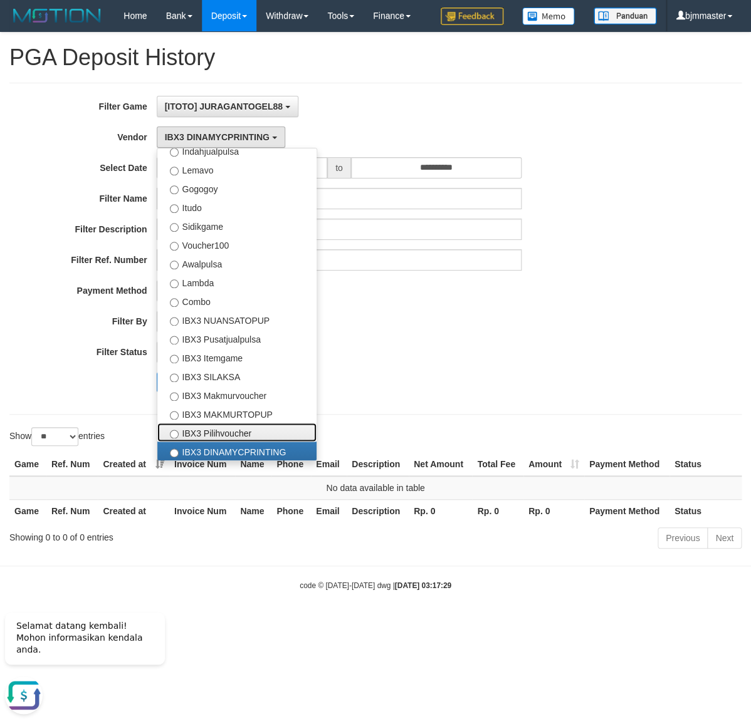
click at [204, 442] on label "IBX3 Pilihvoucher" at bounding box center [236, 432] width 159 height 19
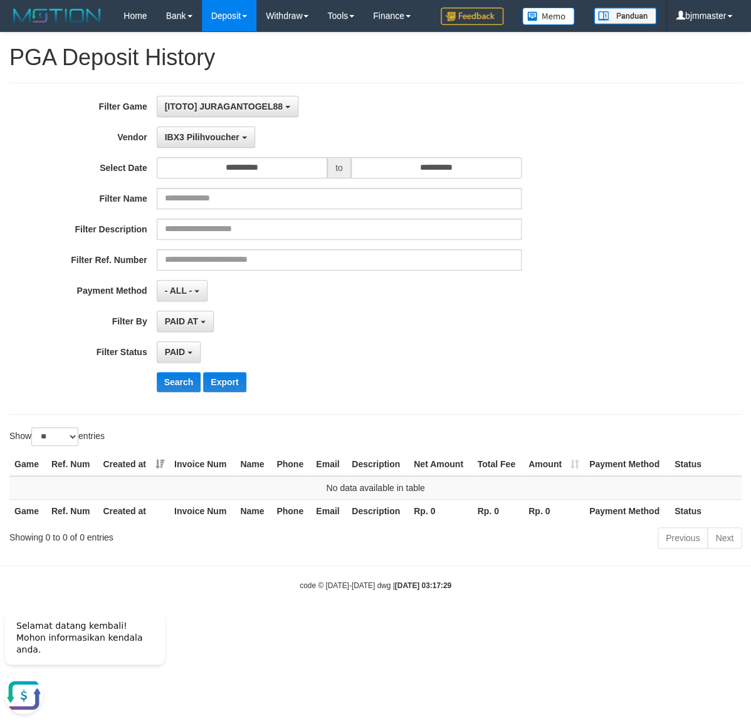
click at [417, 402] on div "**********" at bounding box center [312, 249] width 625 height 306
click at [192, 392] on button "Search" at bounding box center [179, 382] width 44 height 20
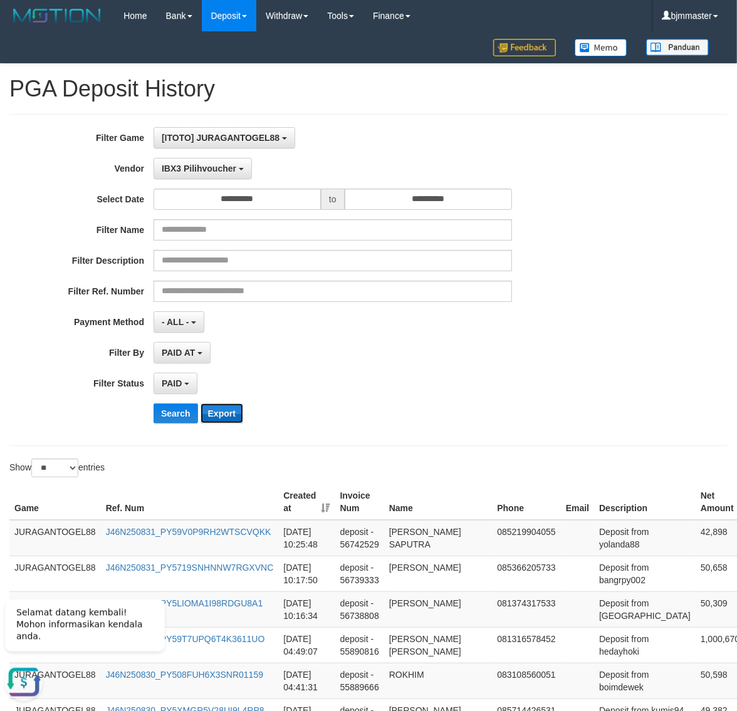
click at [219, 417] on button "Export" at bounding box center [221, 413] width 43 height 20
click at [234, 169] on span "IBX3 Pilihvoucher" at bounding box center [199, 169] width 75 height 10
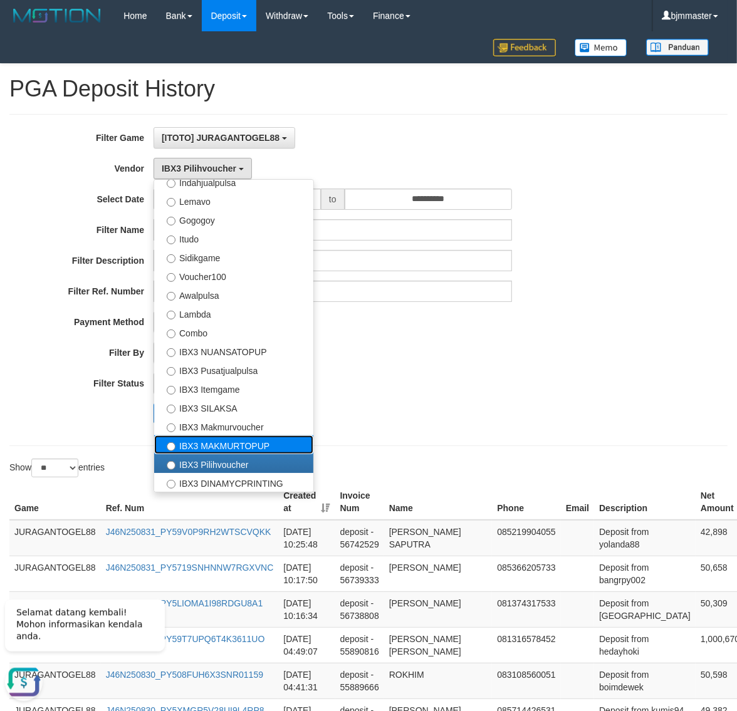
click at [215, 439] on label "IBX3 MAKMURTOPUP" at bounding box center [233, 444] width 159 height 19
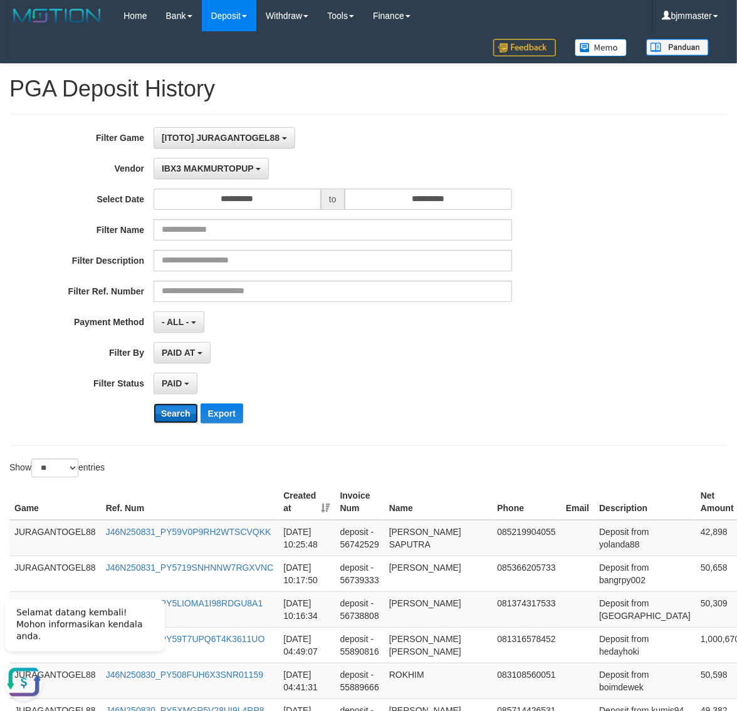
click at [182, 413] on button "Search" at bounding box center [175, 413] width 44 height 20
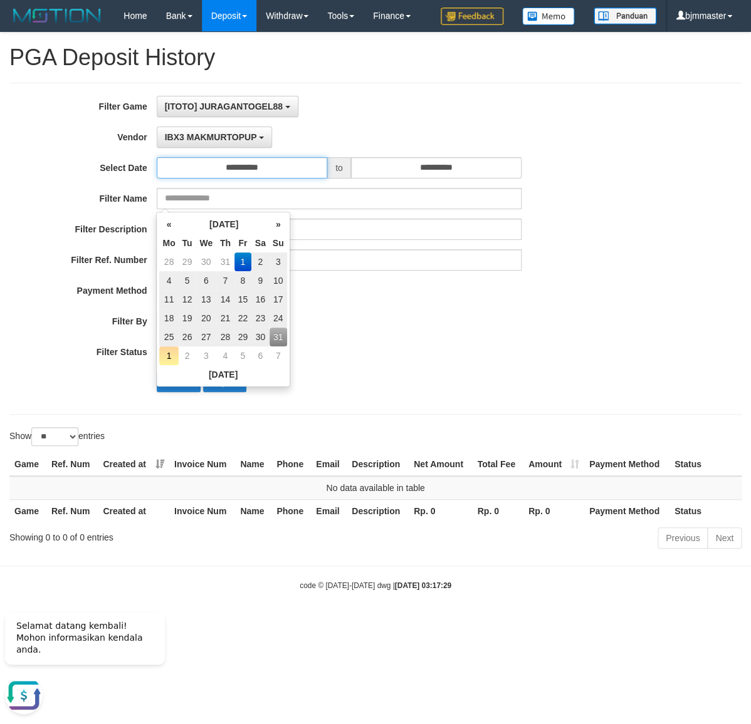
click at [244, 179] on input "**********" at bounding box center [242, 167] width 170 height 21
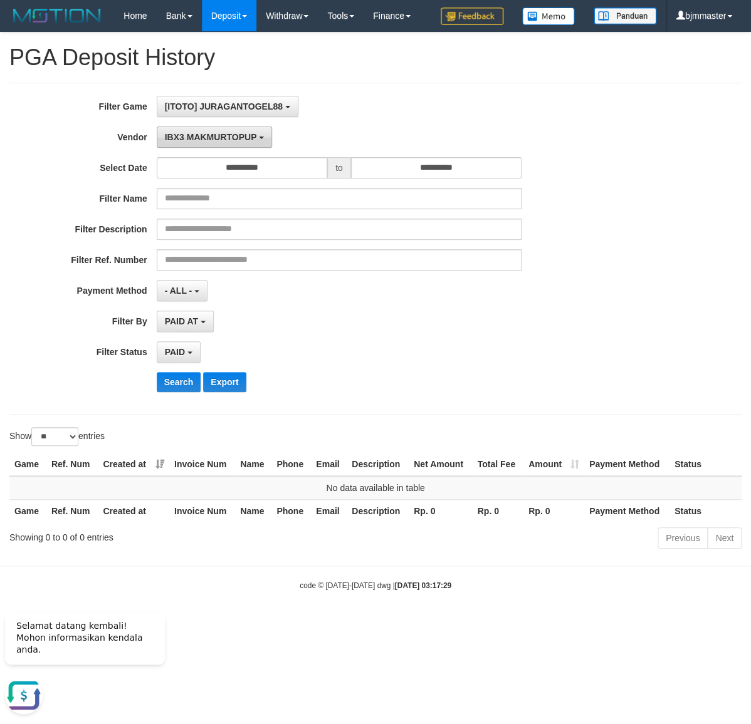
click at [247, 142] on span "IBX3 MAKMURTOPUP" at bounding box center [211, 137] width 92 height 10
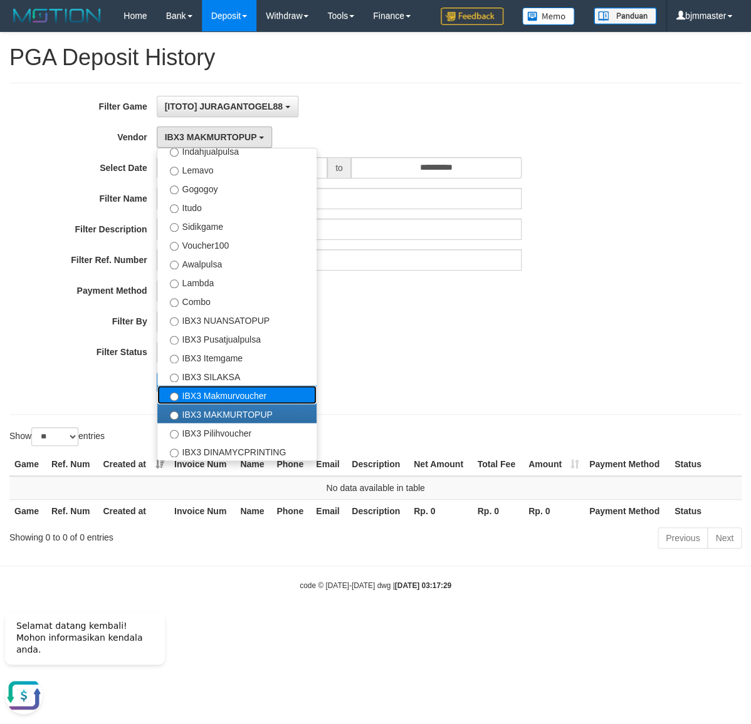
click at [231, 404] on label "IBX3 Makmurvoucher" at bounding box center [236, 394] width 159 height 19
select select "**********"
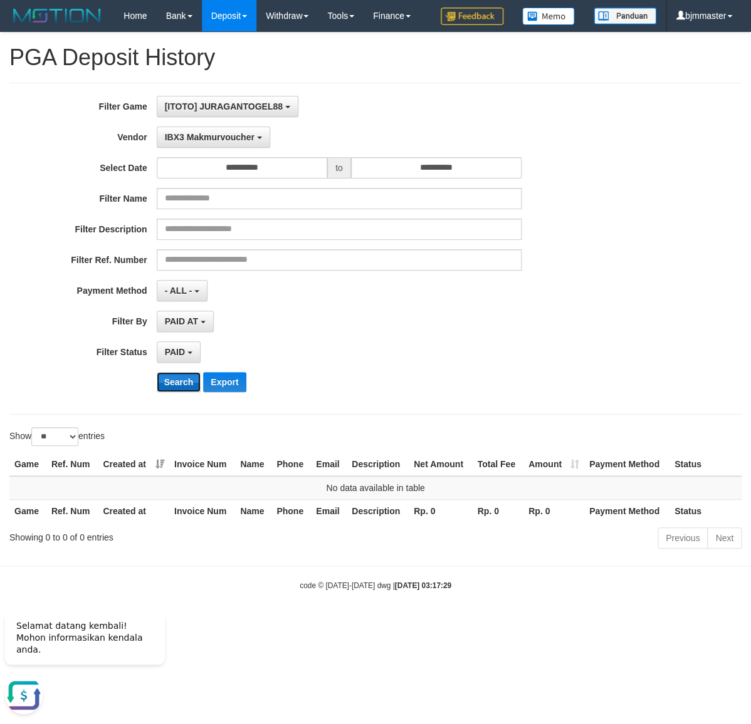
drag, startPoint x: 188, startPoint y: 414, endPoint x: 232, endPoint y: 266, distance: 154.2
click at [187, 392] on button "Search" at bounding box center [179, 382] width 44 height 20
click at [644, 292] on div "**********" at bounding box center [375, 249] width 751 height 306
click at [583, 341] on div "**********" at bounding box center [312, 249] width 625 height 306
